Goal: Task Accomplishment & Management: Complete application form

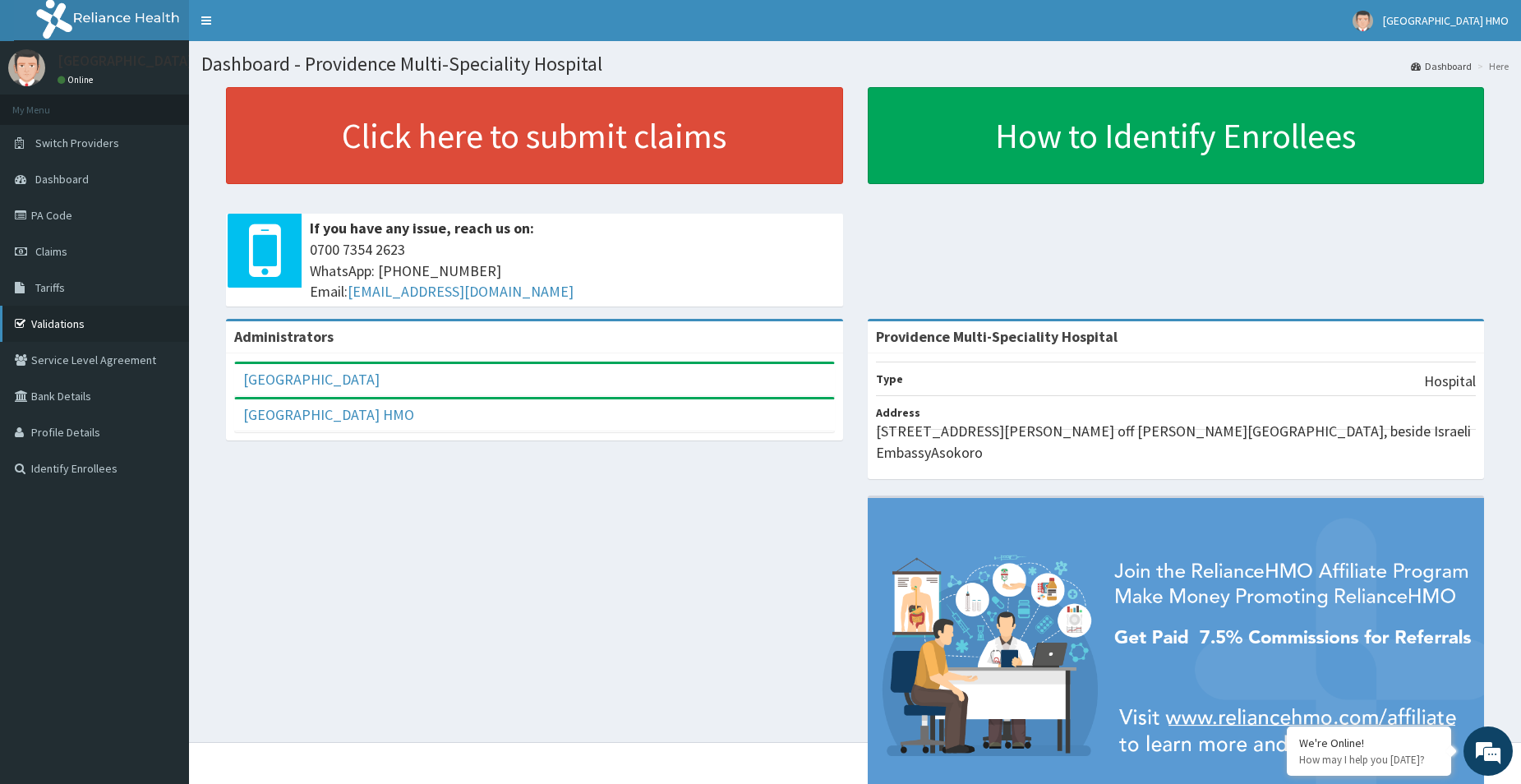
click at [91, 328] on link "Validations" at bounding box center [95, 323] width 189 height 36
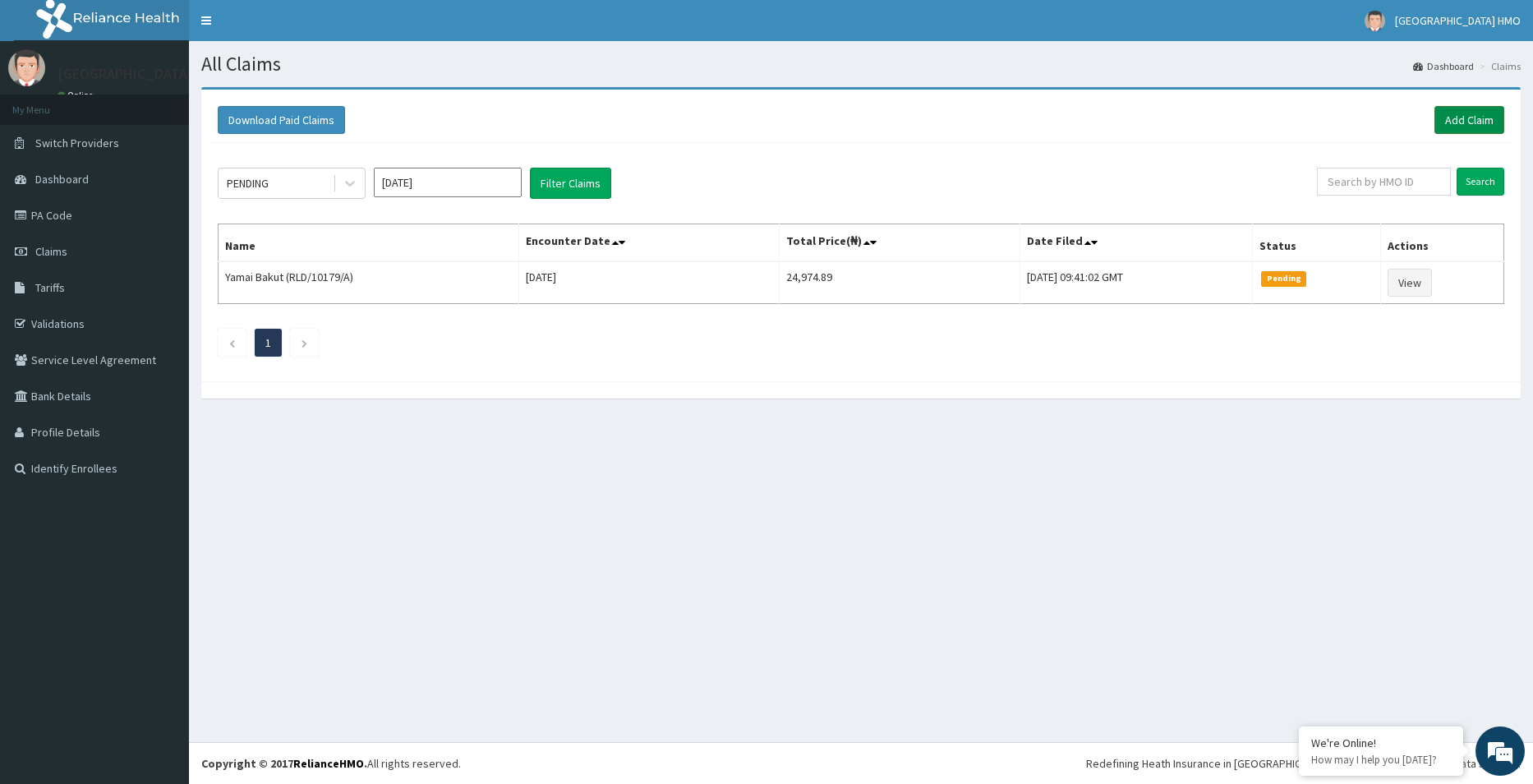
click at [1485, 131] on link "Add Claim" at bounding box center [1470, 120] width 70 height 28
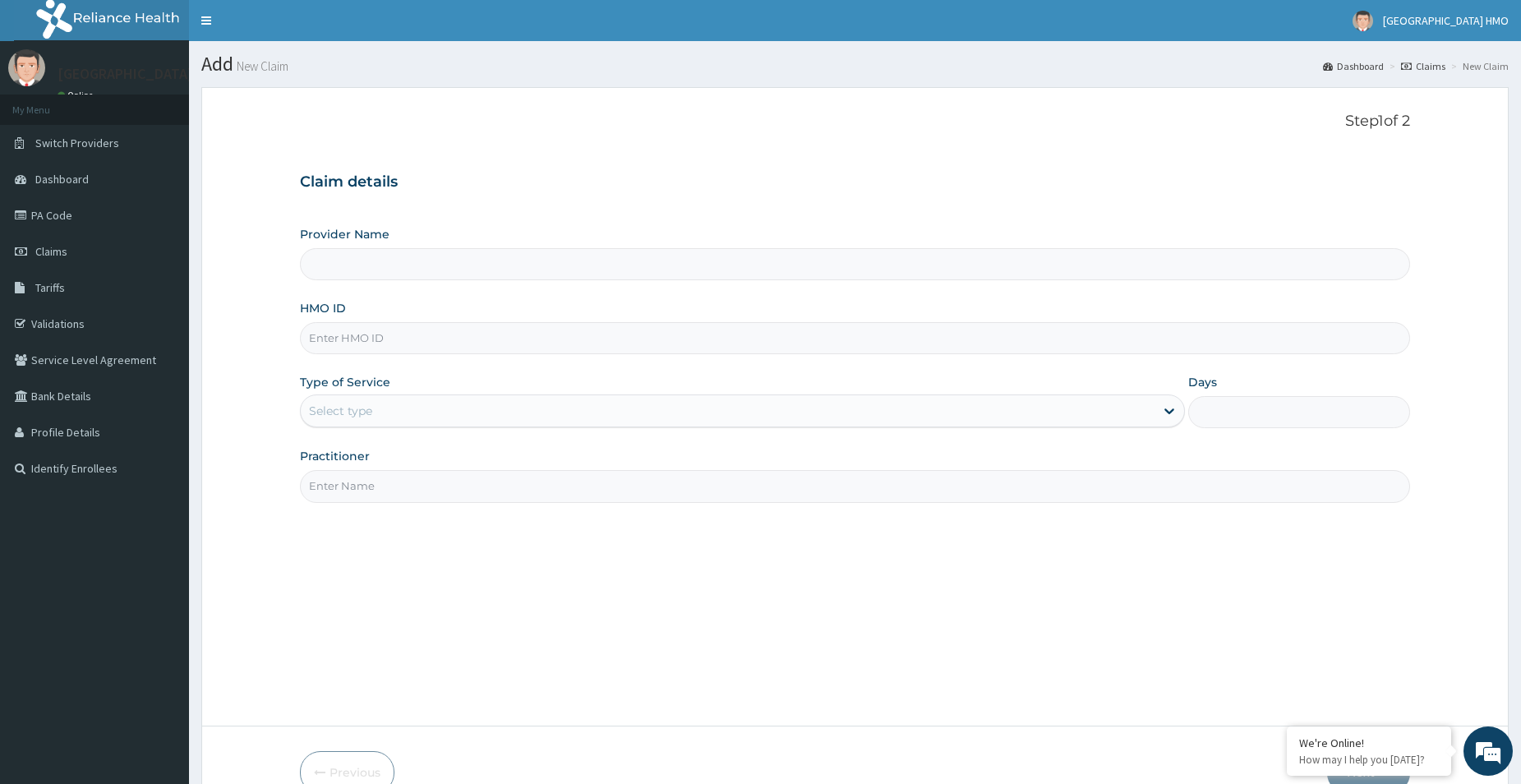
type input "Providence Multi-Speciality Hospital"
click at [755, 349] on input "HMO ID" at bounding box center [856, 338] width 1111 height 32
type input "hii/10142/a"
click at [693, 413] on div "Select type" at bounding box center [728, 410] width 854 height 26
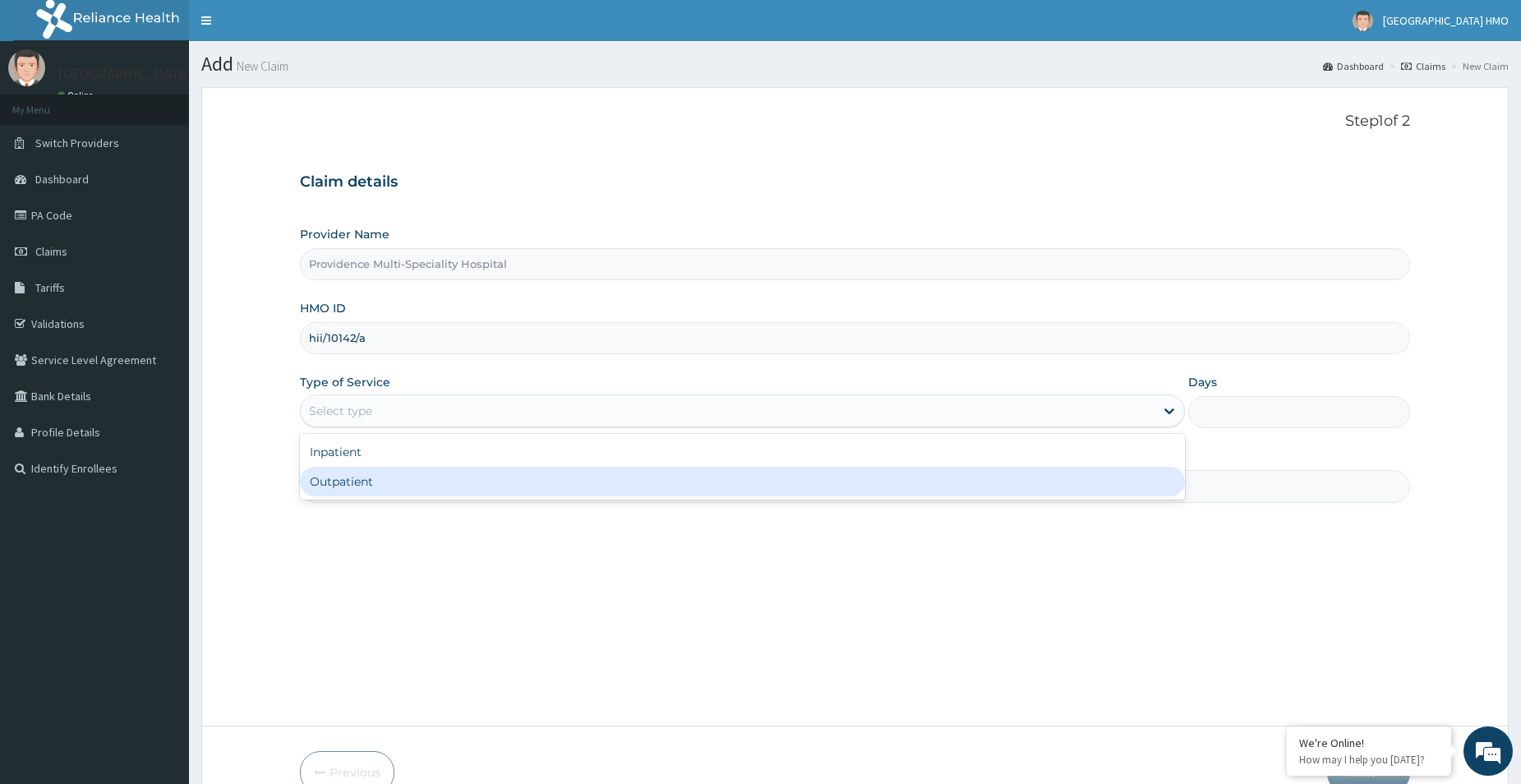
click at [655, 479] on div "Outpatient" at bounding box center [742, 481] width 885 height 29
type input "1"
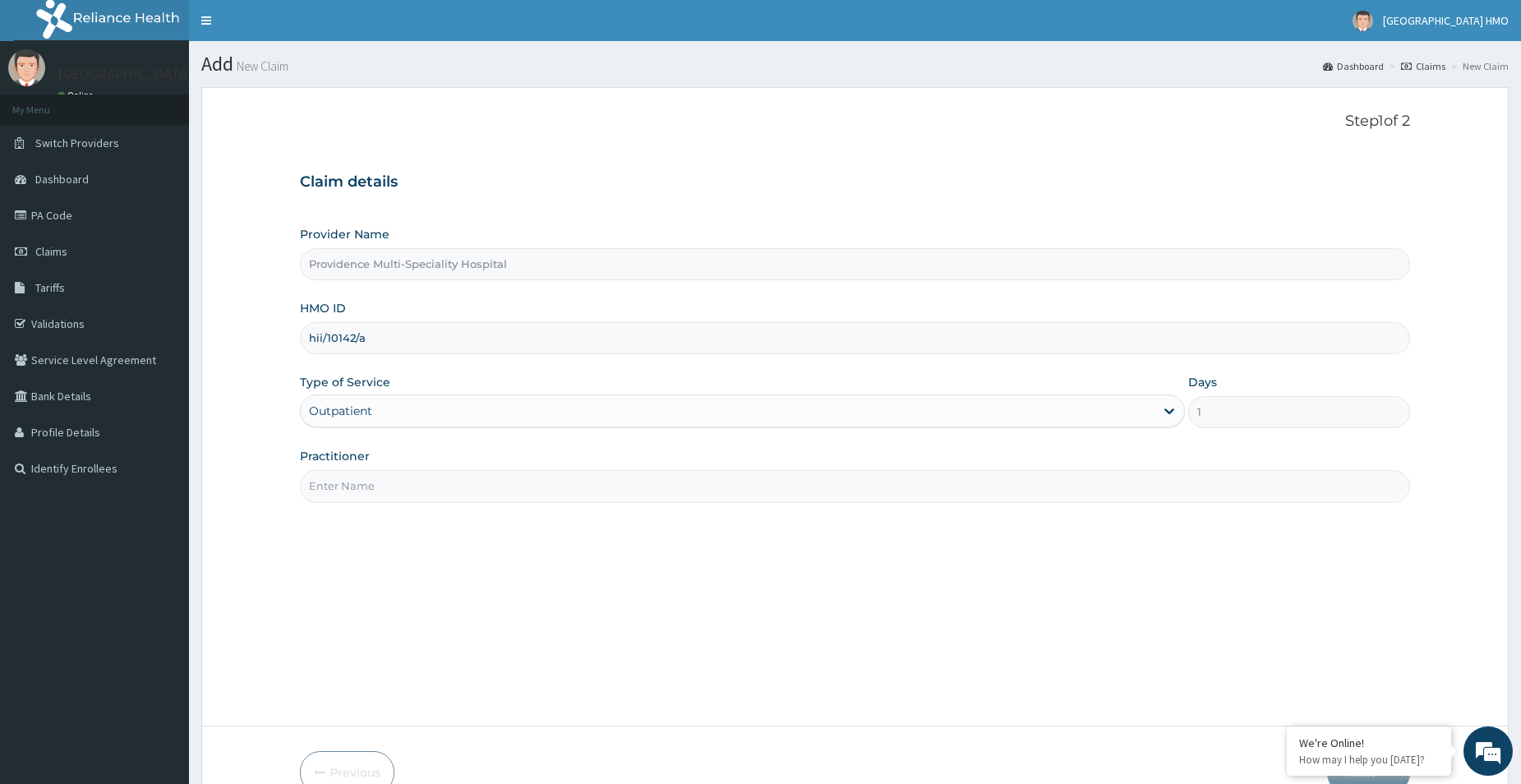
click at [655, 479] on input "Practitioner" at bounding box center [856, 485] width 1111 height 32
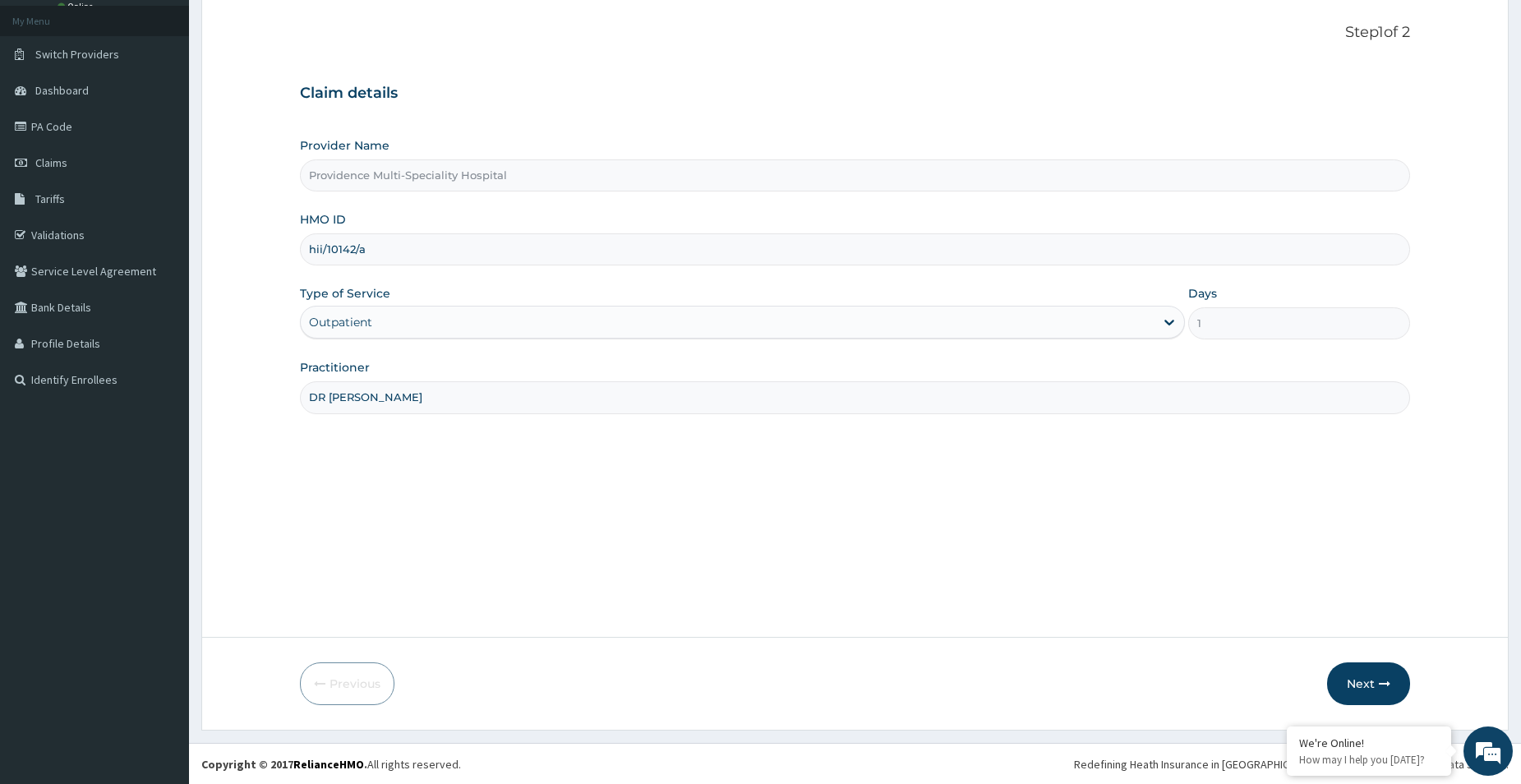
scroll to position [90, 0]
type input "DR BAHAGO"
click at [1376, 677] on button "Next" at bounding box center [1368, 683] width 83 height 43
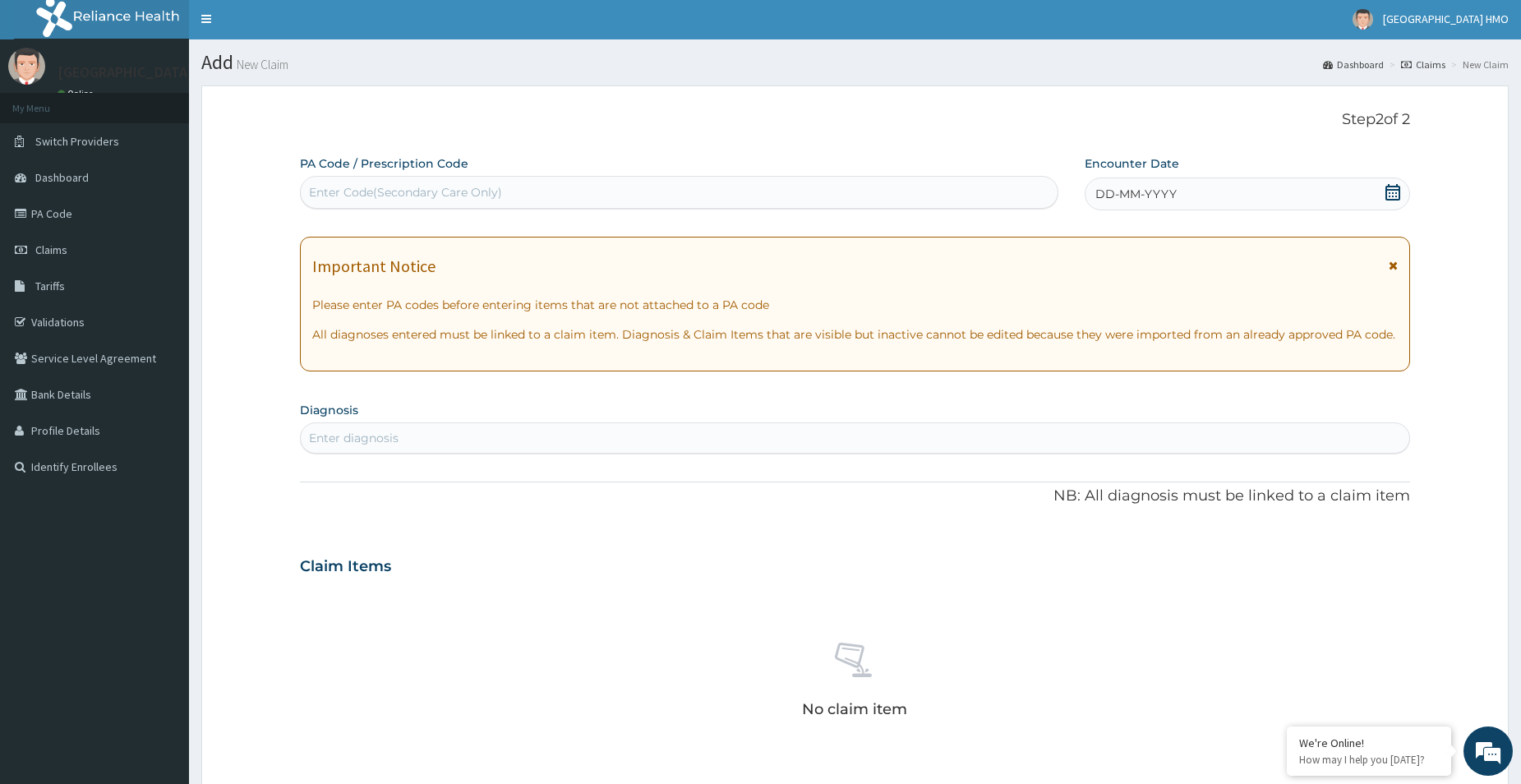
scroll to position [0, 0]
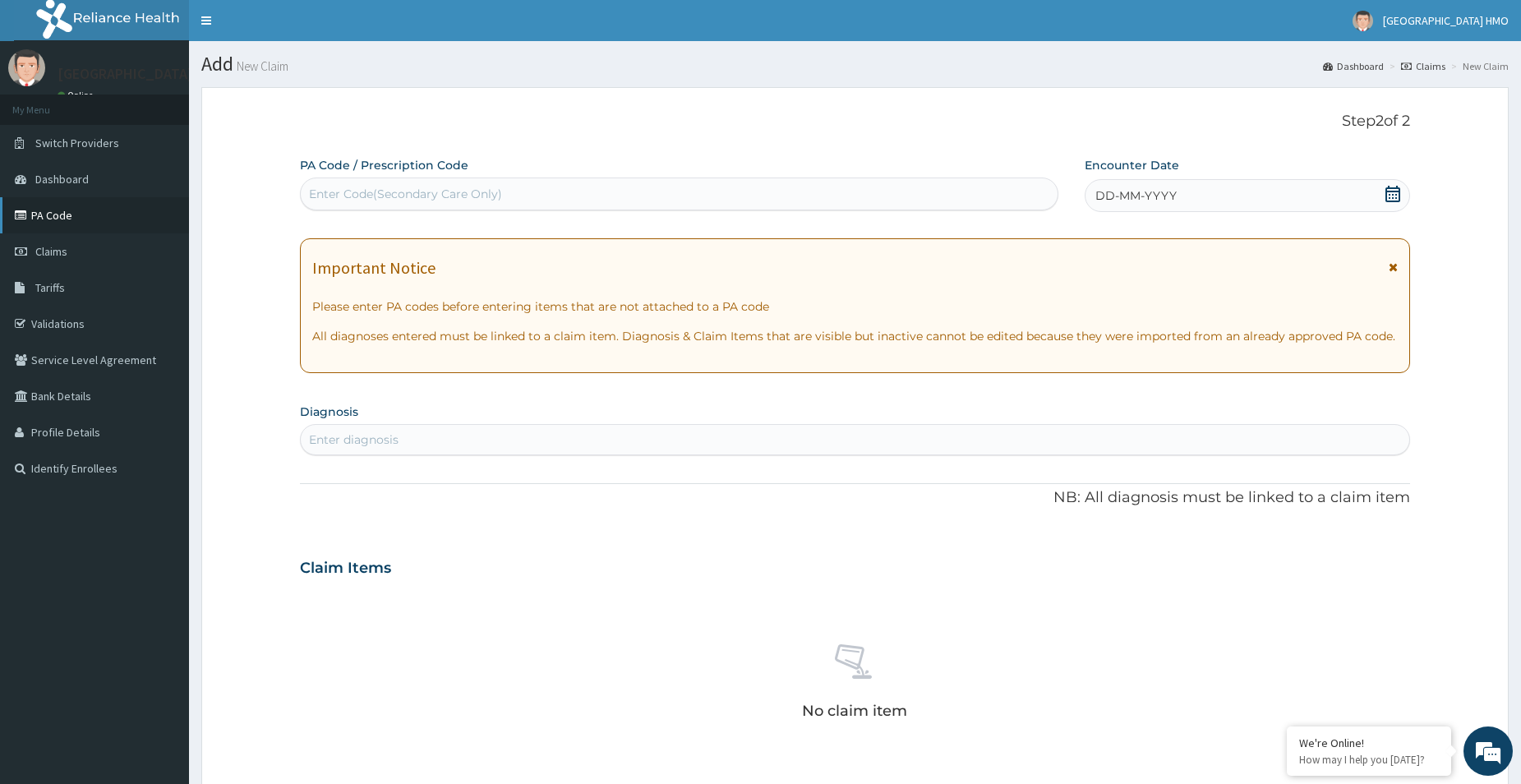
click at [51, 223] on link "PA Code" at bounding box center [95, 214] width 189 height 36
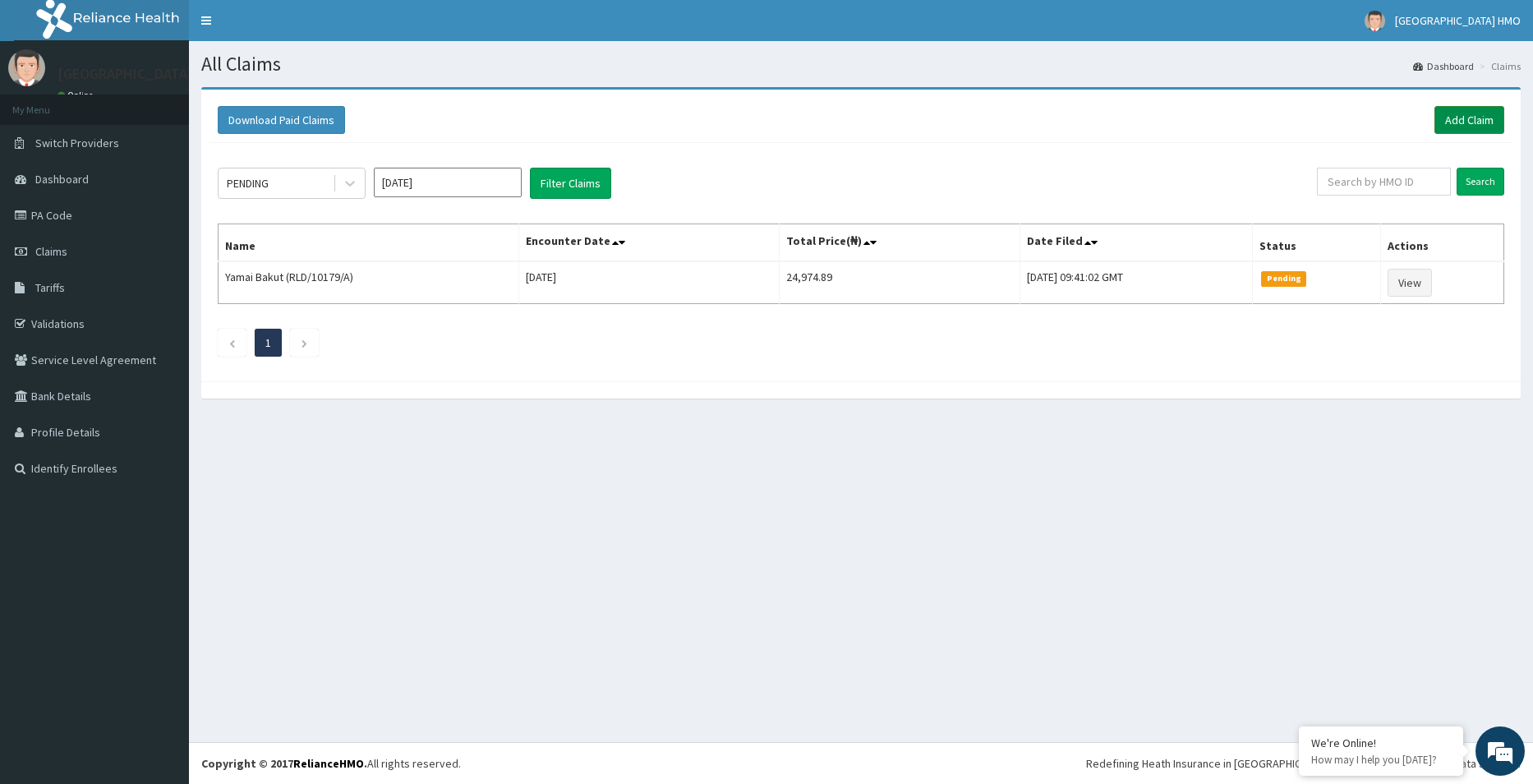
click at [1473, 123] on link "Add Claim" at bounding box center [1470, 120] width 70 height 28
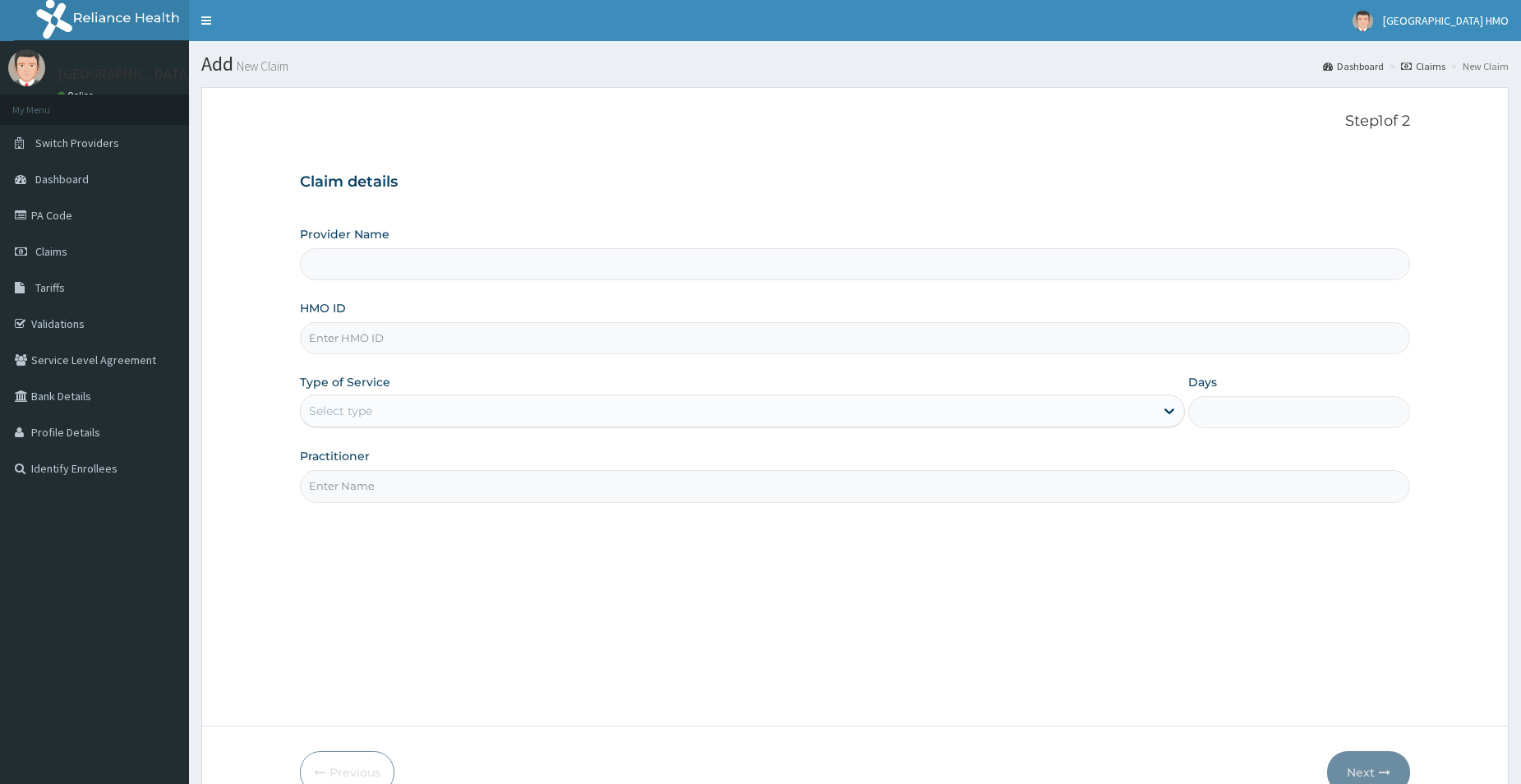
type input "Providence Multi-Speciality Hospital"
click at [525, 330] on input "HMO ID" at bounding box center [856, 338] width 1111 height 32
type input "HII/10142/A"
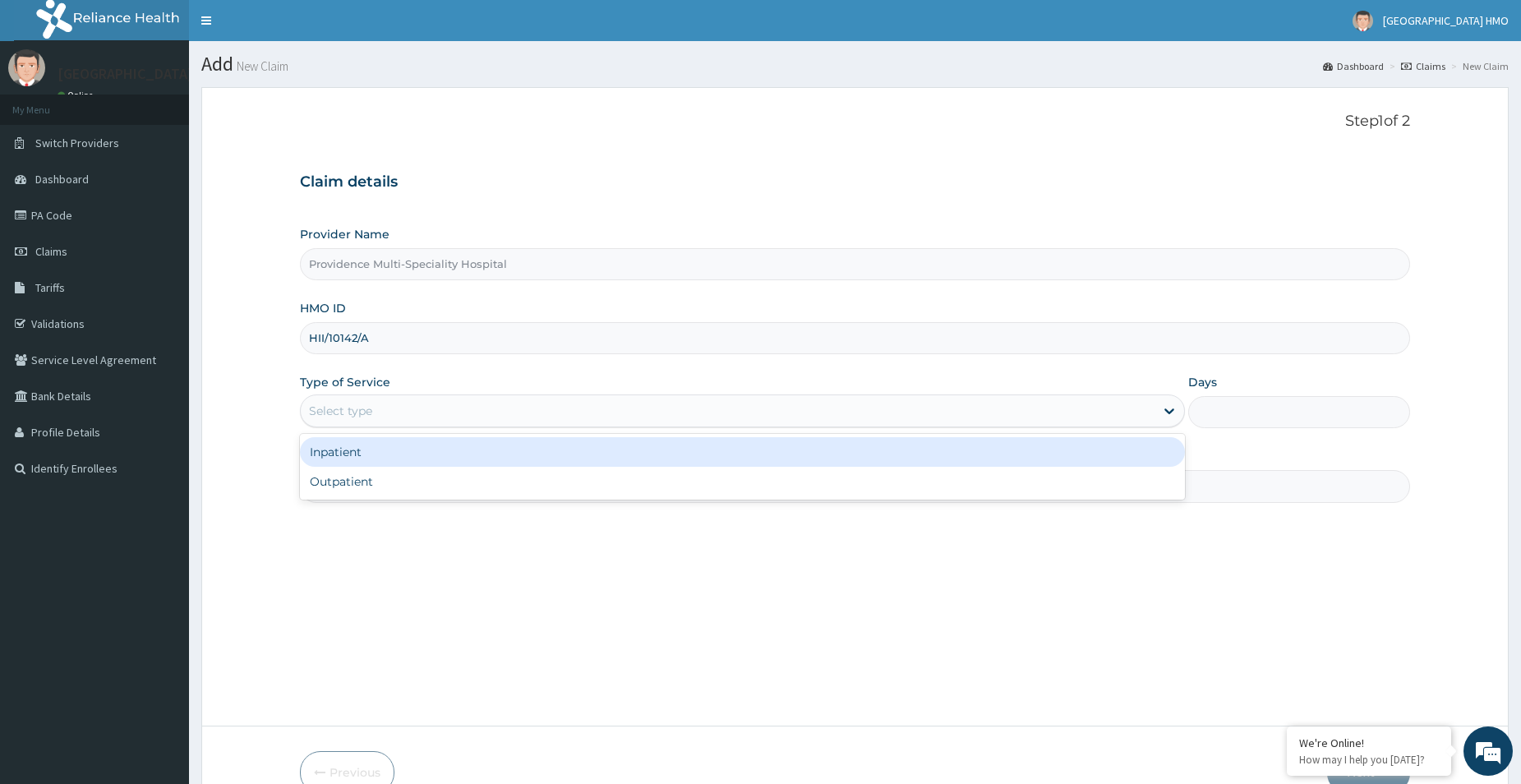
click at [551, 419] on div "Select type" at bounding box center [728, 410] width 854 height 26
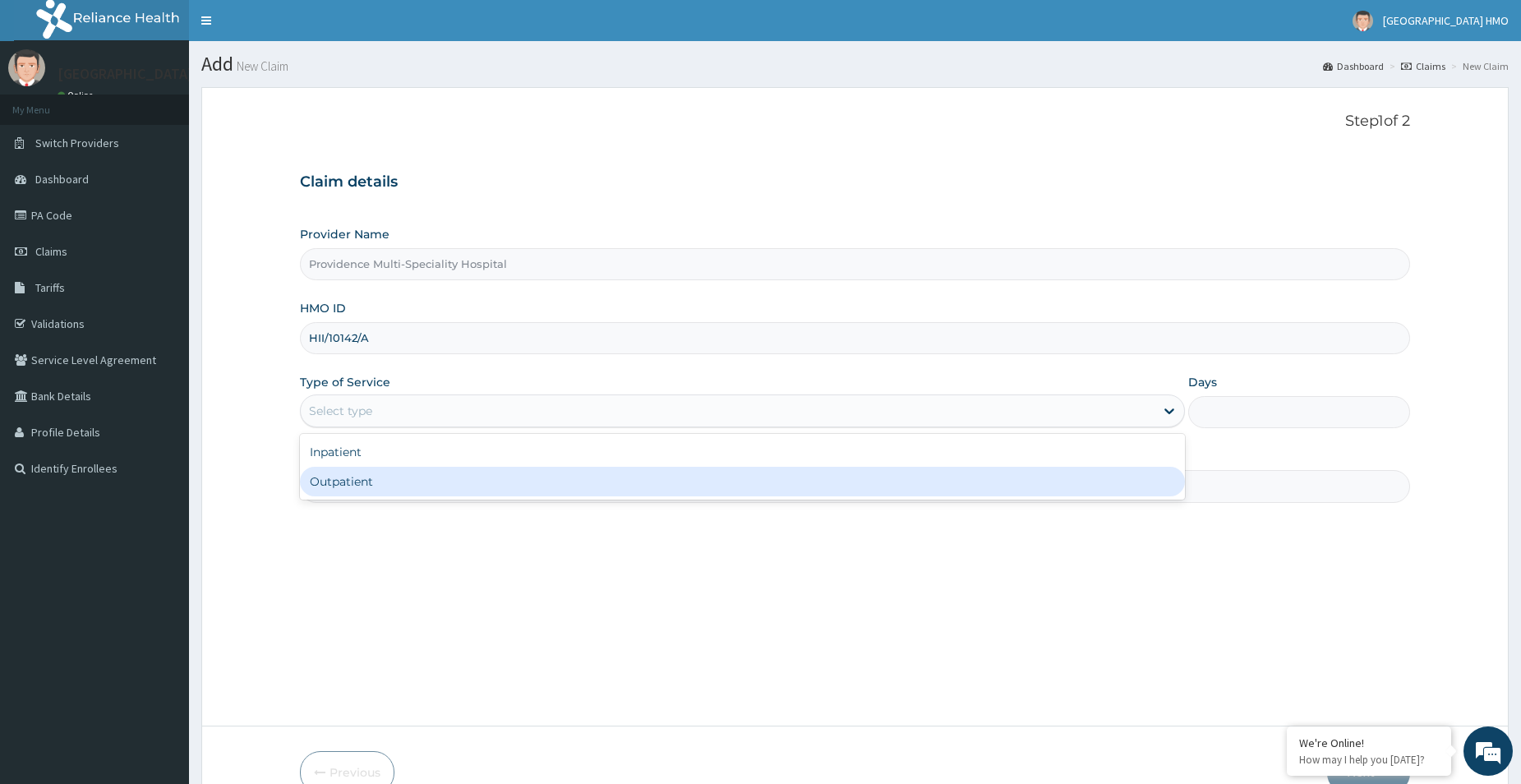
click at [447, 487] on div "Outpatient" at bounding box center [742, 481] width 885 height 29
type input "1"
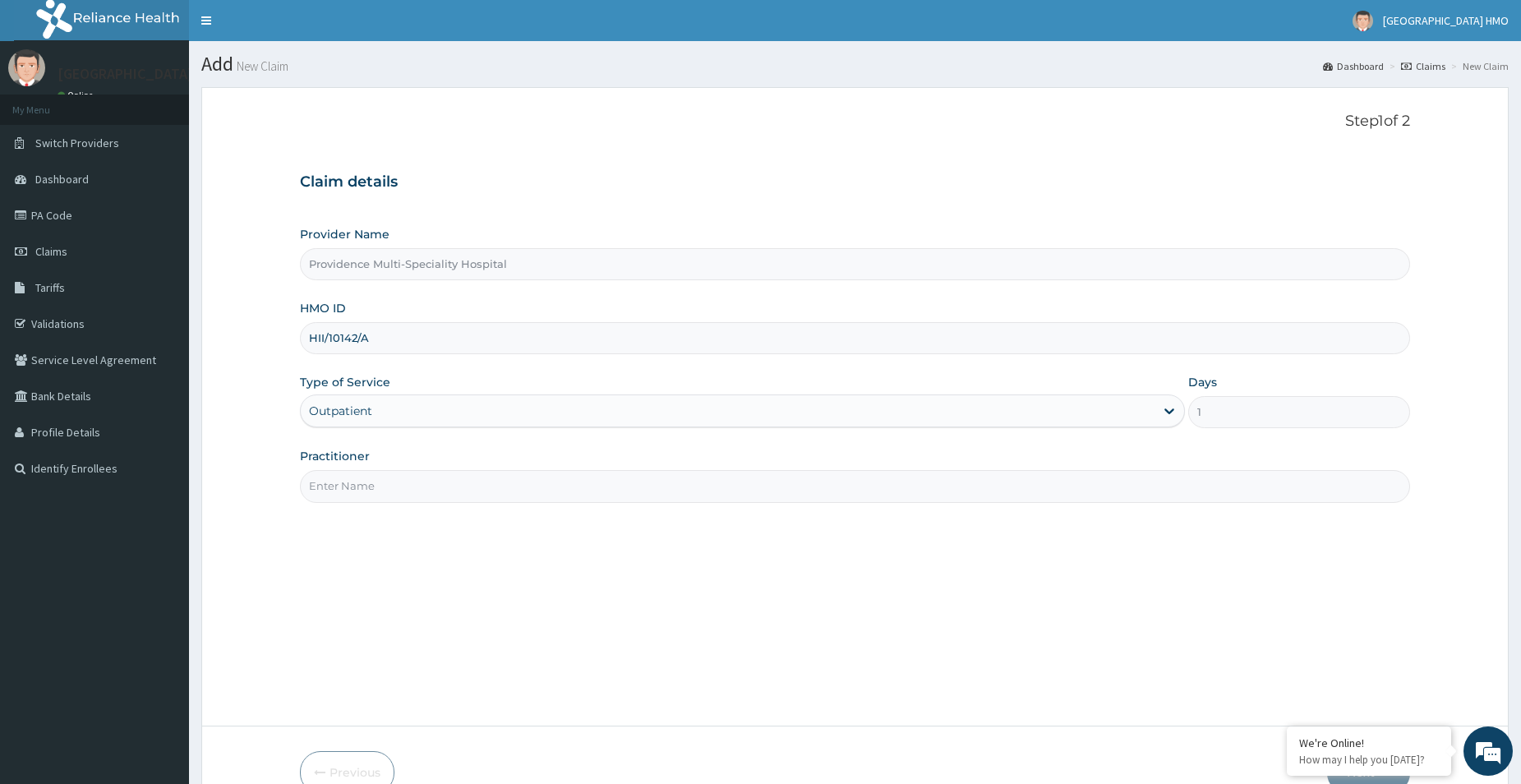
click at [449, 483] on input "Practitioner" at bounding box center [856, 485] width 1111 height 32
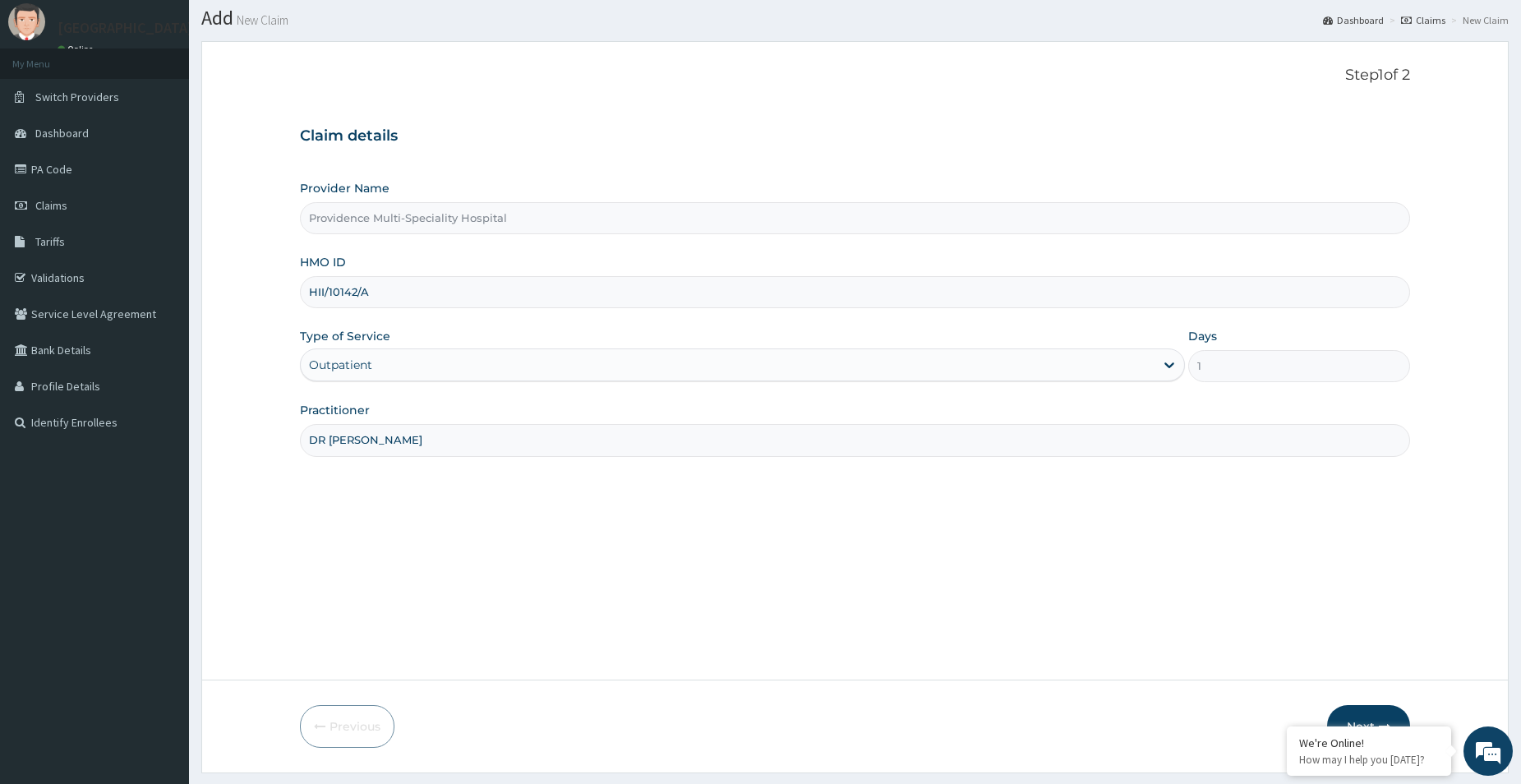
scroll to position [90, 0]
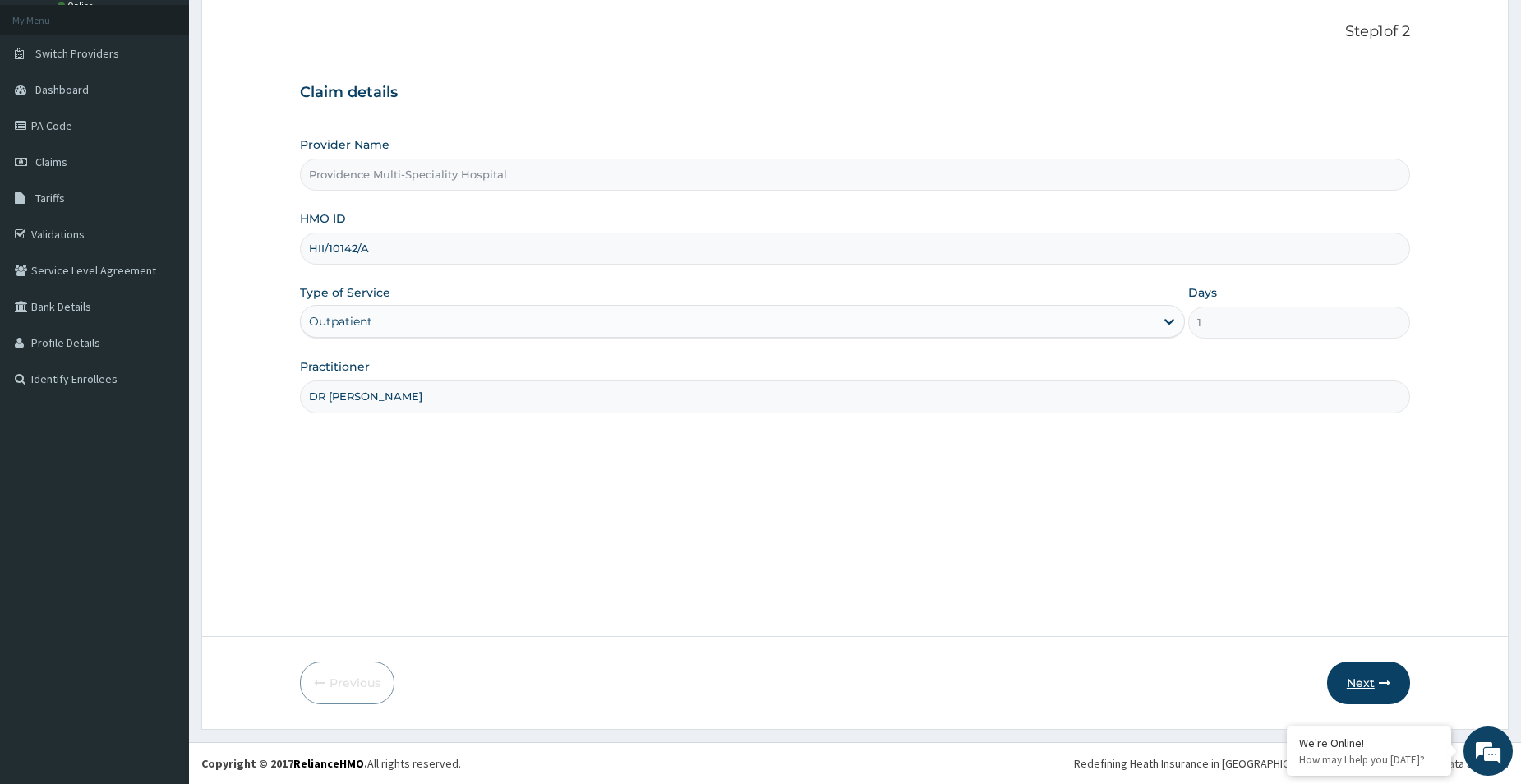
type input "DR BAHAGO"
click at [1371, 692] on button "Next" at bounding box center [1368, 683] width 83 height 43
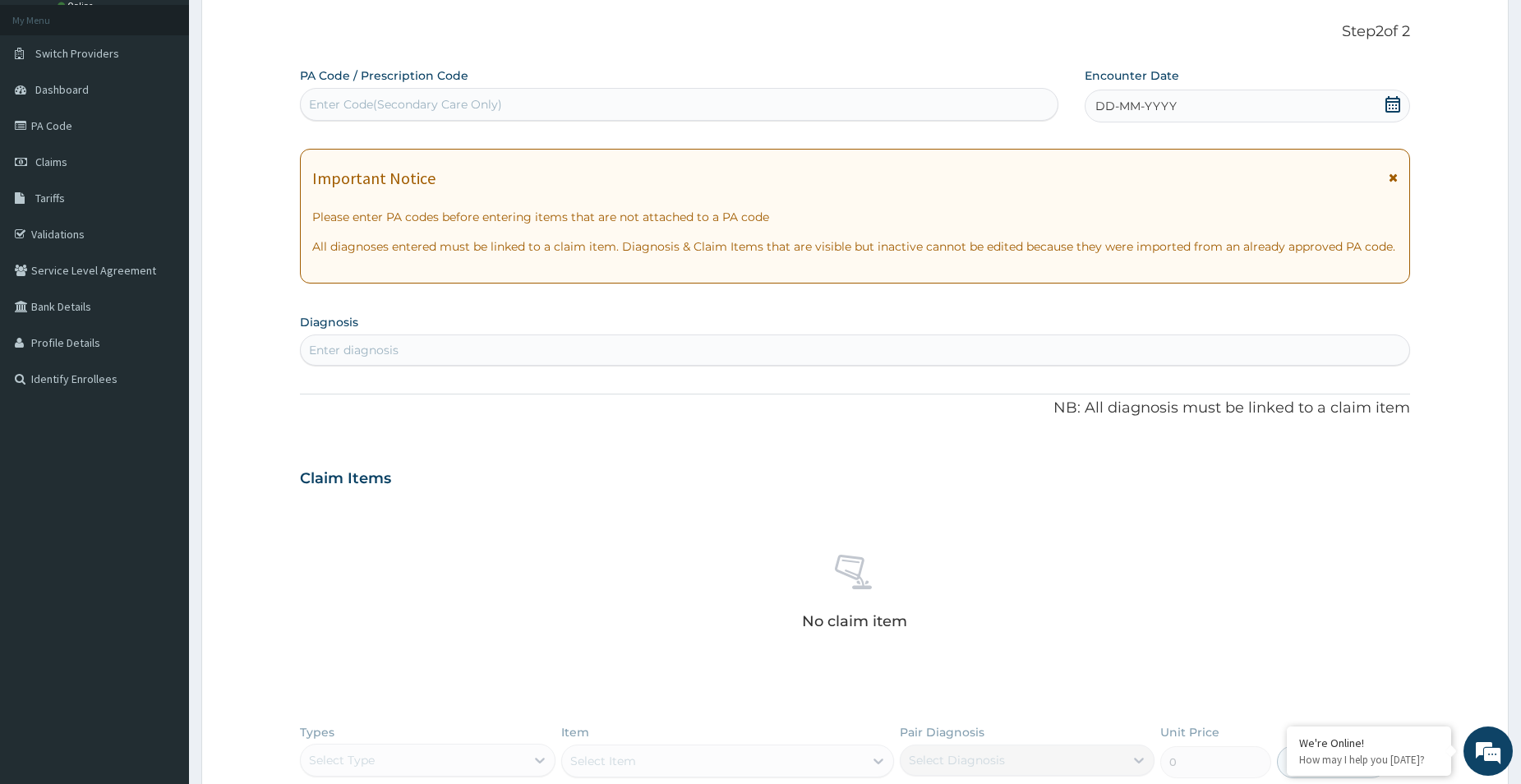
scroll to position [0, 0]
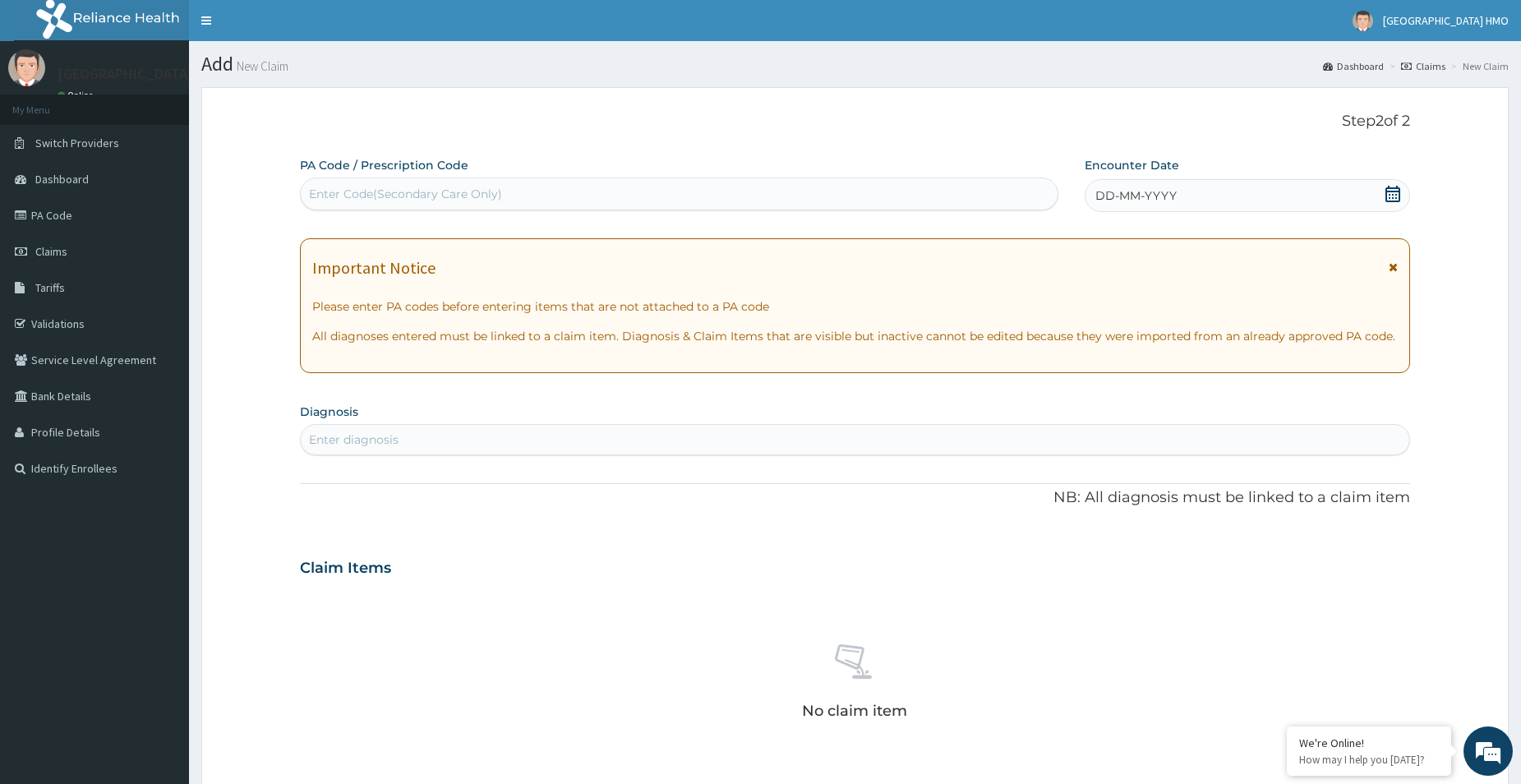
click at [1389, 193] on icon at bounding box center [1392, 194] width 17 height 17
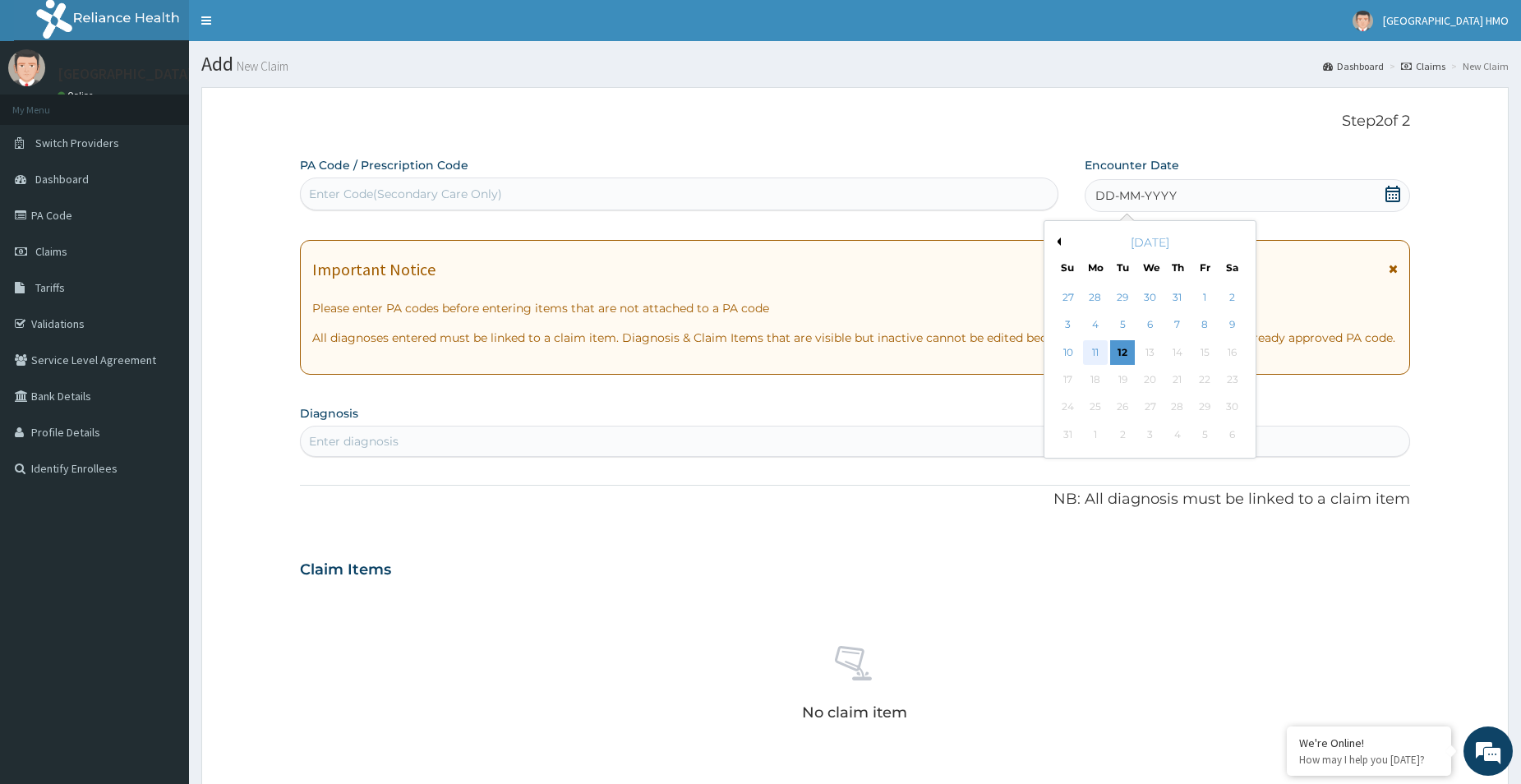
click at [1095, 351] on div "11" at bounding box center [1095, 352] width 24 height 24
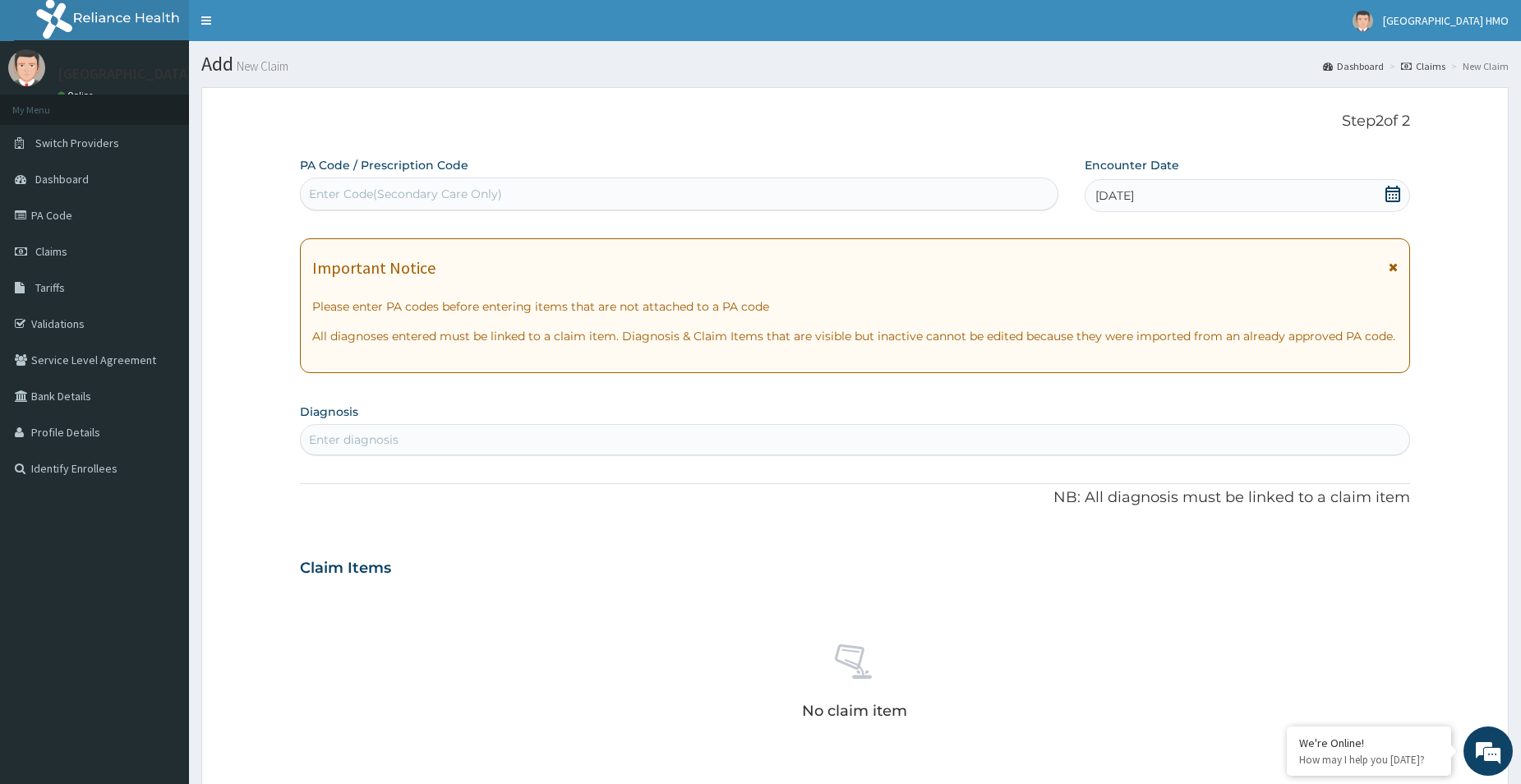
click at [1394, 268] on icon at bounding box center [1392, 267] width 9 height 12
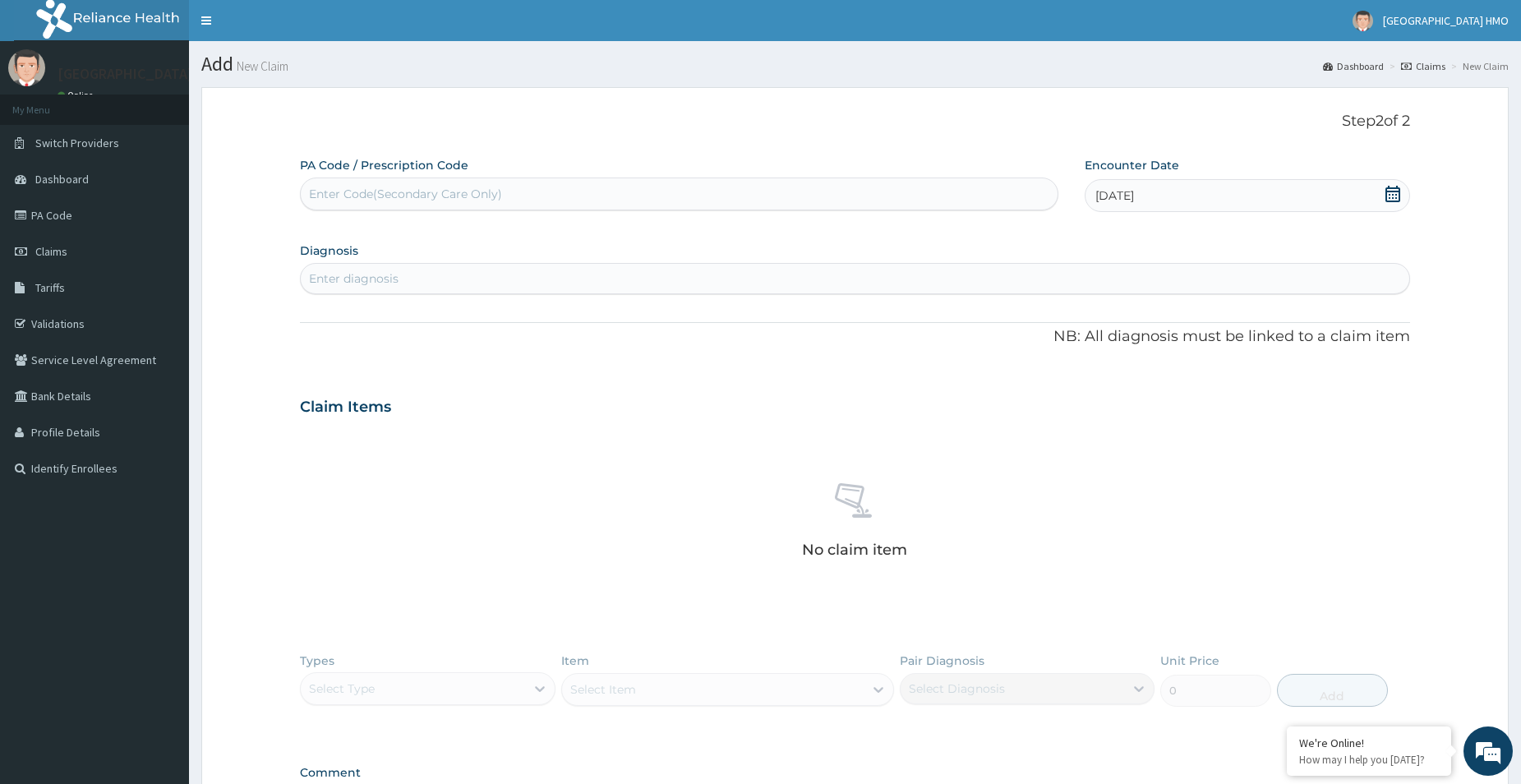
click at [743, 275] on div "Enter diagnosis" at bounding box center [856, 278] width 1109 height 26
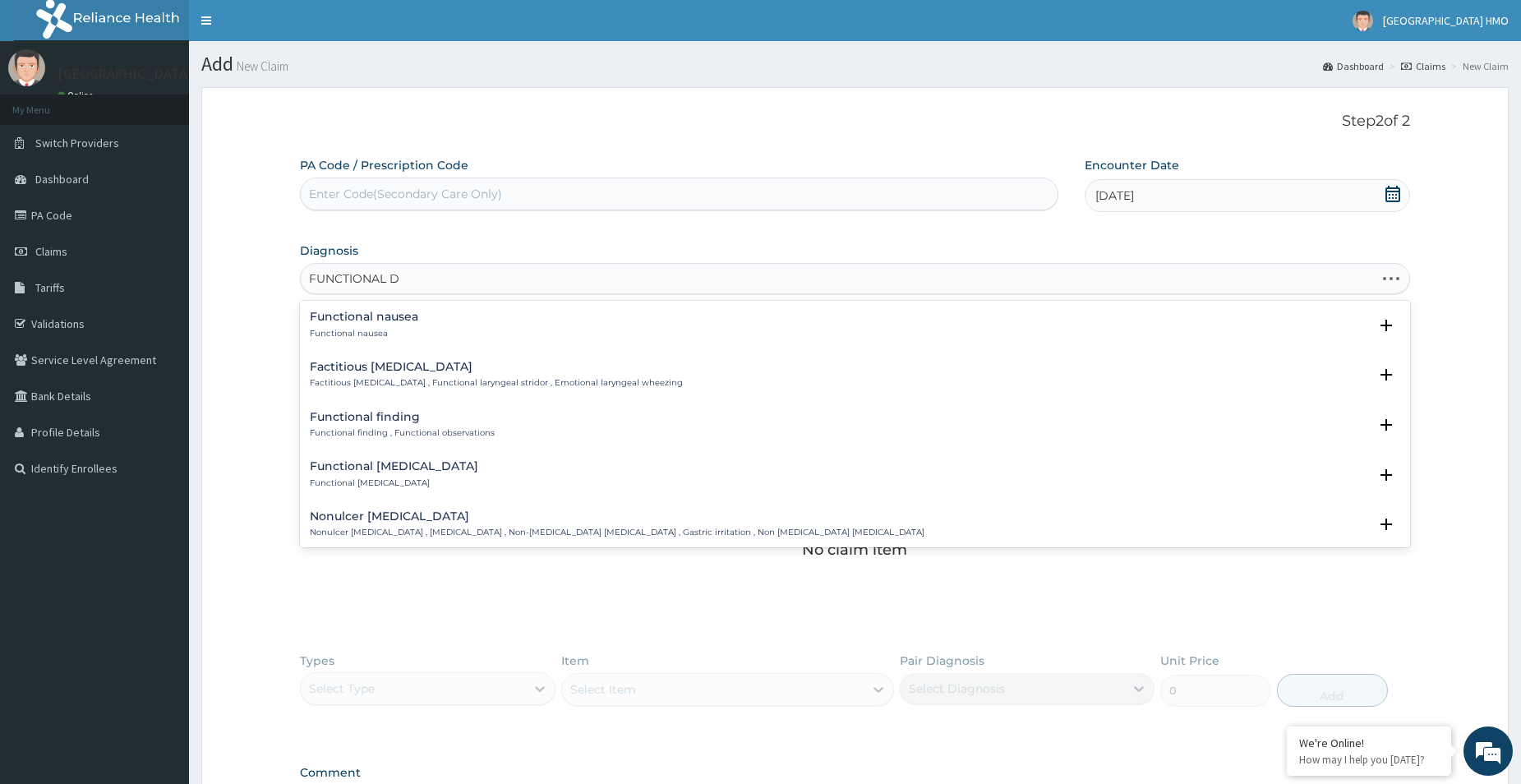
type input "FUNCTIONAL DY"
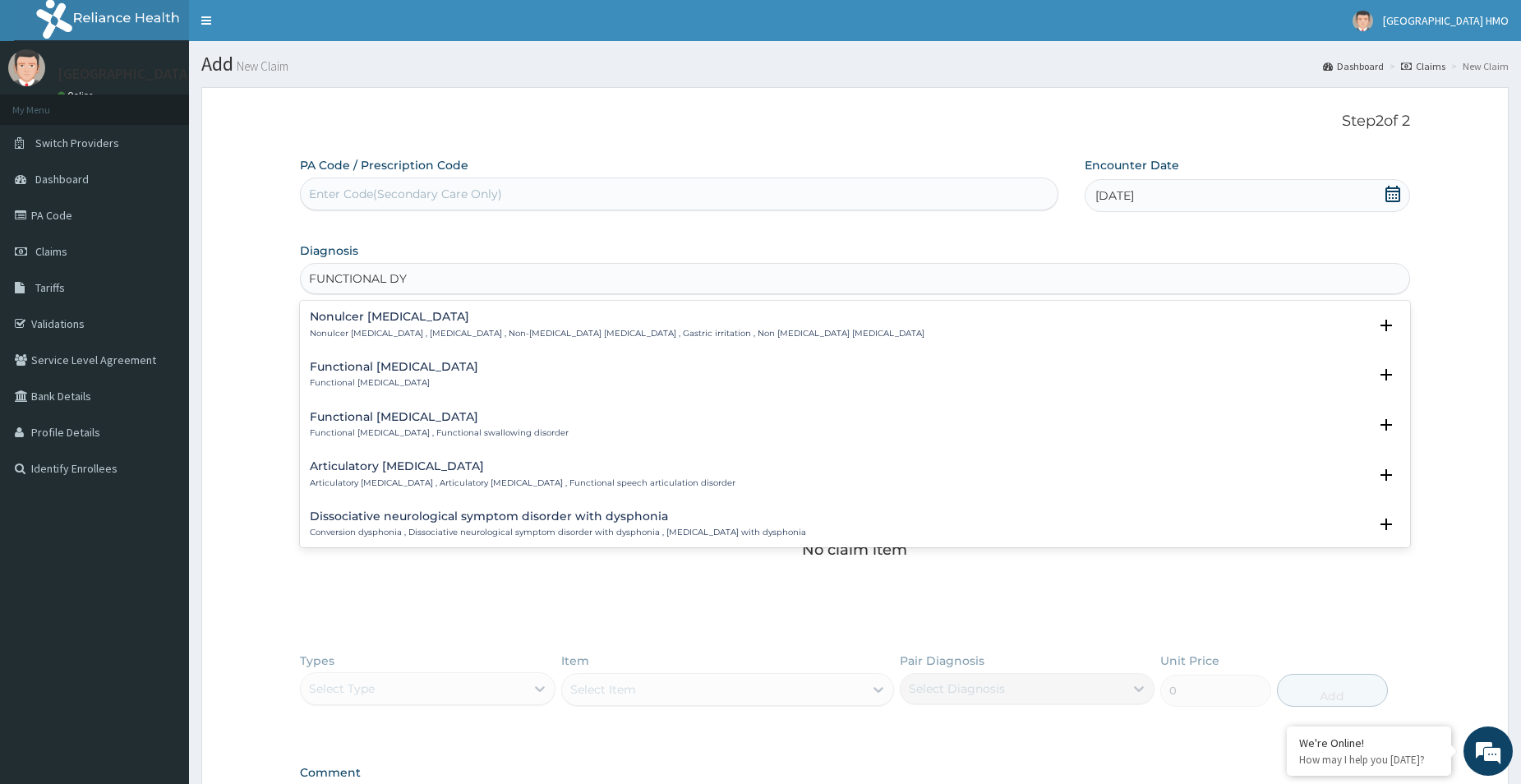
click at [376, 373] on h4 "Functional dystonia" at bounding box center [394, 366] width 169 height 13
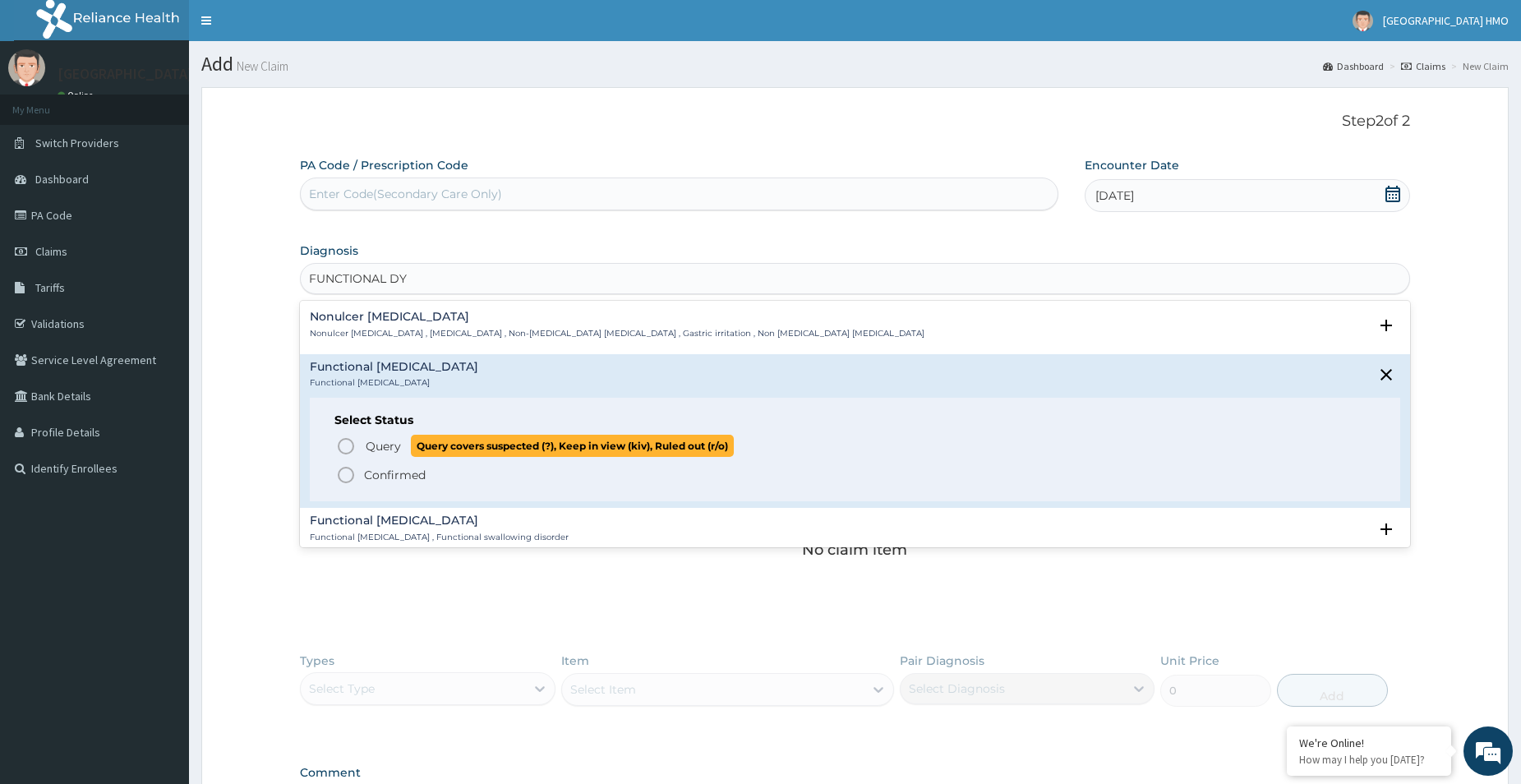
click at [362, 444] on span "Query Query covers suspected (?), Keep in view (kiv), Ruled out (r/o)" at bounding box center [856, 445] width 1040 height 22
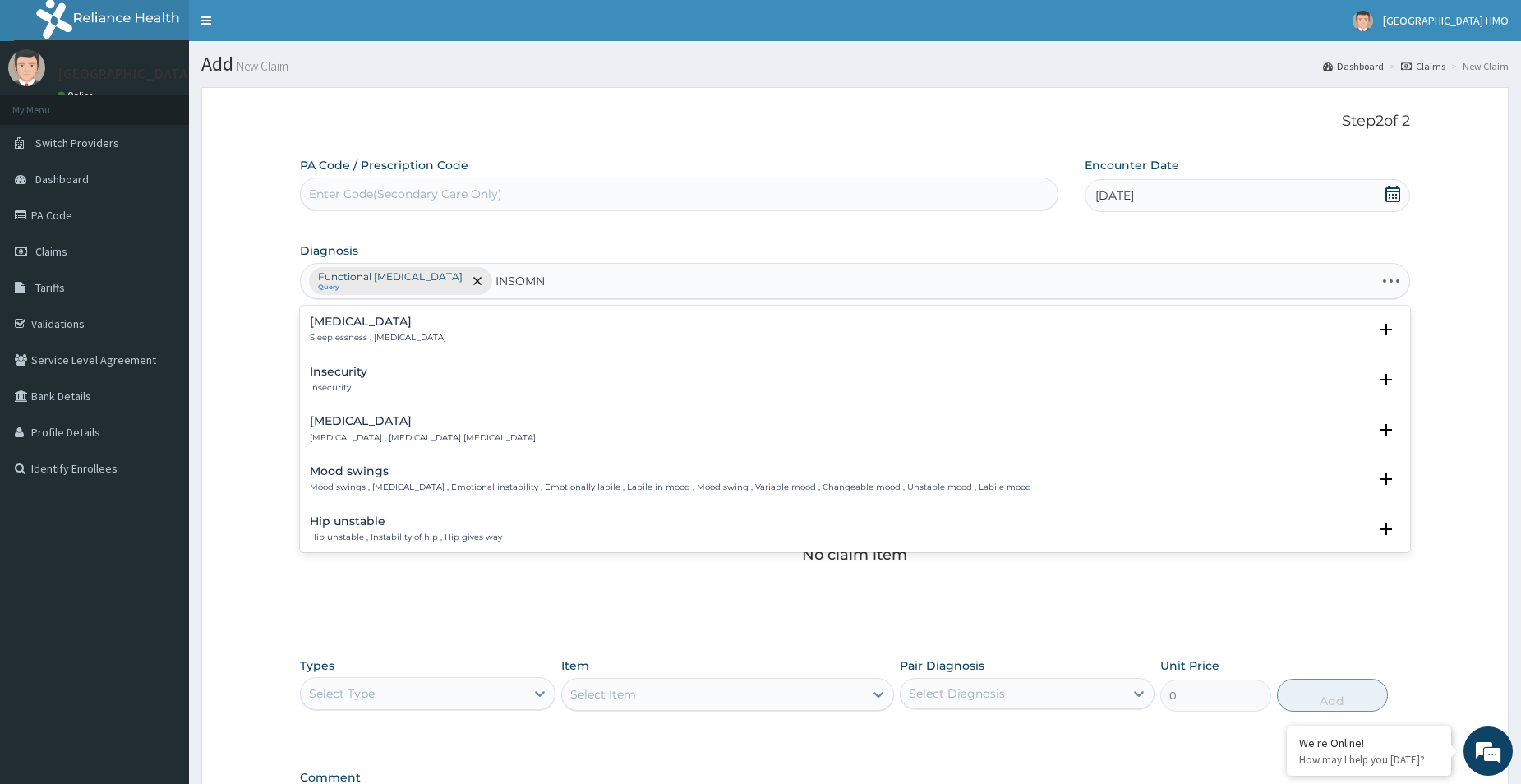
type input "INSOMNI"
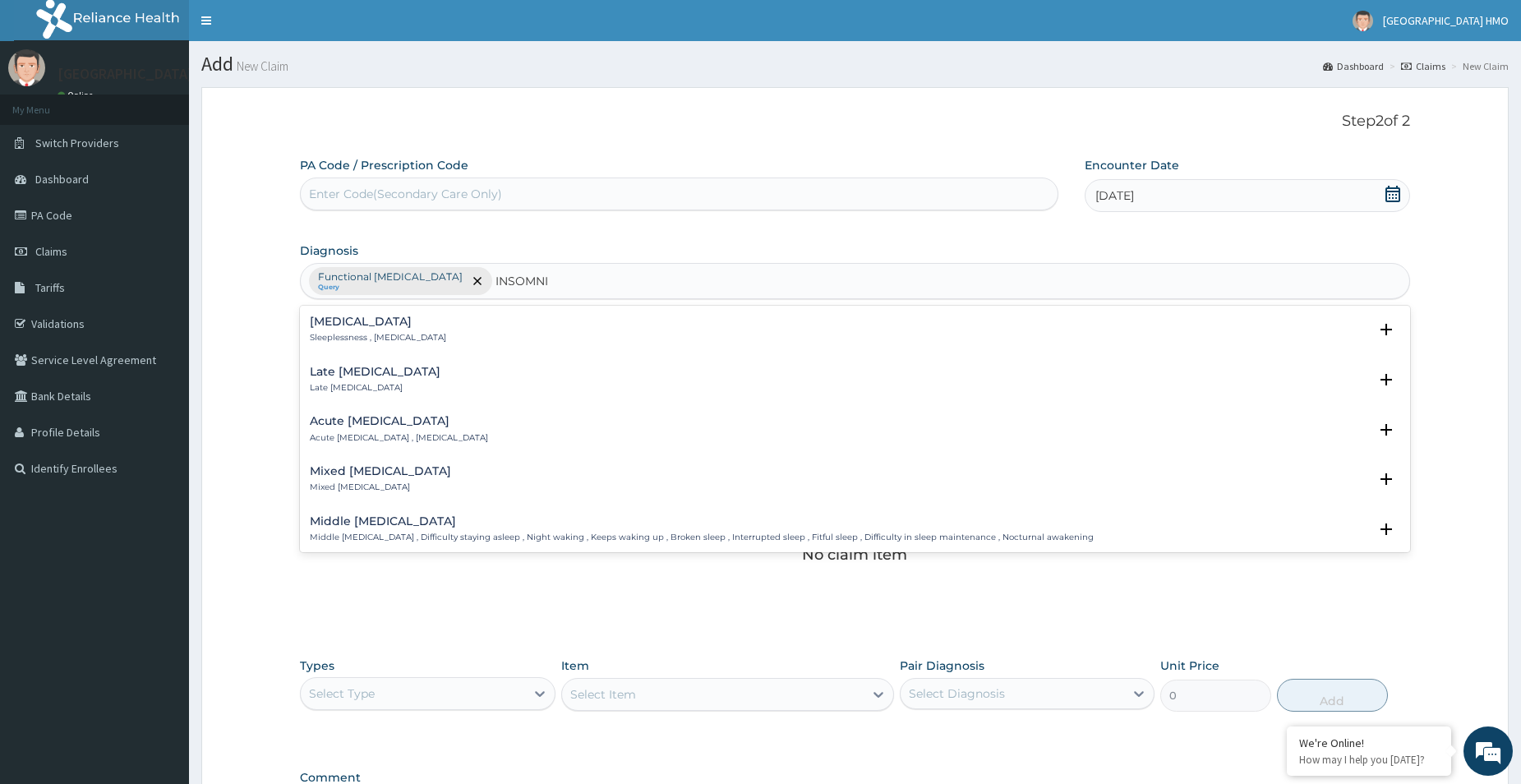
click at [368, 321] on h4 "Insomnia" at bounding box center [378, 321] width 136 height 13
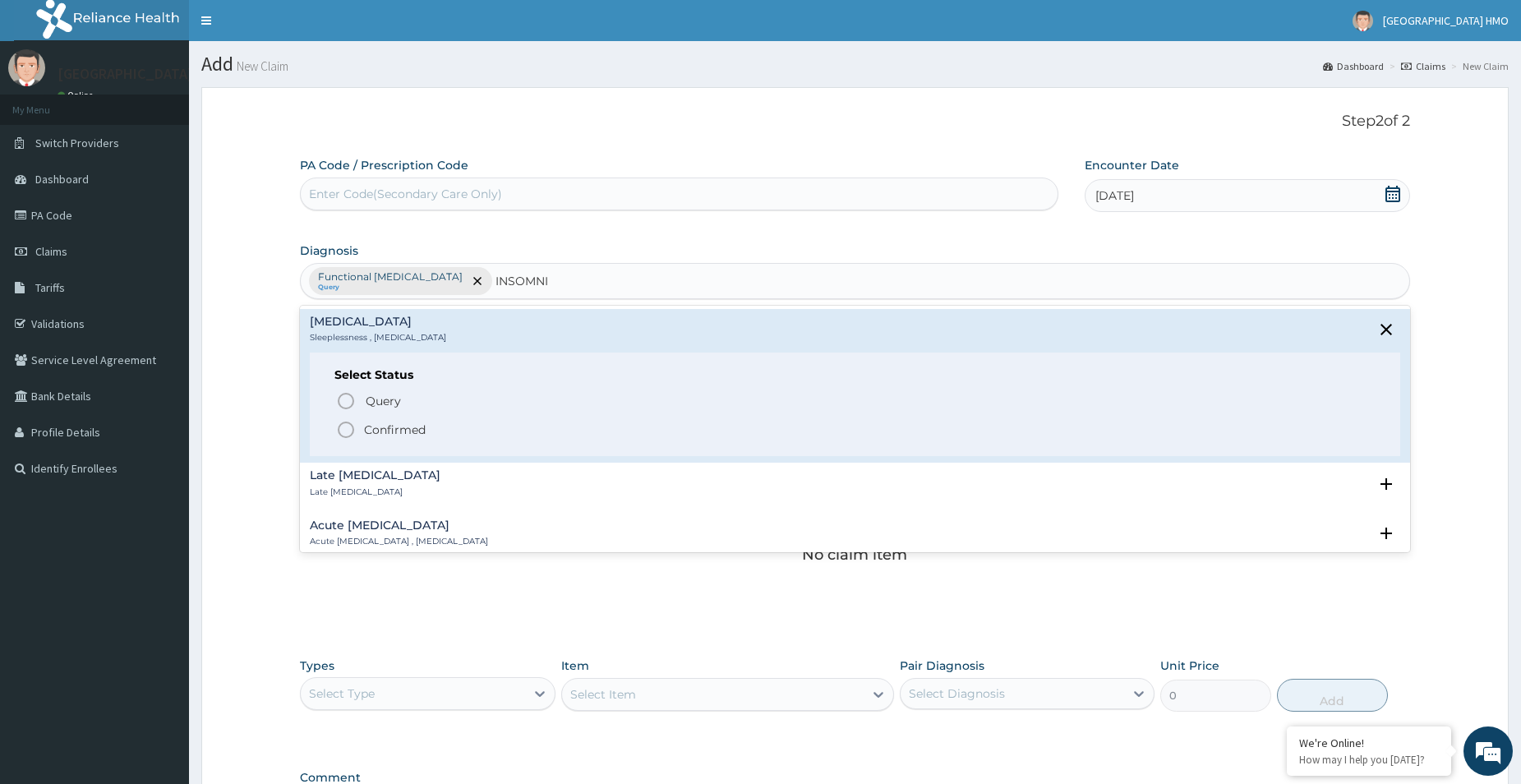
click at [344, 430] on icon "status option filled" at bounding box center [346, 429] width 19 height 19
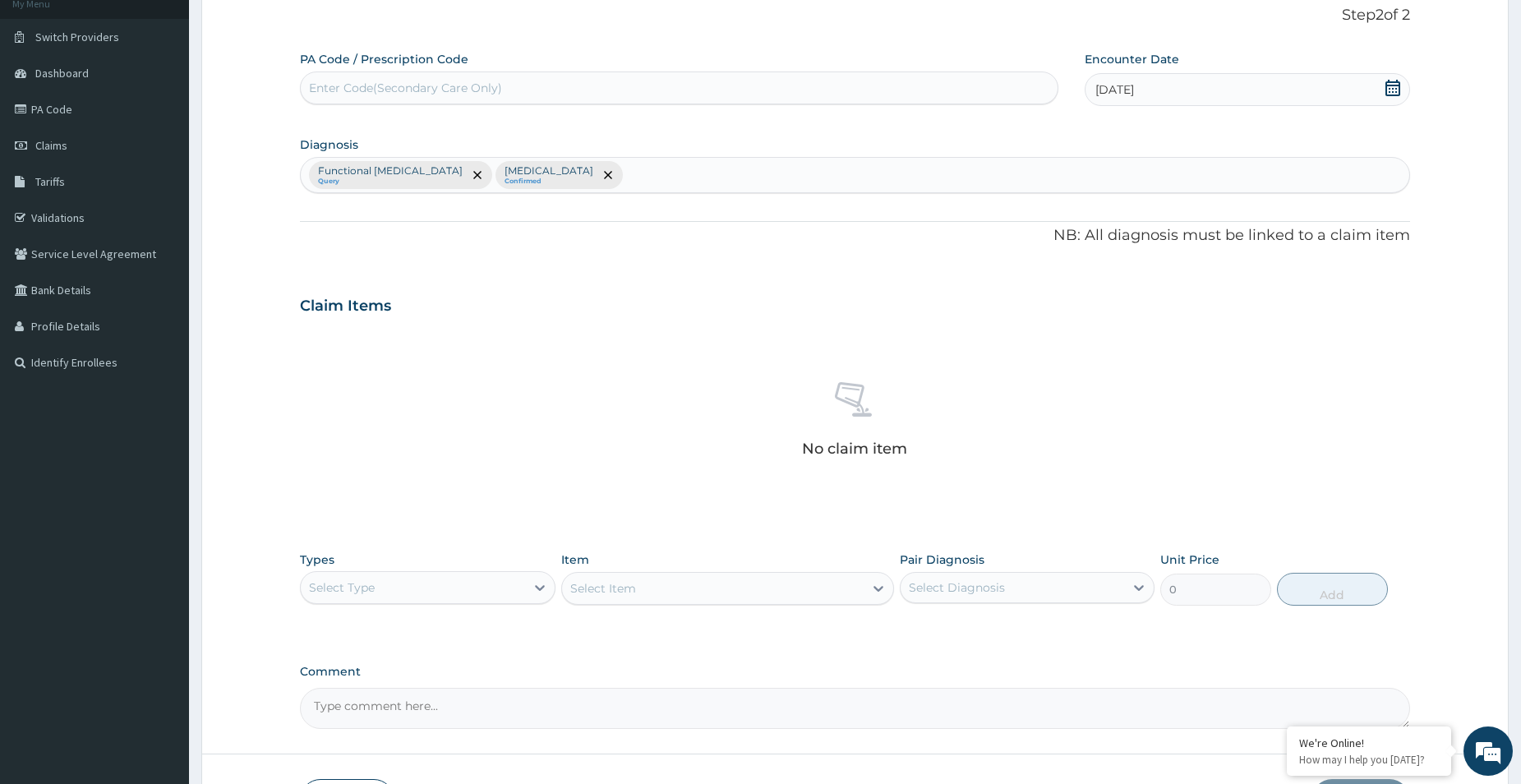
scroll to position [223, 0]
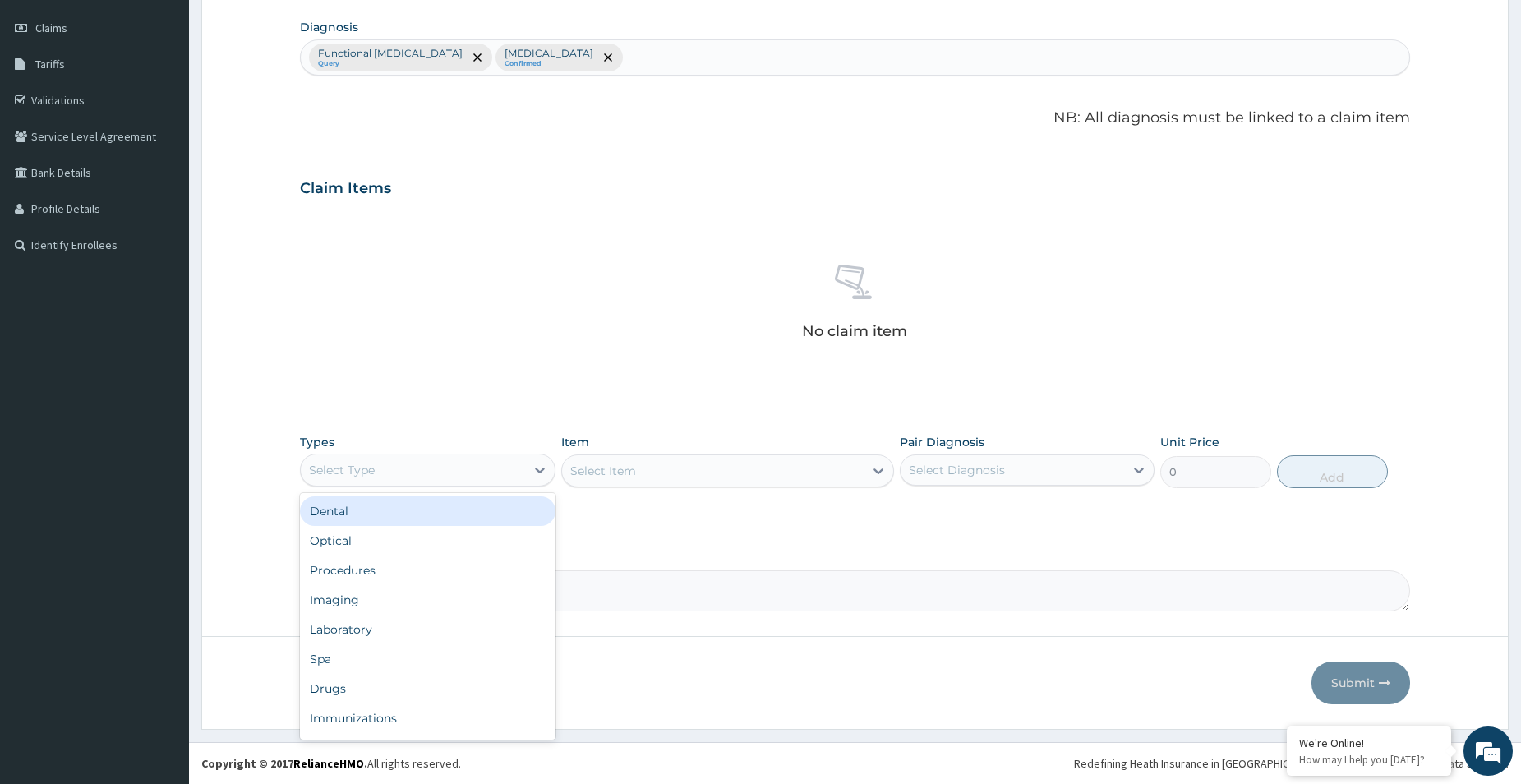
click at [394, 476] on div "Select Type" at bounding box center [413, 469] width 224 height 26
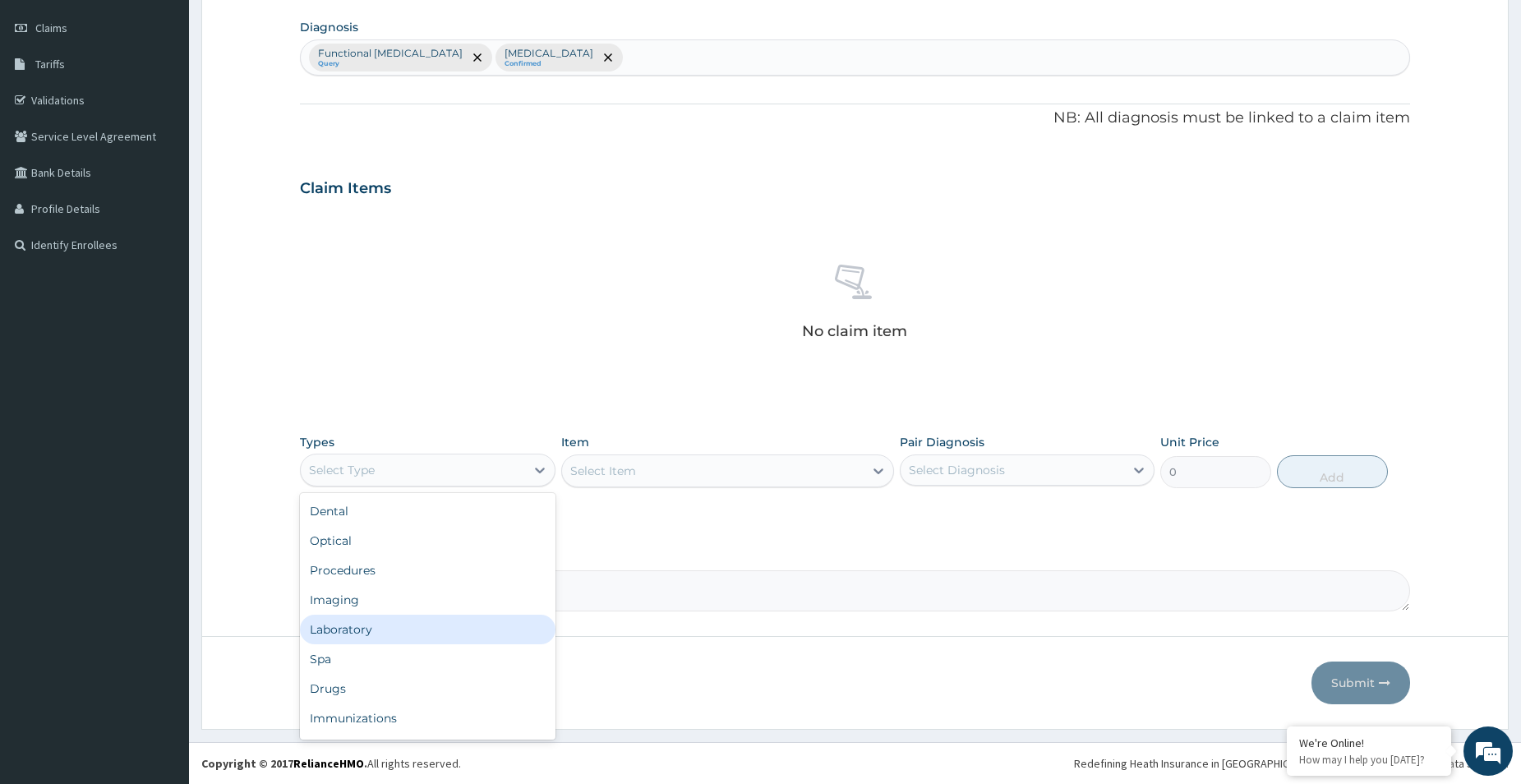
click at [384, 631] on div "Laboratory" at bounding box center [428, 629] width 255 height 29
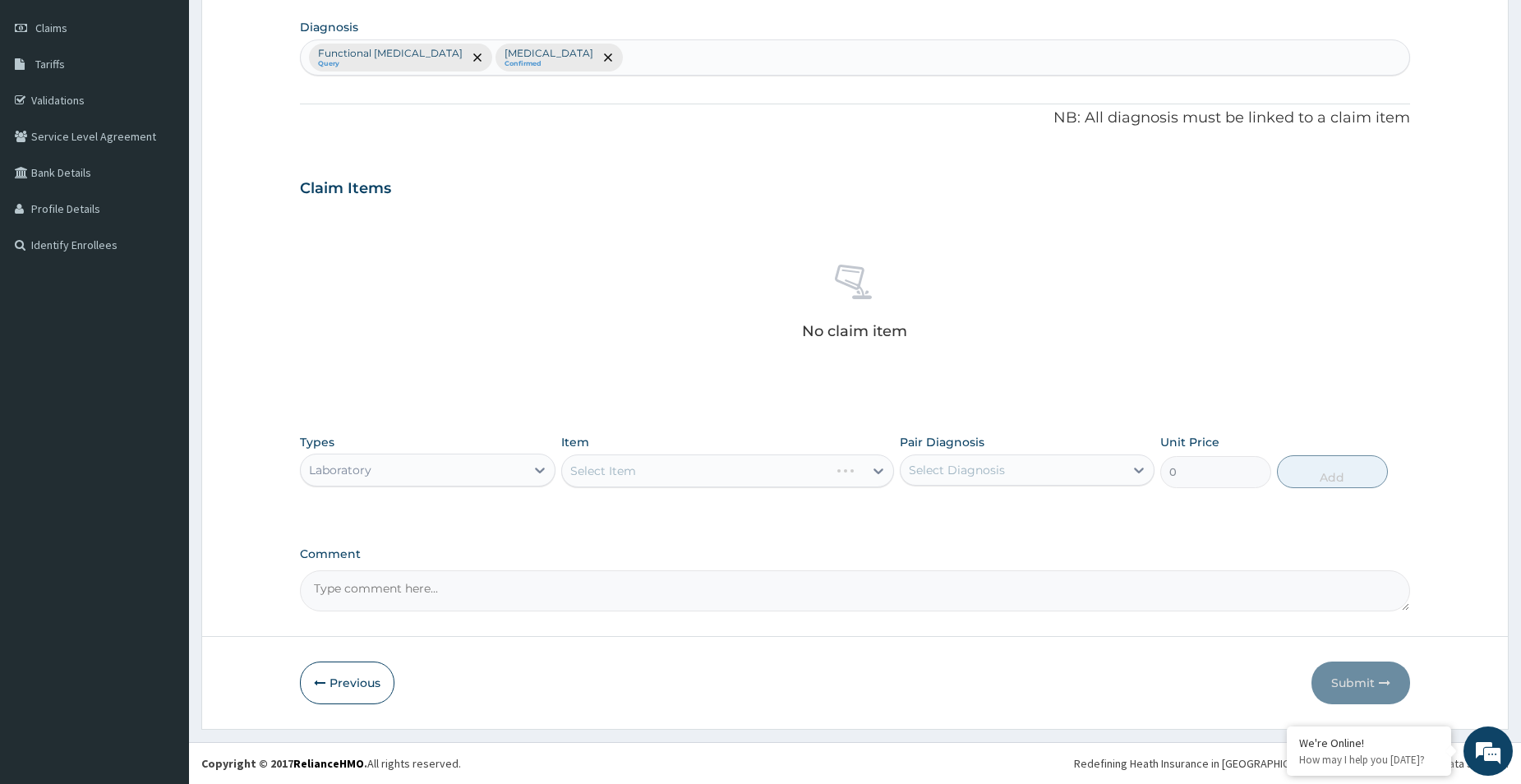
click at [684, 468] on div "Select Item" at bounding box center [728, 470] width 333 height 33
click at [684, 468] on div "Select Item" at bounding box center [713, 470] width 302 height 26
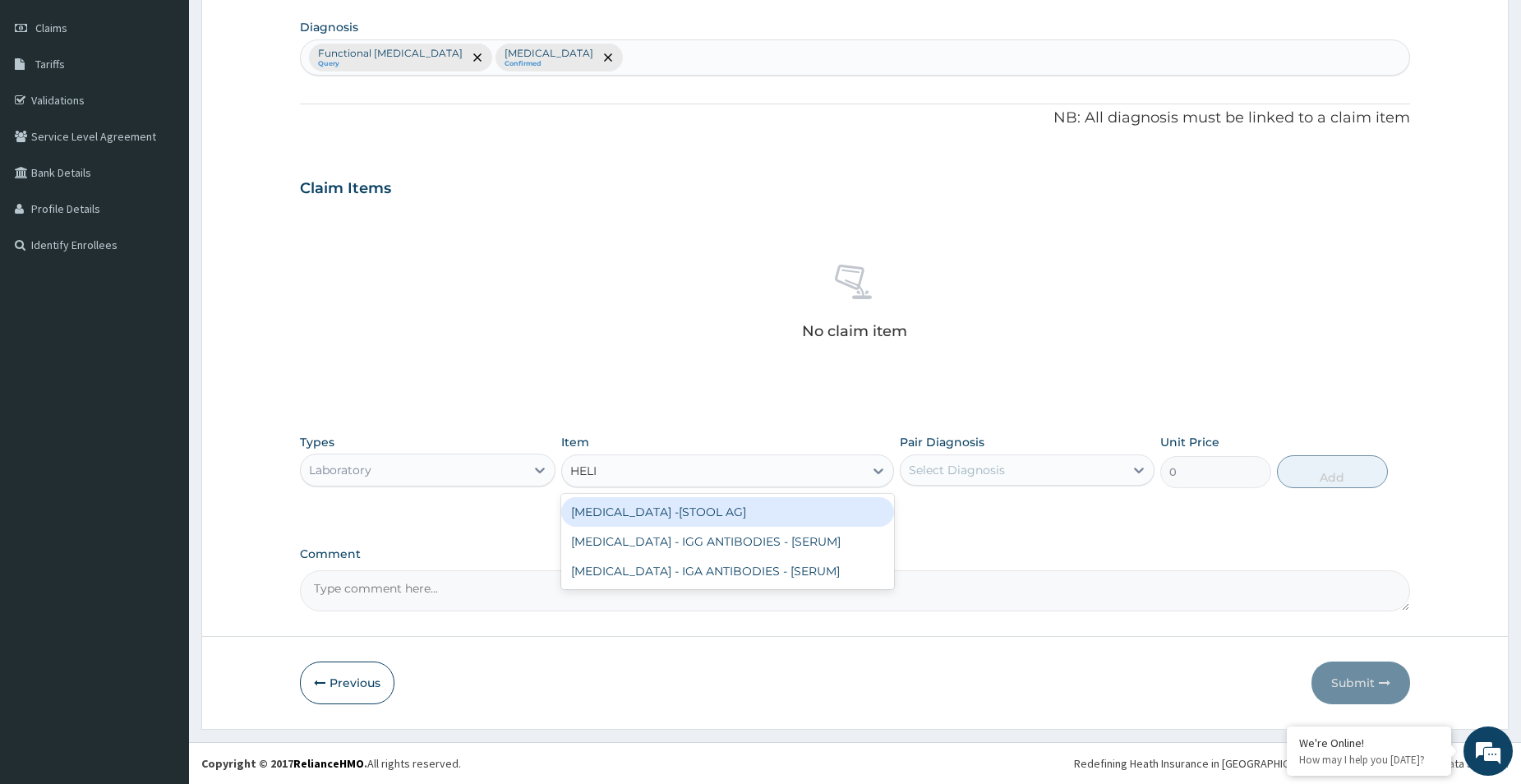
type input "HELIC"
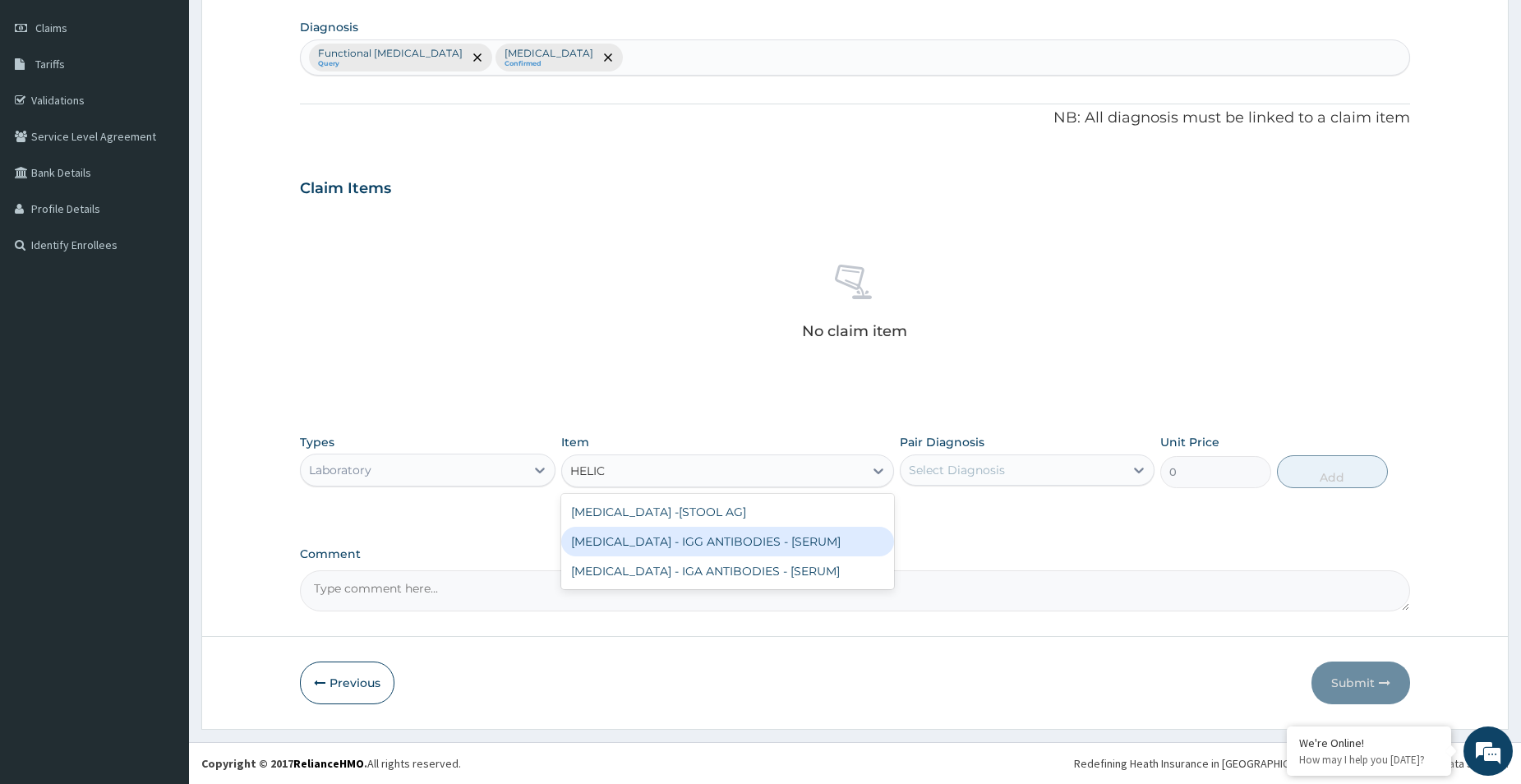
click at [665, 535] on div "HELICOBACTER PYLORI - IGG ANTIBODIES - [SERUM]" at bounding box center [728, 541] width 333 height 29
type input "6325.000000000001"
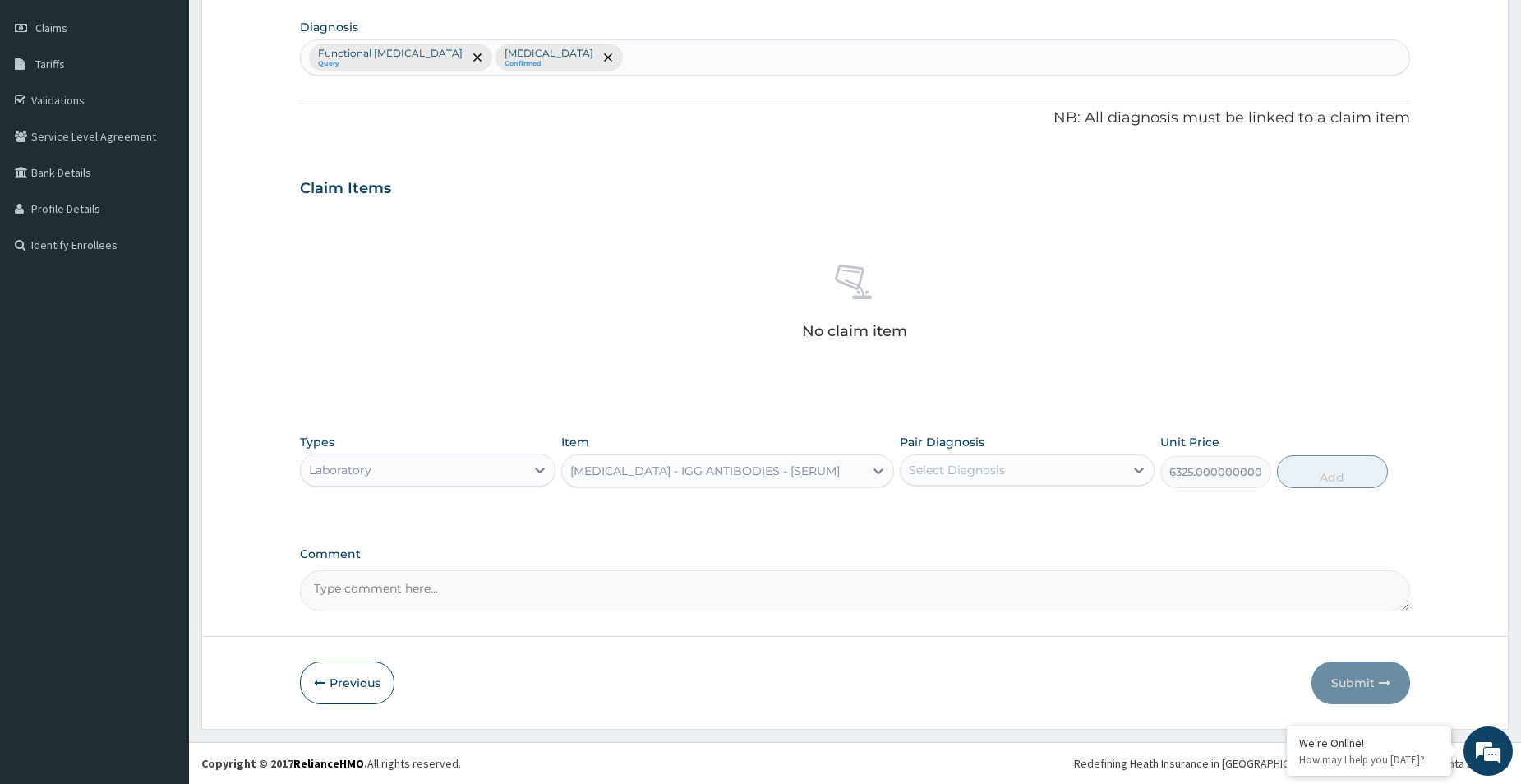
click at [981, 472] on div "Select Diagnosis" at bounding box center [957, 469] width 96 height 17
click at [922, 507] on div "Functional dystonia" at bounding box center [1028, 512] width 255 height 34
checkbox input "true"
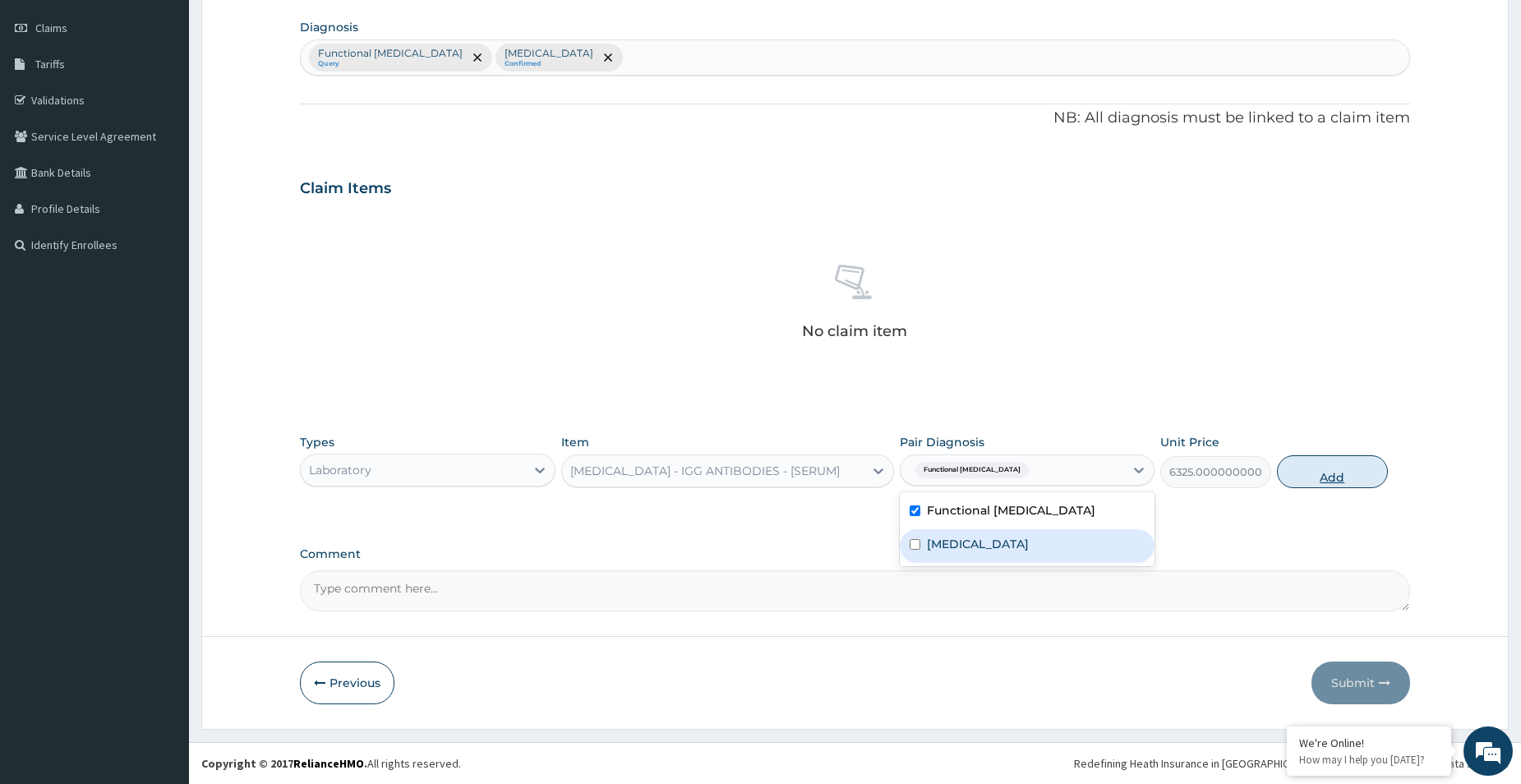
click at [1324, 480] on button "Add" at bounding box center [1333, 471] width 111 height 33
type input "0"
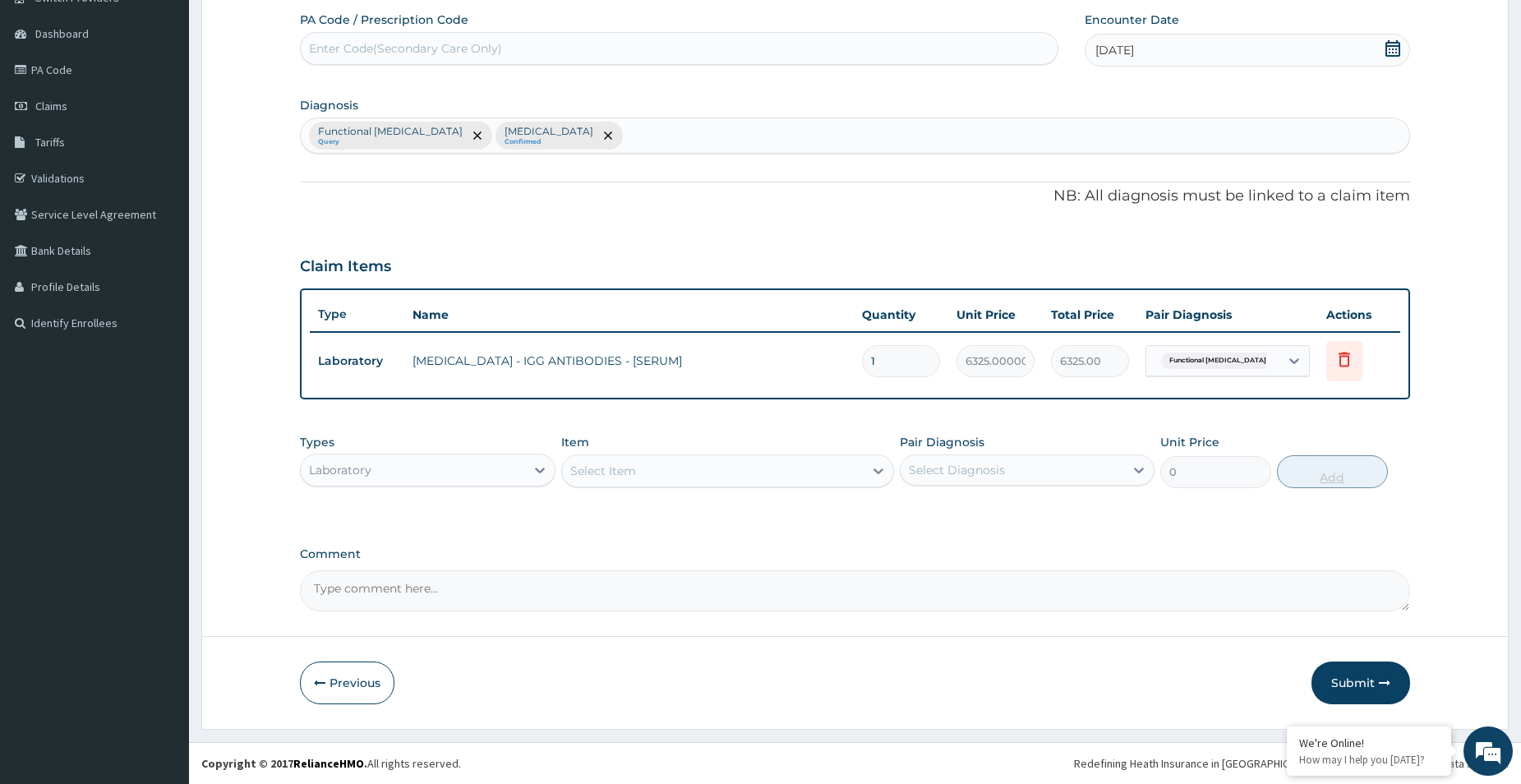
scroll to position [145, 0]
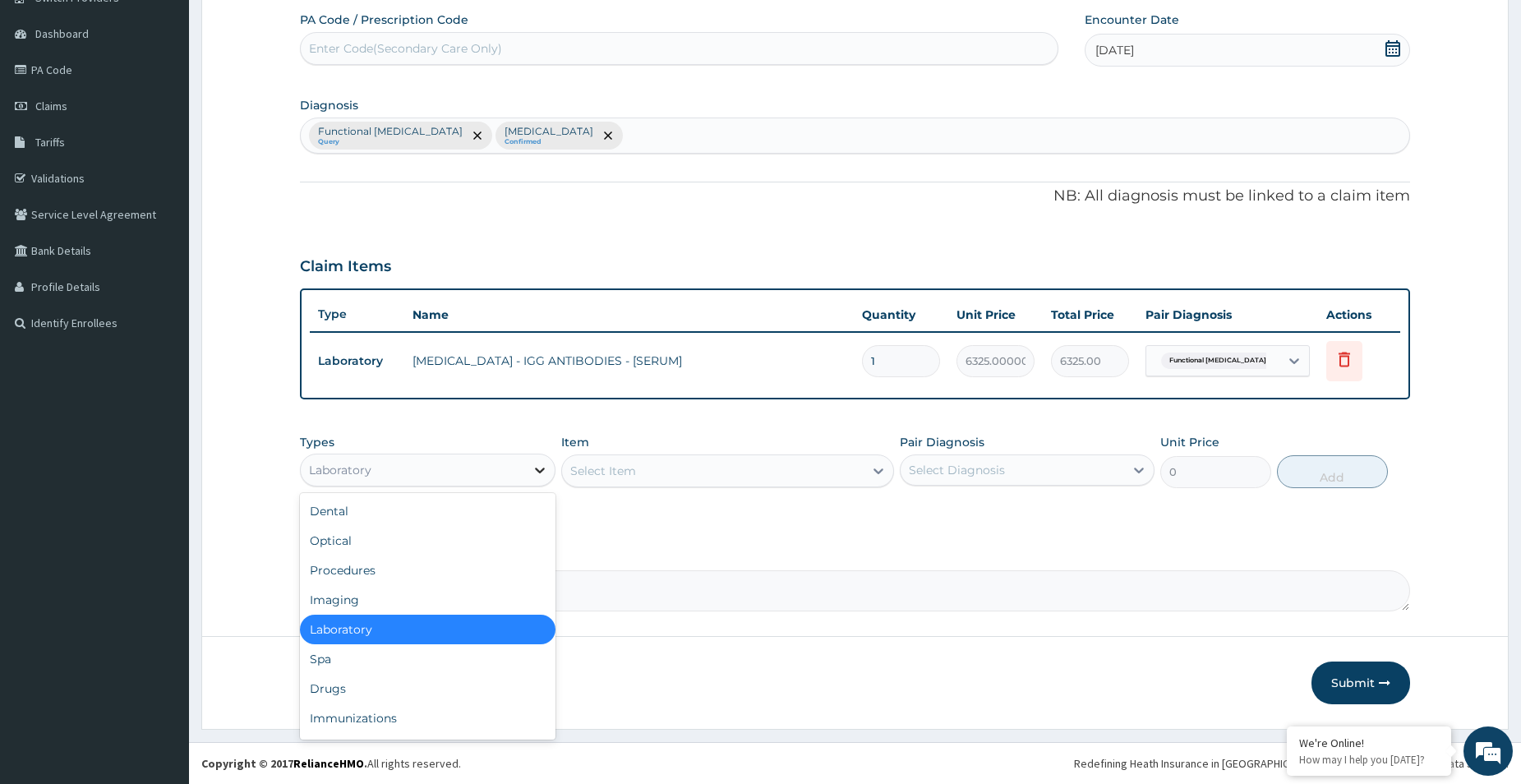
click at [542, 469] on icon at bounding box center [540, 470] width 10 height 6
click at [380, 575] on div "Procedures" at bounding box center [428, 570] width 255 height 29
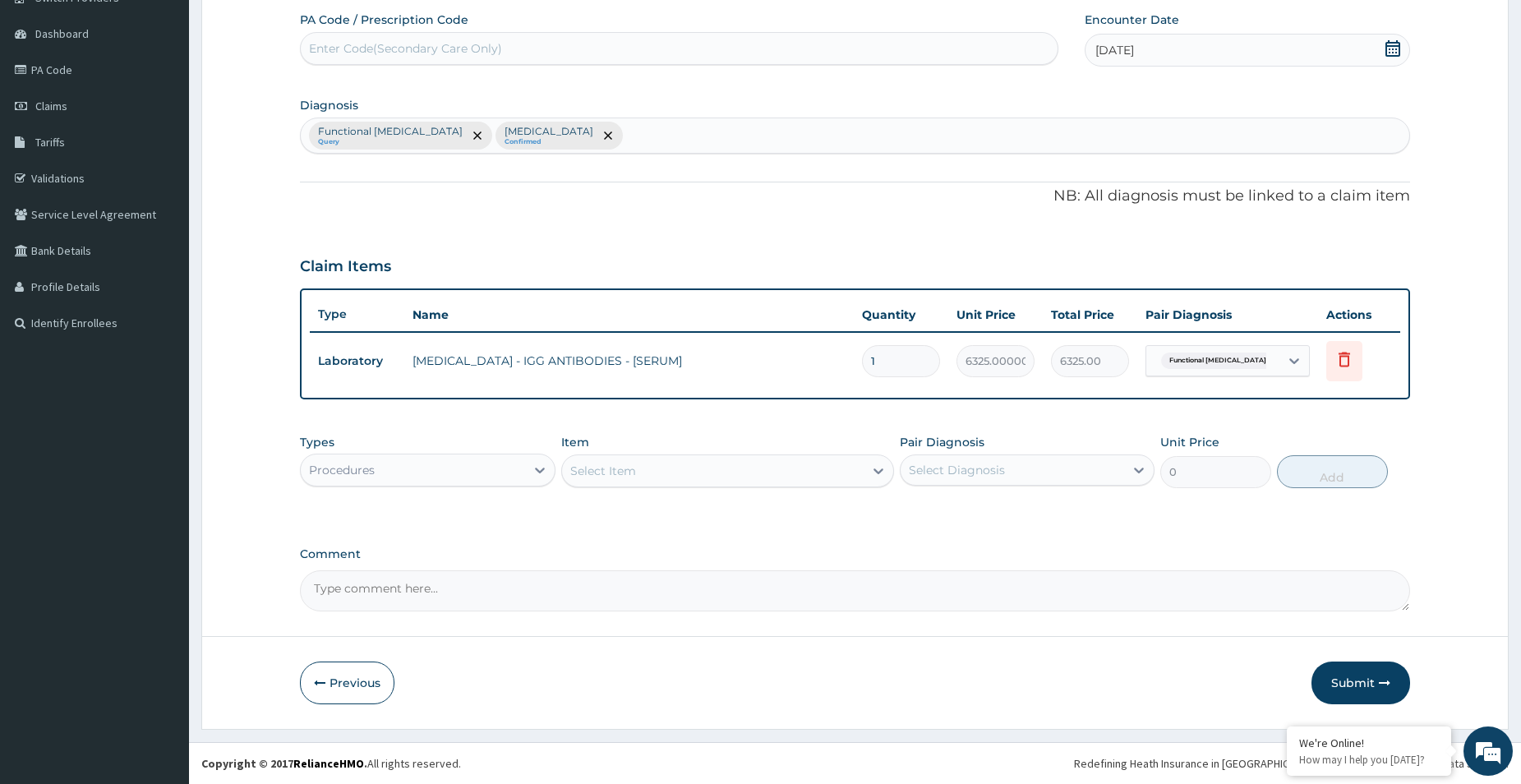
click at [658, 474] on div "Select Item" at bounding box center [713, 470] width 302 height 26
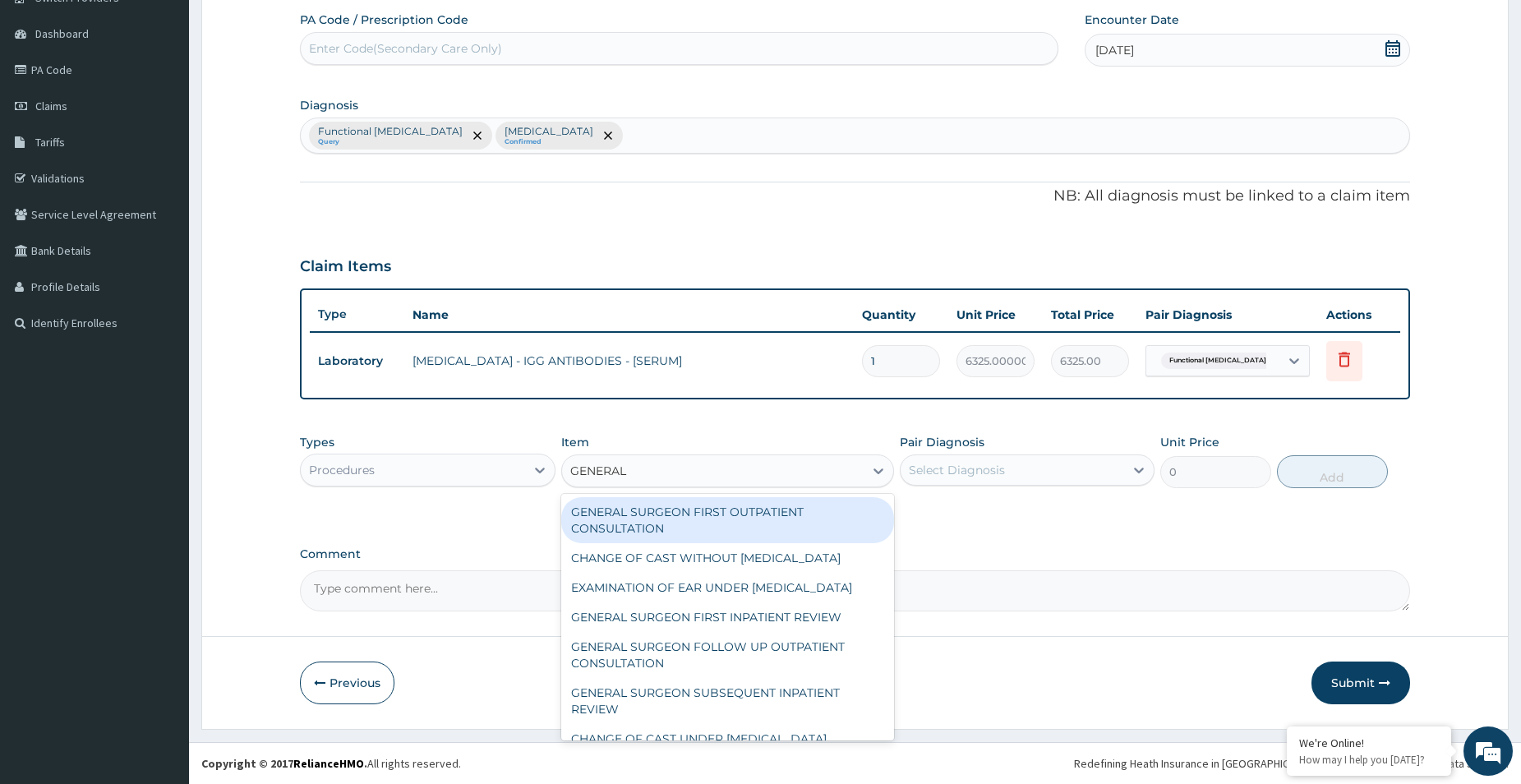
type input "GENERAL P"
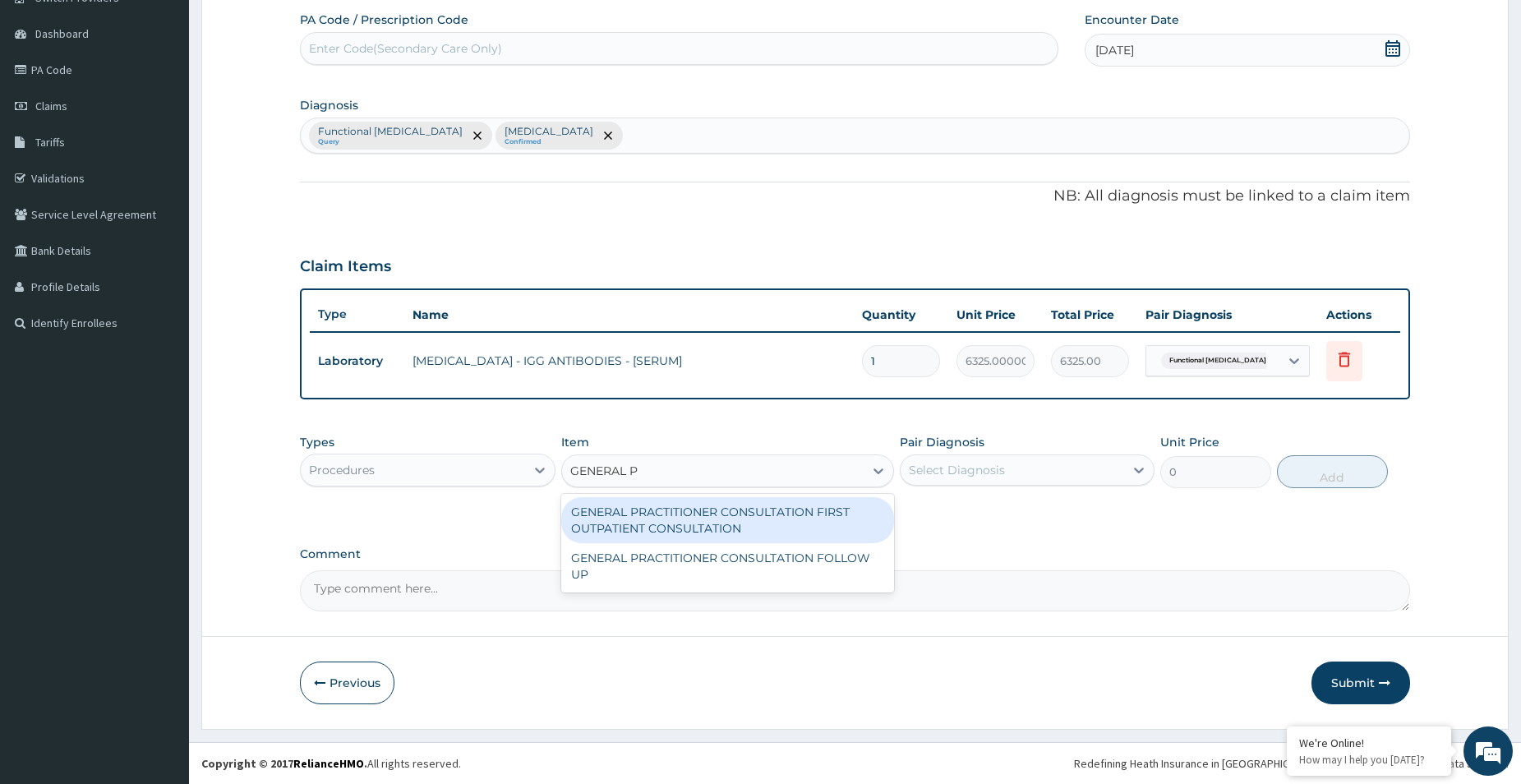
click at [653, 511] on div "GENERAL PRACTITIONER CONSULTATION FIRST OUTPATIENT CONSULTATION" at bounding box center [728, 519] width 333 height 46
type input "4174.5"
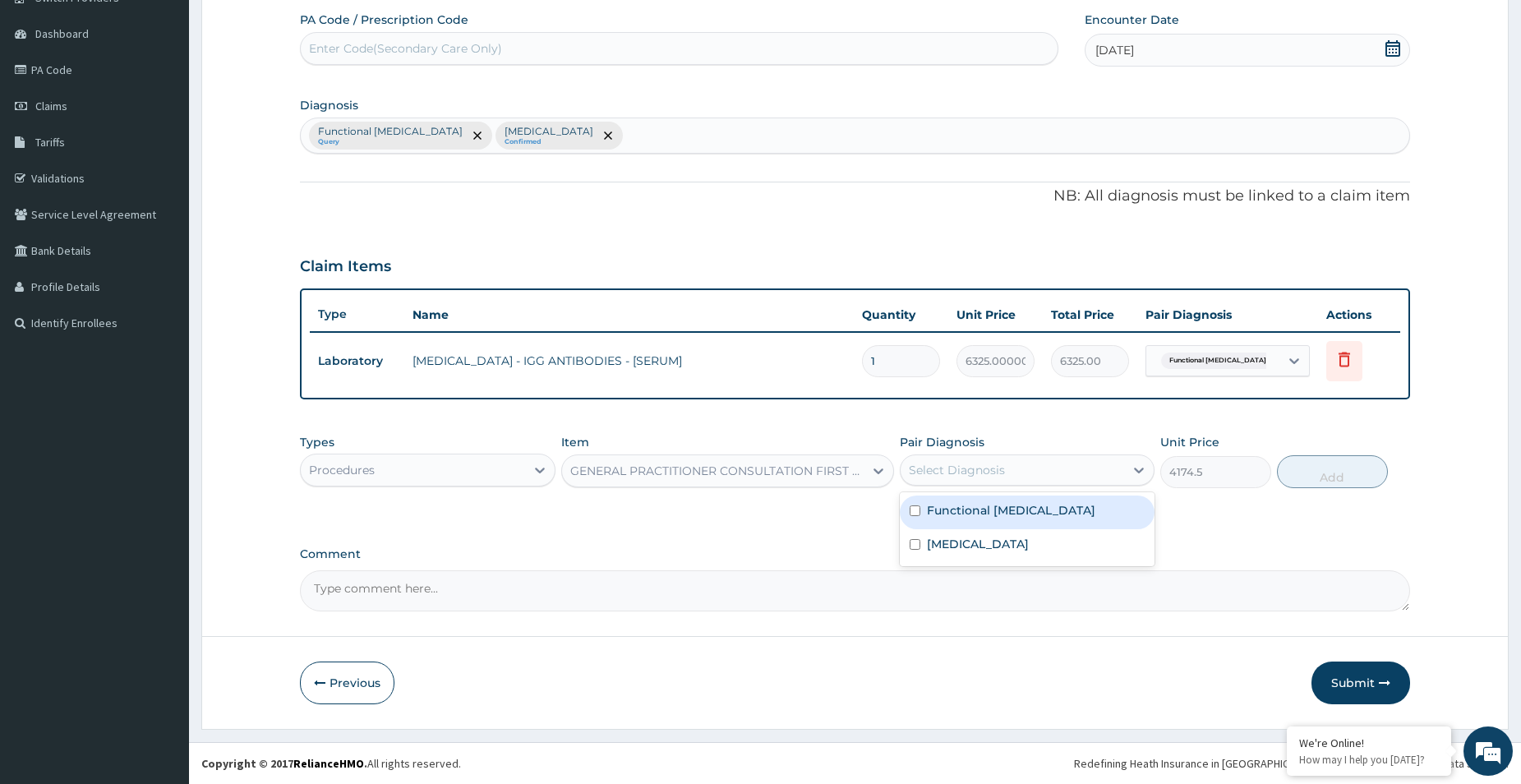
click at [942, 469] on div "Select Diagnosis" at bounding box center [957, 469] width 96 height 17
click at [916, 512] on input "checkbox" at bounding box center [915, 510] width 11 height 11
checkbox input "true"
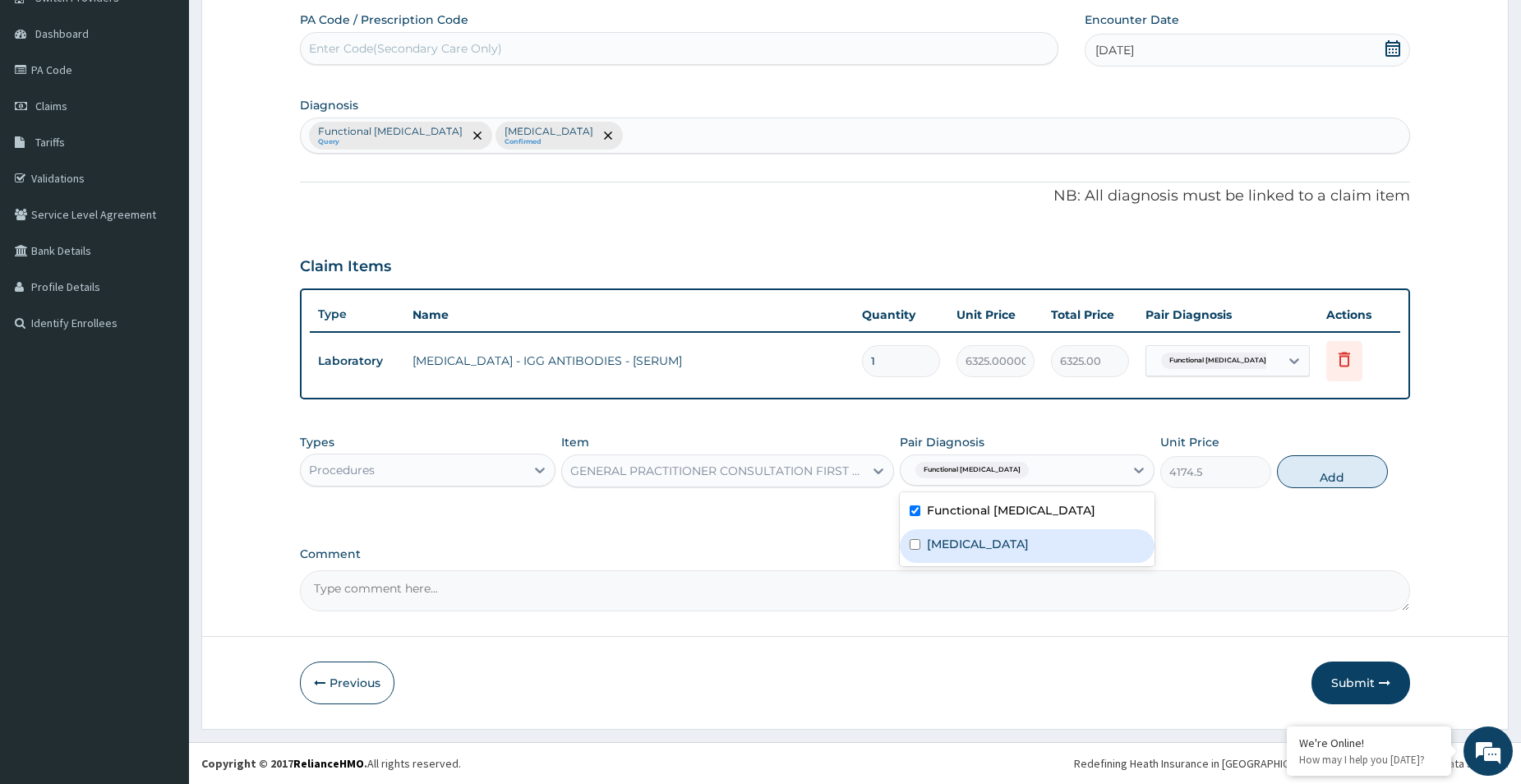
click at [918, 534] on div "Insomnia" at bounding box center [1028, 545] width 255 height 34
checkbox input "true"
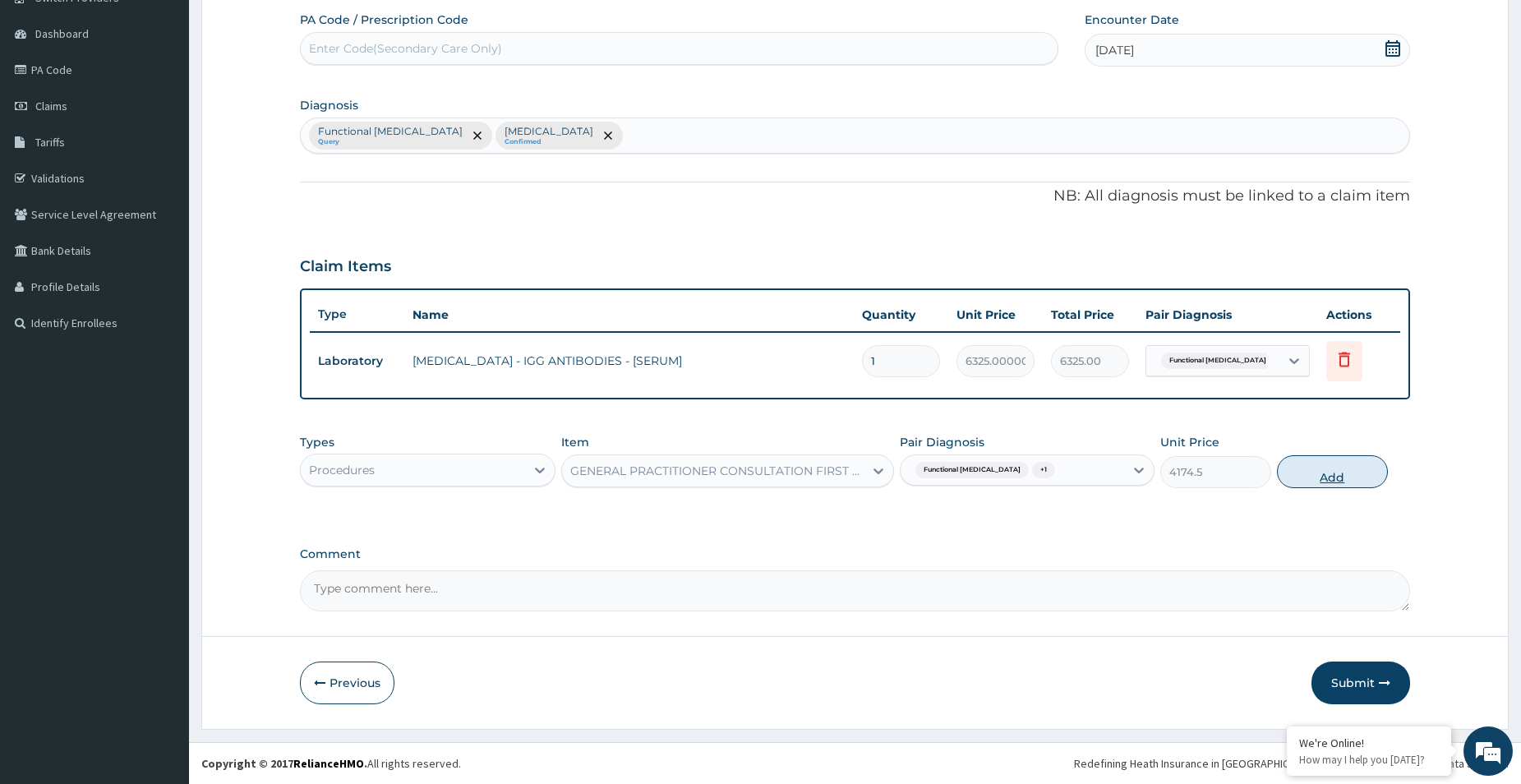
click at [1298, 462] on button "Add" at bounding box center [1333, 471] width 111 height 33
type input "0"
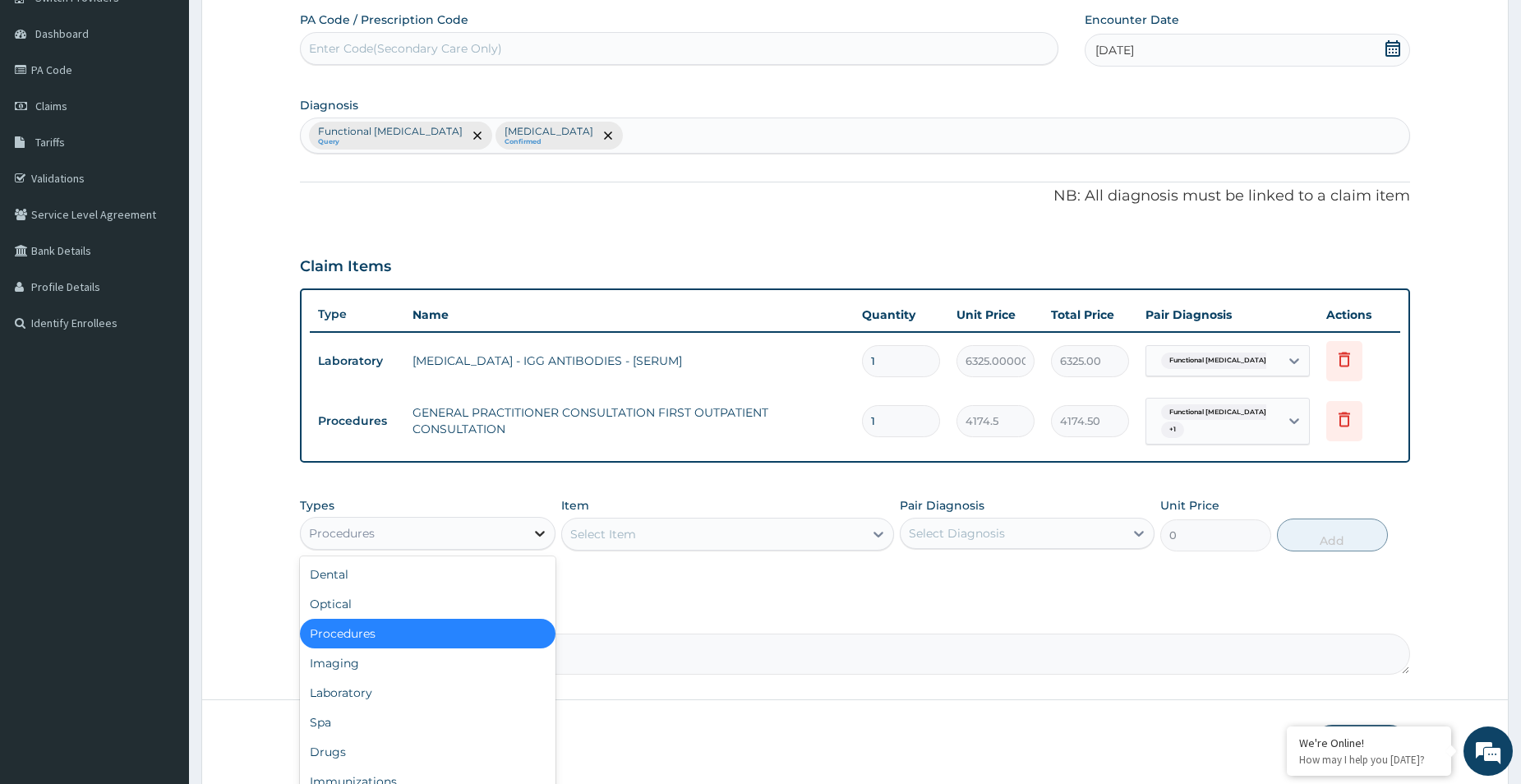
click at [532, 533] on icon at bounding box center [540, 533] width 17 height 17
click at [339, 751] on div "Drugs" at bounding box center [428, 752] width 255 height 29
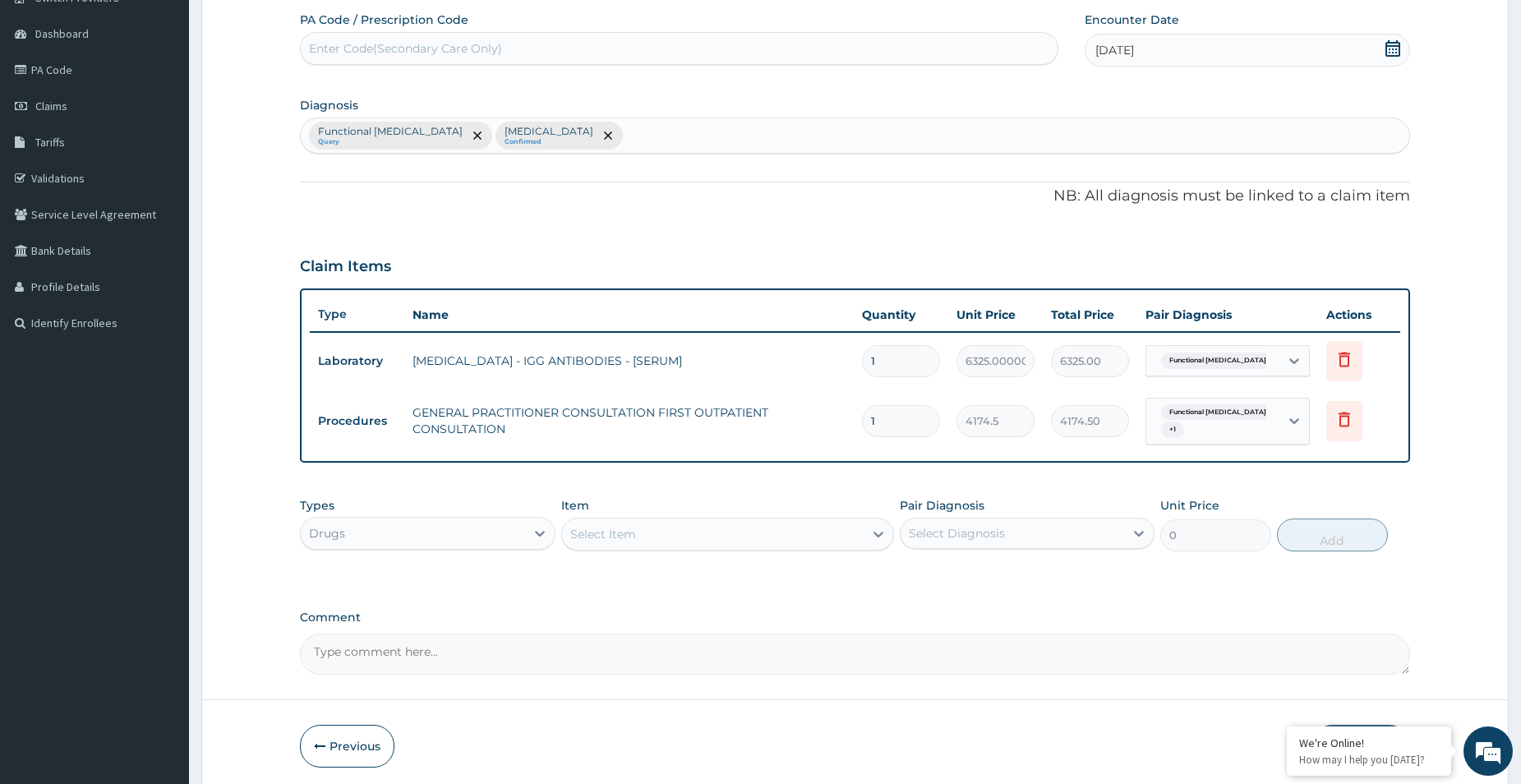
click at [618, 529] on div "Select Item" at bounding box center [602, 534] width 65 height 17
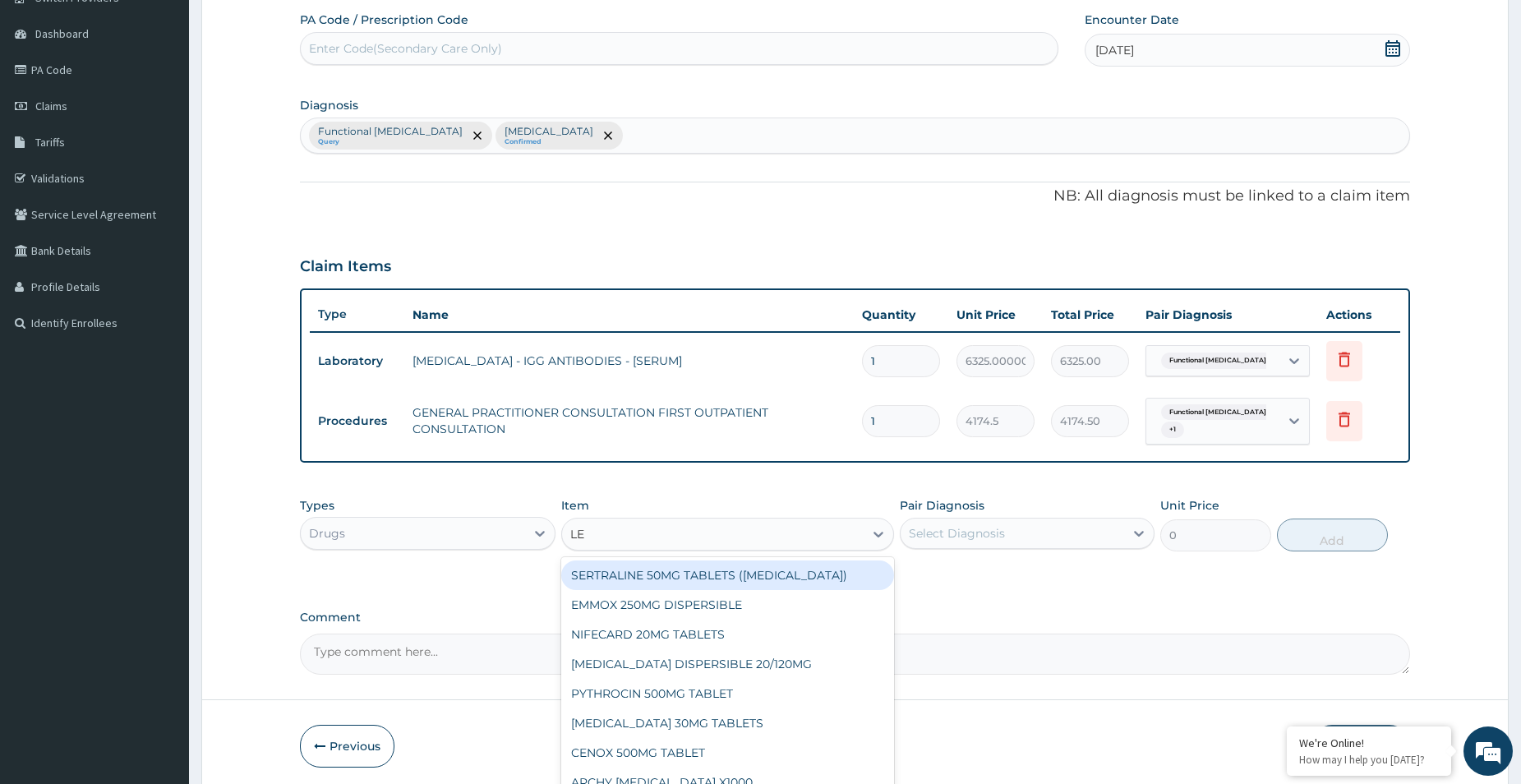
type input "LEX"
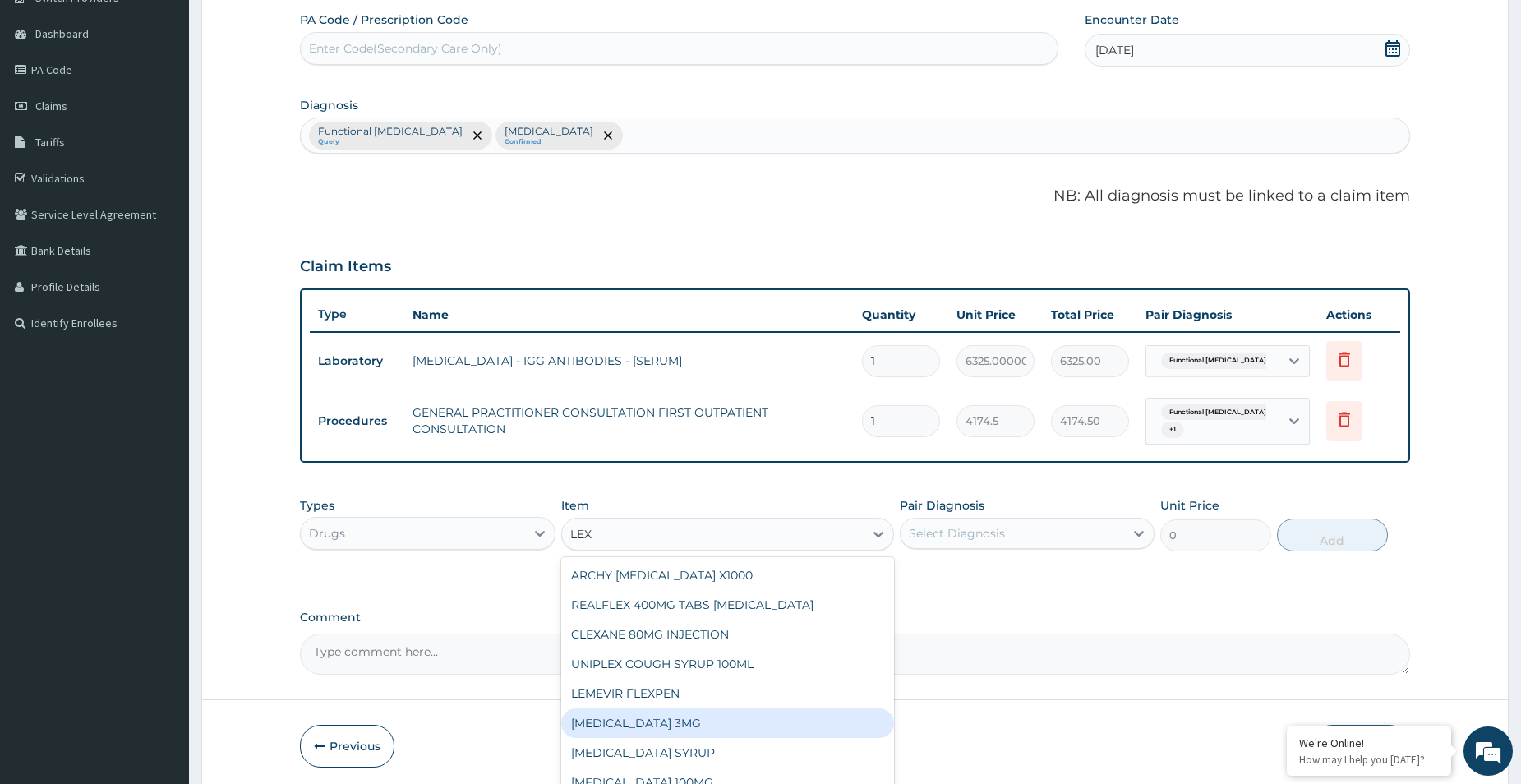
click at [573, 726] on div "LEXOTAN 3MG" at bounding box center [728, 723] width 333 height 29
type input "69.575"
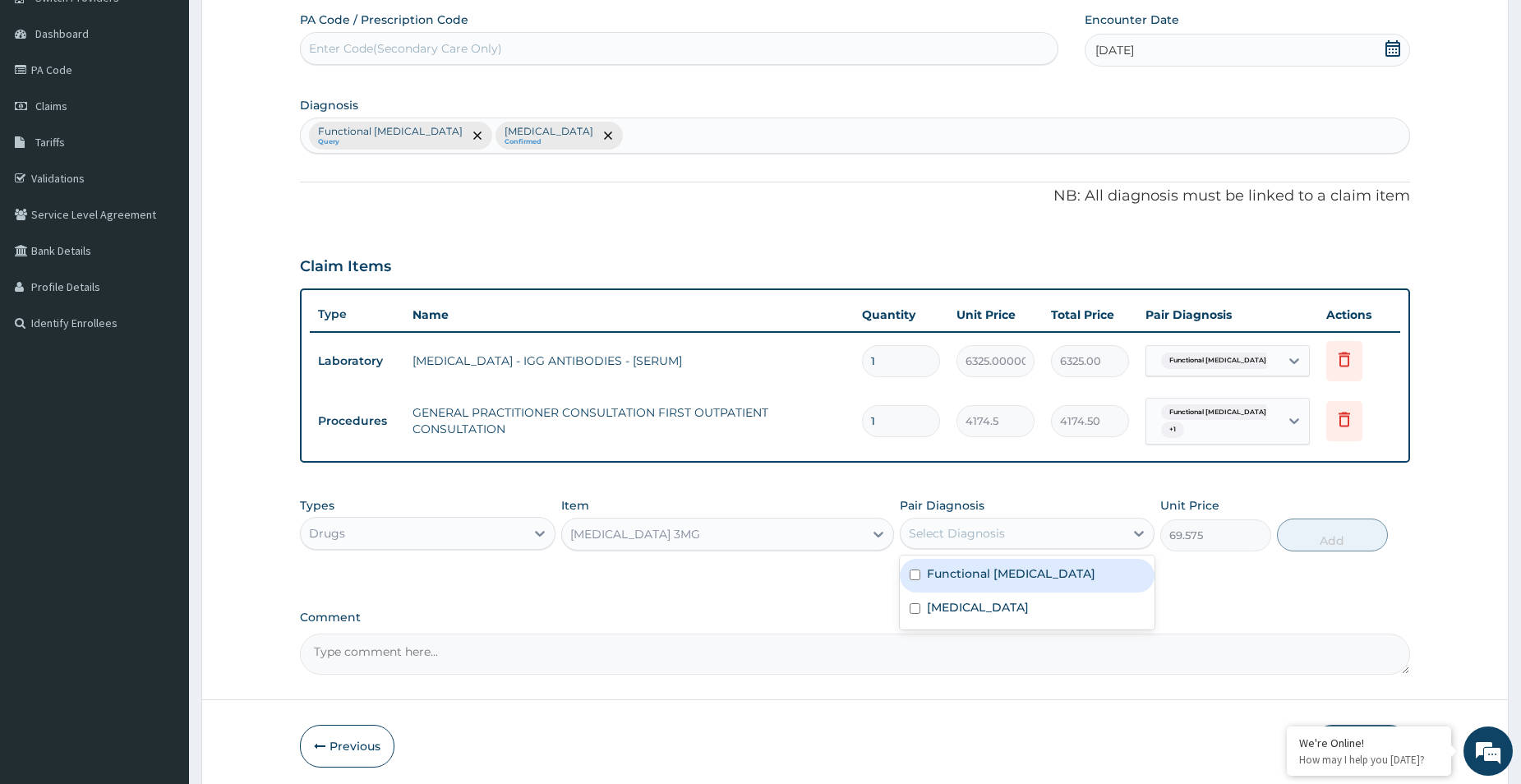
click at [1065, 530] on div "Select Diagnosis" at bounding box center [1012, 533] width 224 height 26
click at [916, 607] on input "checkbox" at bounding box center [915, 608] width 11 height 11
checkbox input "true"
click at [1321, 534] on button "Add" at bounding box center [1333, 535] width 111 height 33
type input "0"
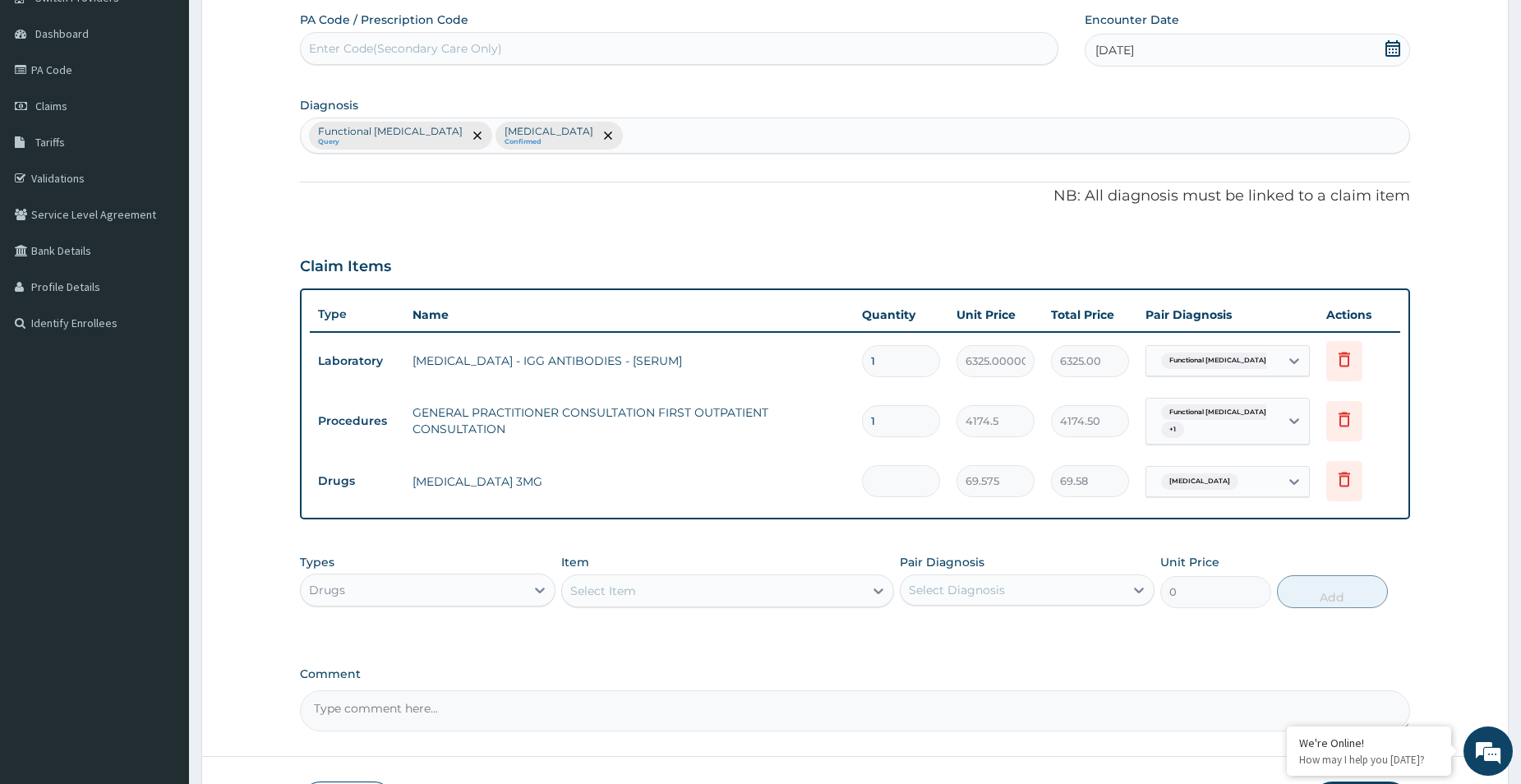
type input "0.00"
type input "4"
type input "278.30"
type input "4"
click at [699, 594] on div "Select Item" at bounding box center [713, 590] width 302 height 26
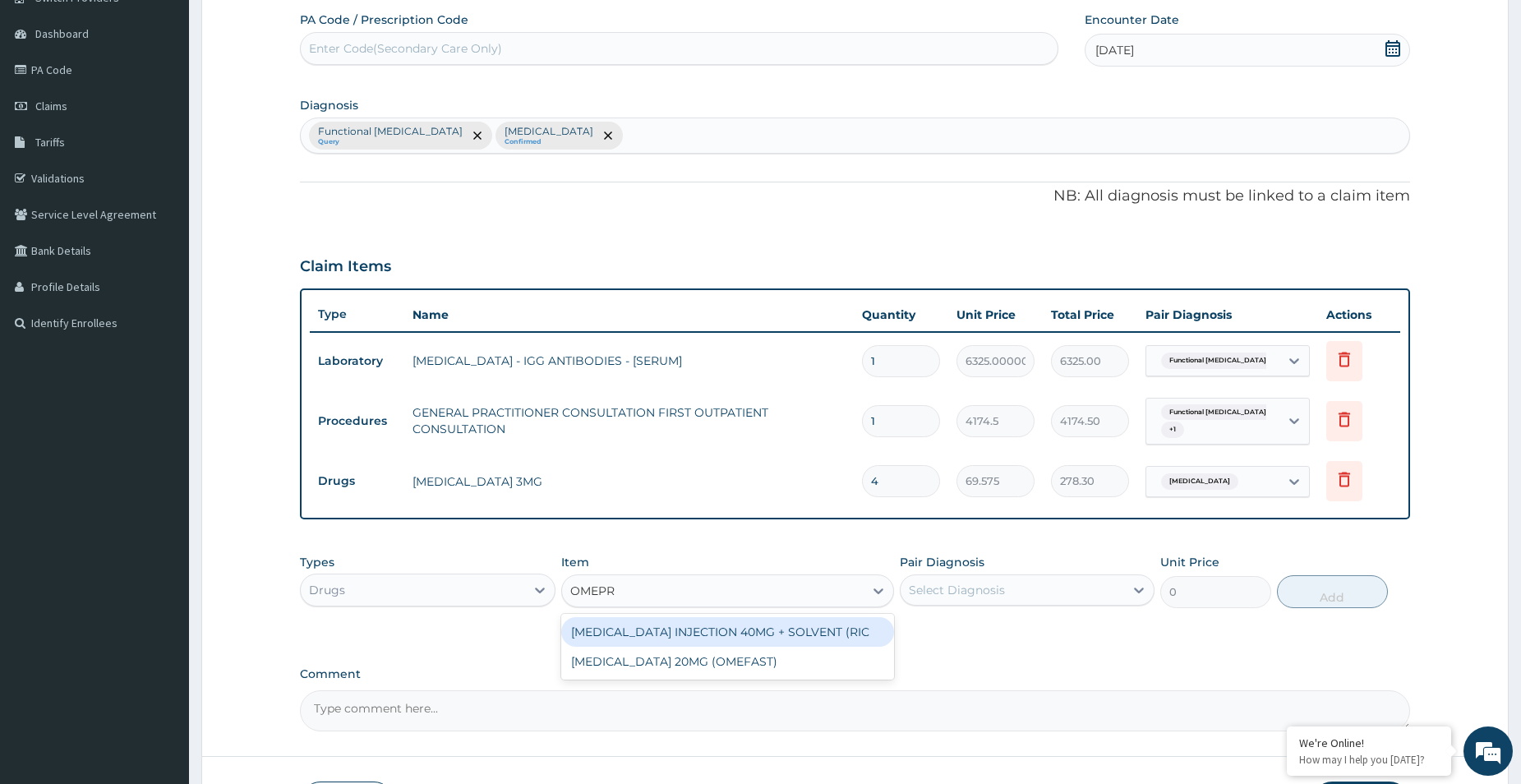
type input "OMEPRA"
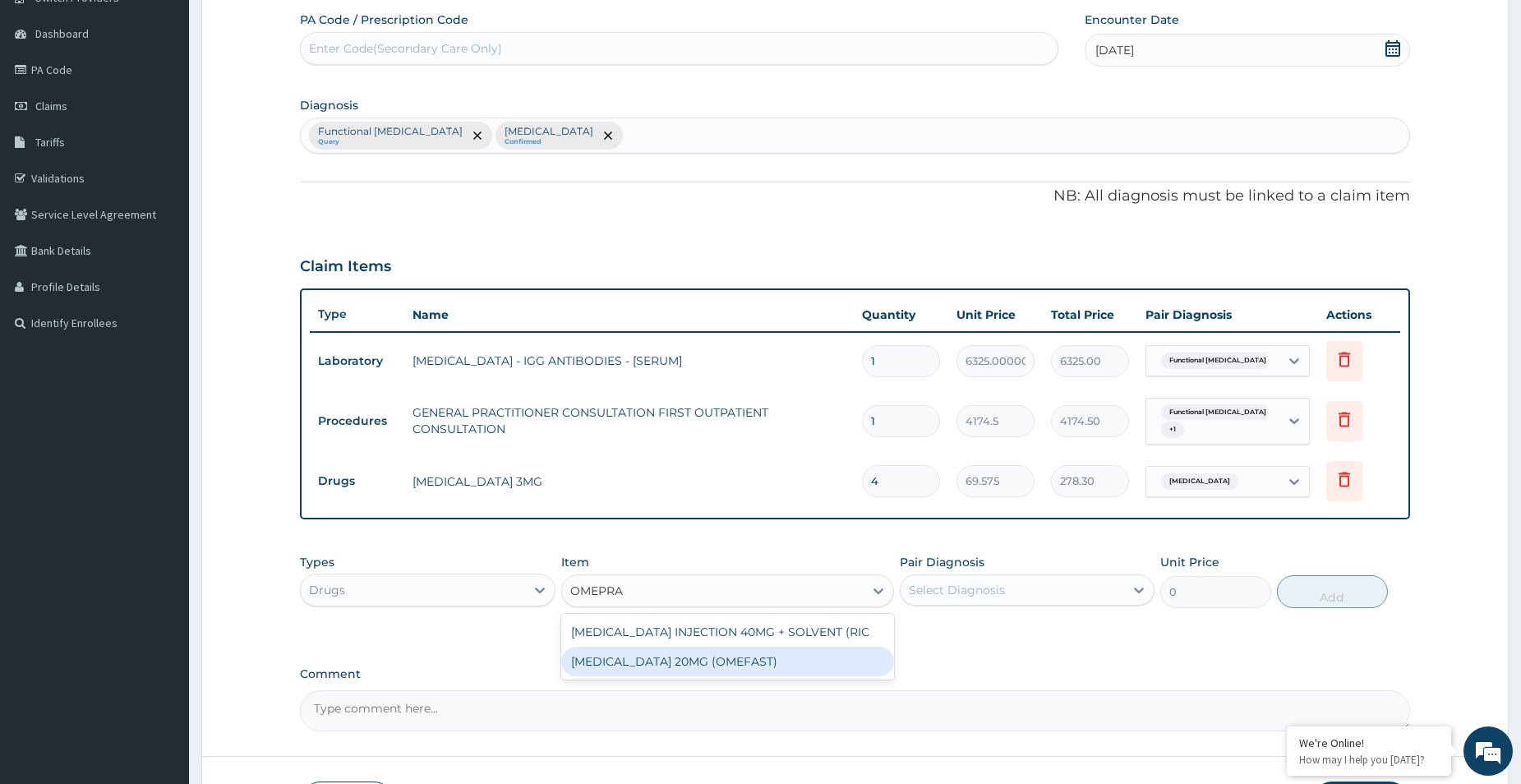
click at [699, 662] on div "OMEPRAZOLE 20MG (OMEFAST)" at bounding box center [728, 661] width 333 height 29
type input "97.405"
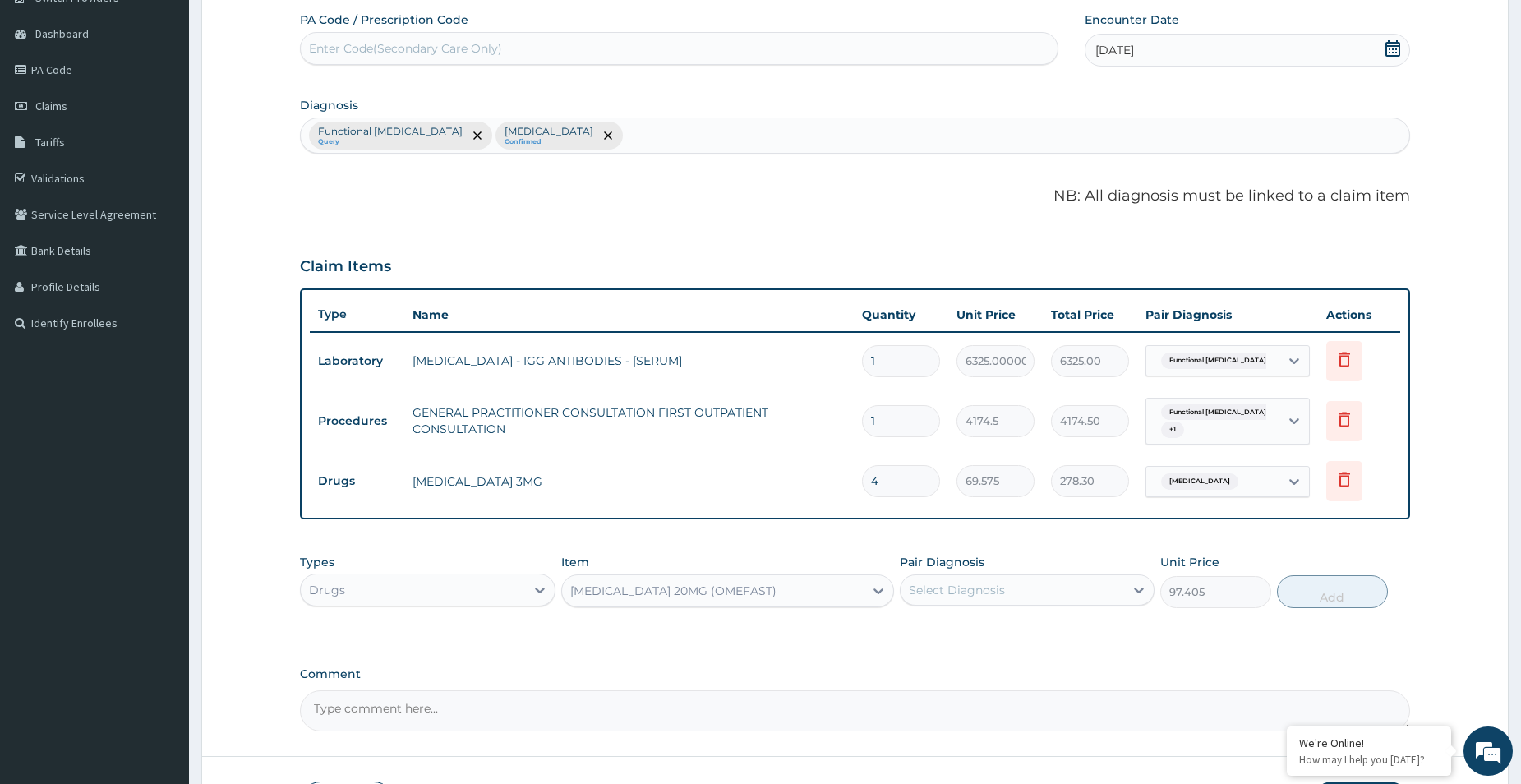
click at [929, 593] on div "Select Diagnosis" at bounding box center [957, 589] width 96 height 17
click at [914, 633] on input "checkbox" at bounding box center [915, 631] width 11 height 11
checkbox input "true"
click at [1313, 602] on button "Add" at bounding box center [1333, 591] width 111 height 33
type input "0"
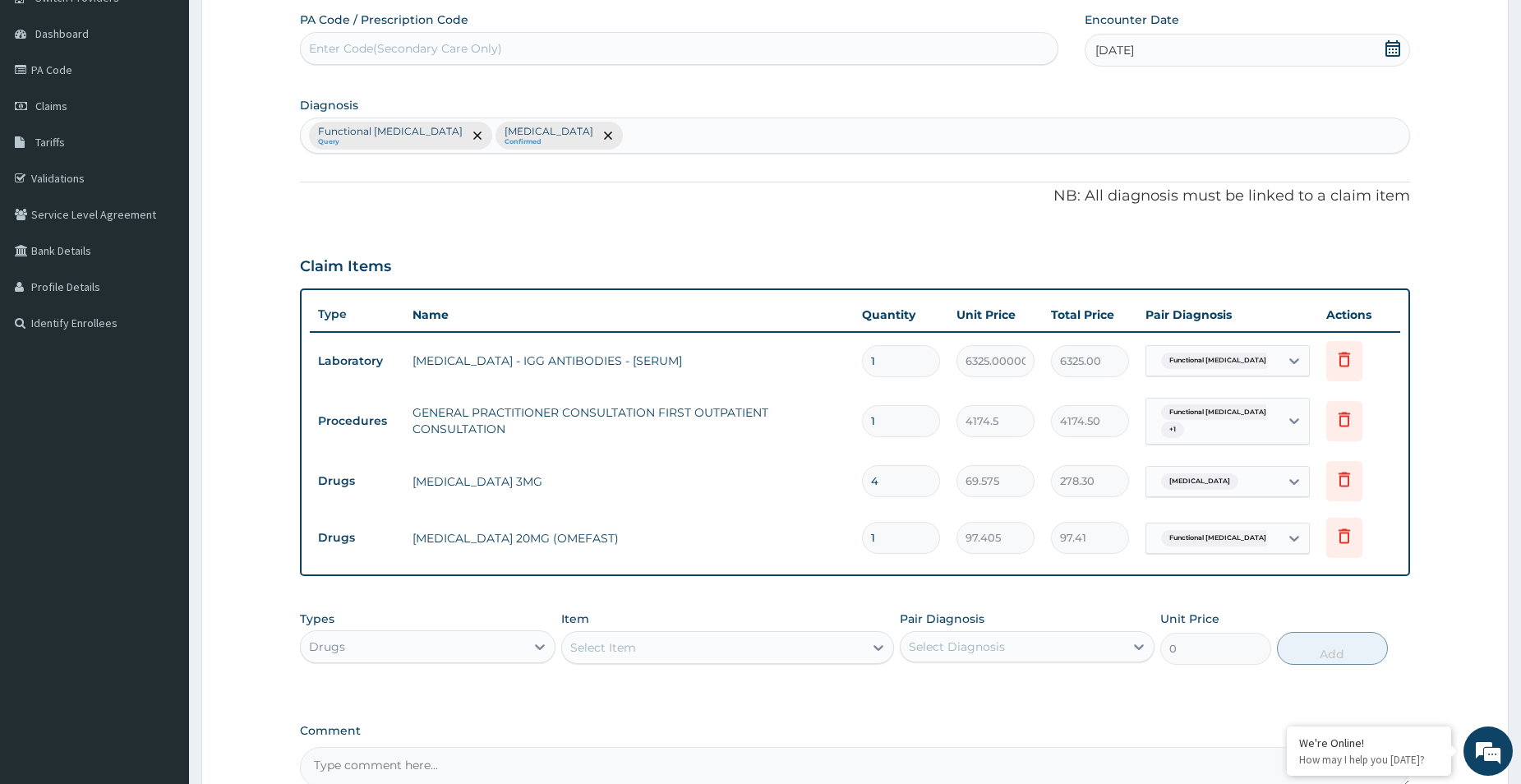
type input "14"
type input "1363.67"
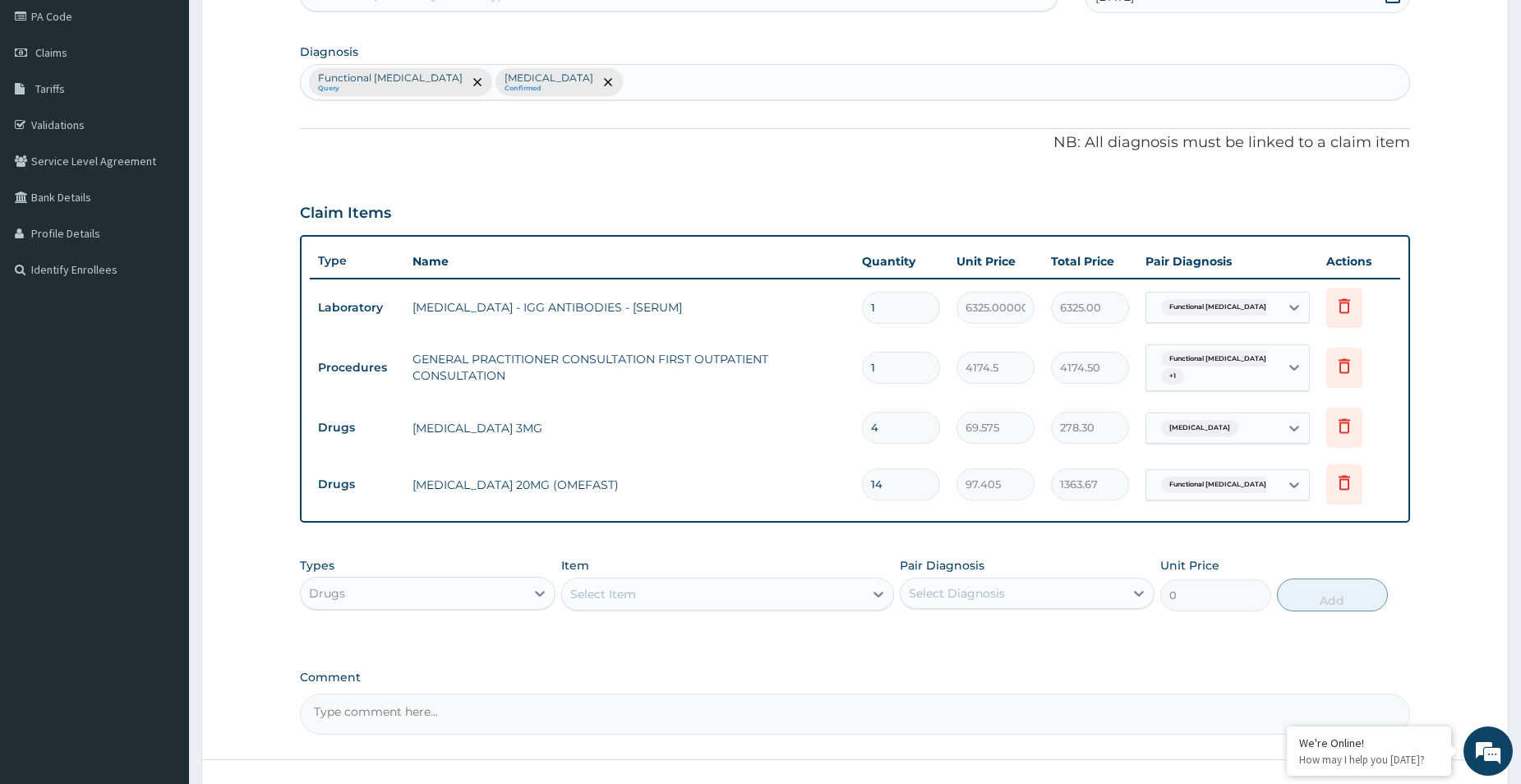
scroll to position [228, 0]
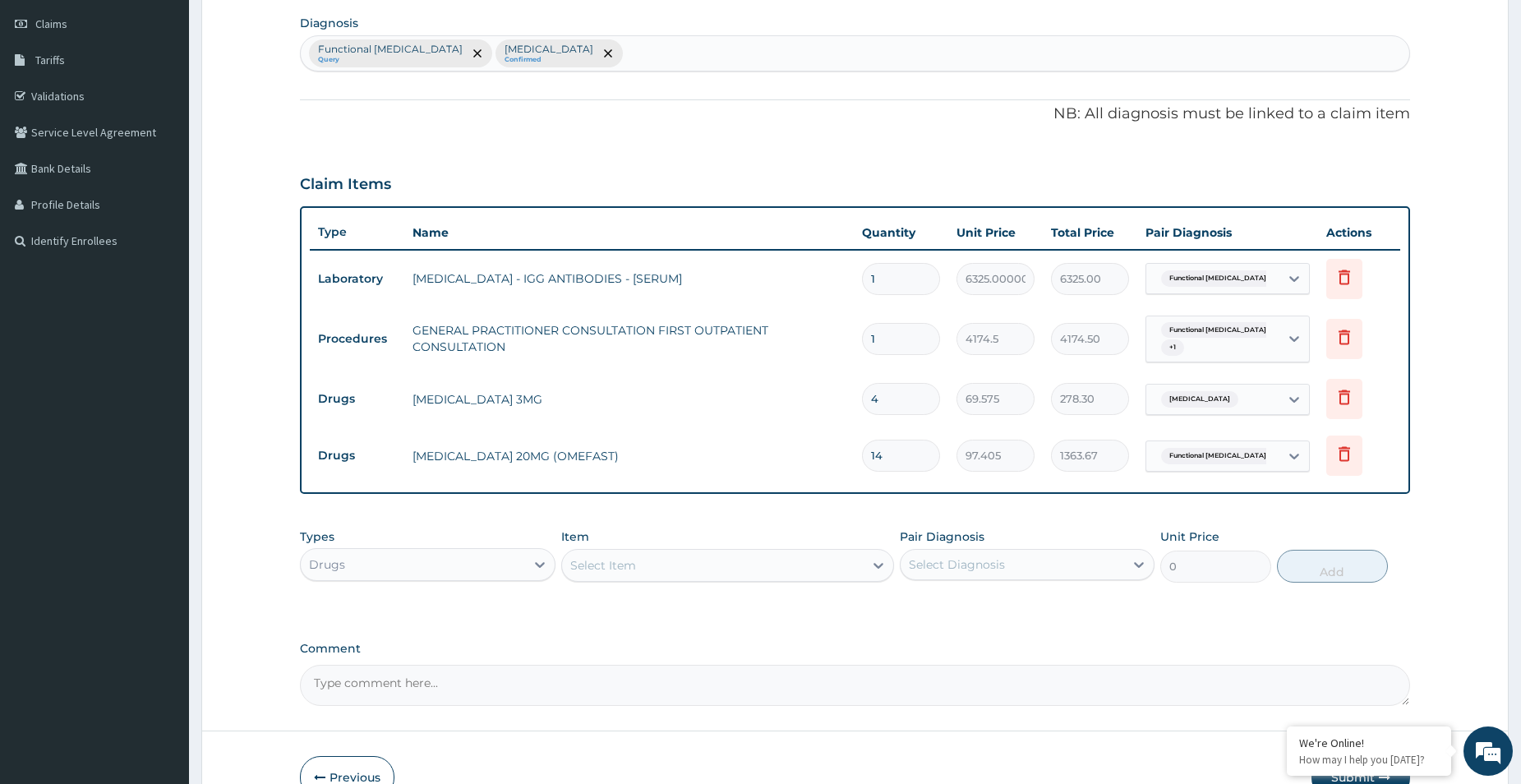
type input "14"
click at [856, 568] on div "Select Item" at bounding box center [713, 565] width 302 height 26
type input "GESTID"
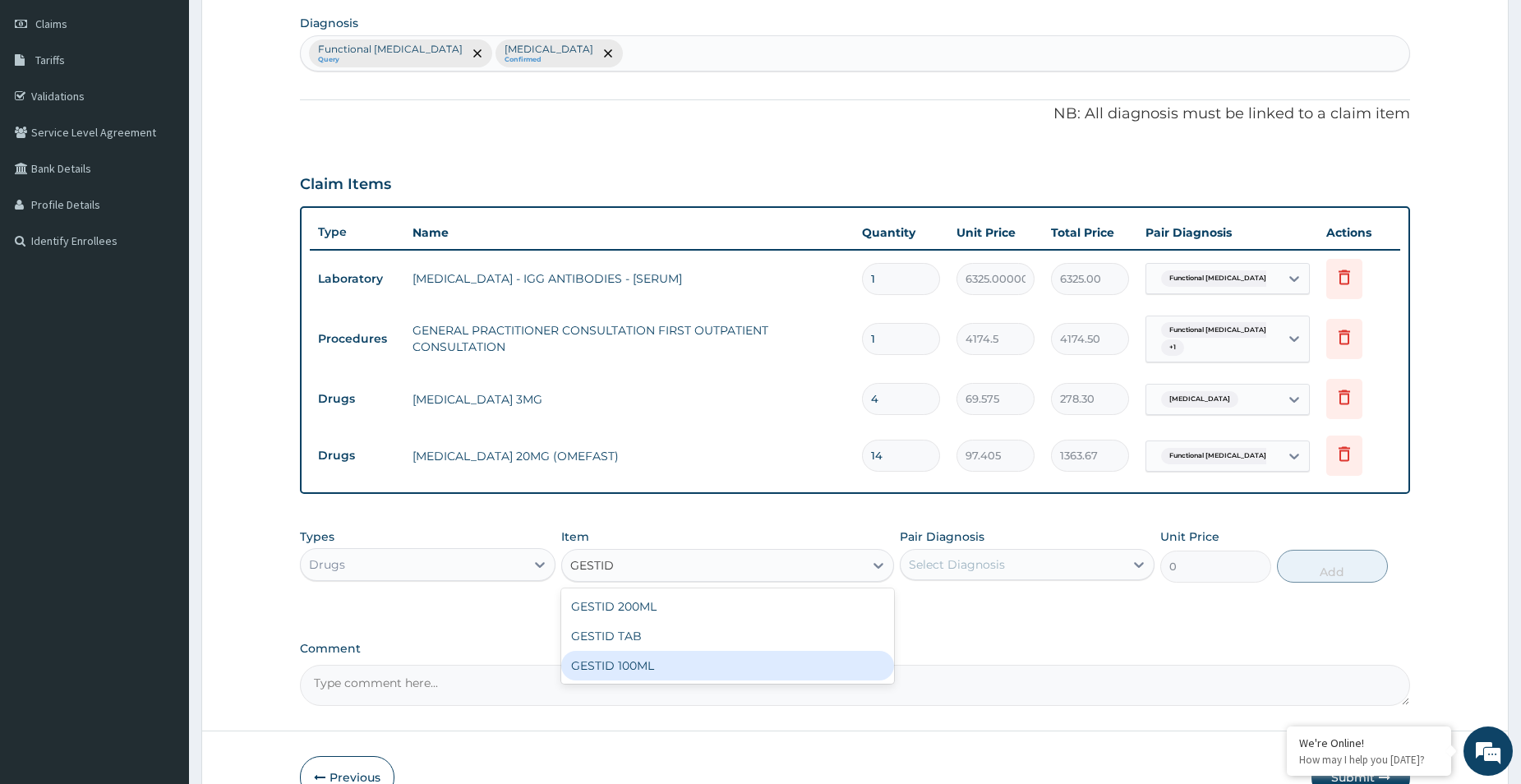
click at [701, 657] on div "GESTID 100ML" at bounding box center [728, 665] width 333 height 29
type input "974.0500000000002"
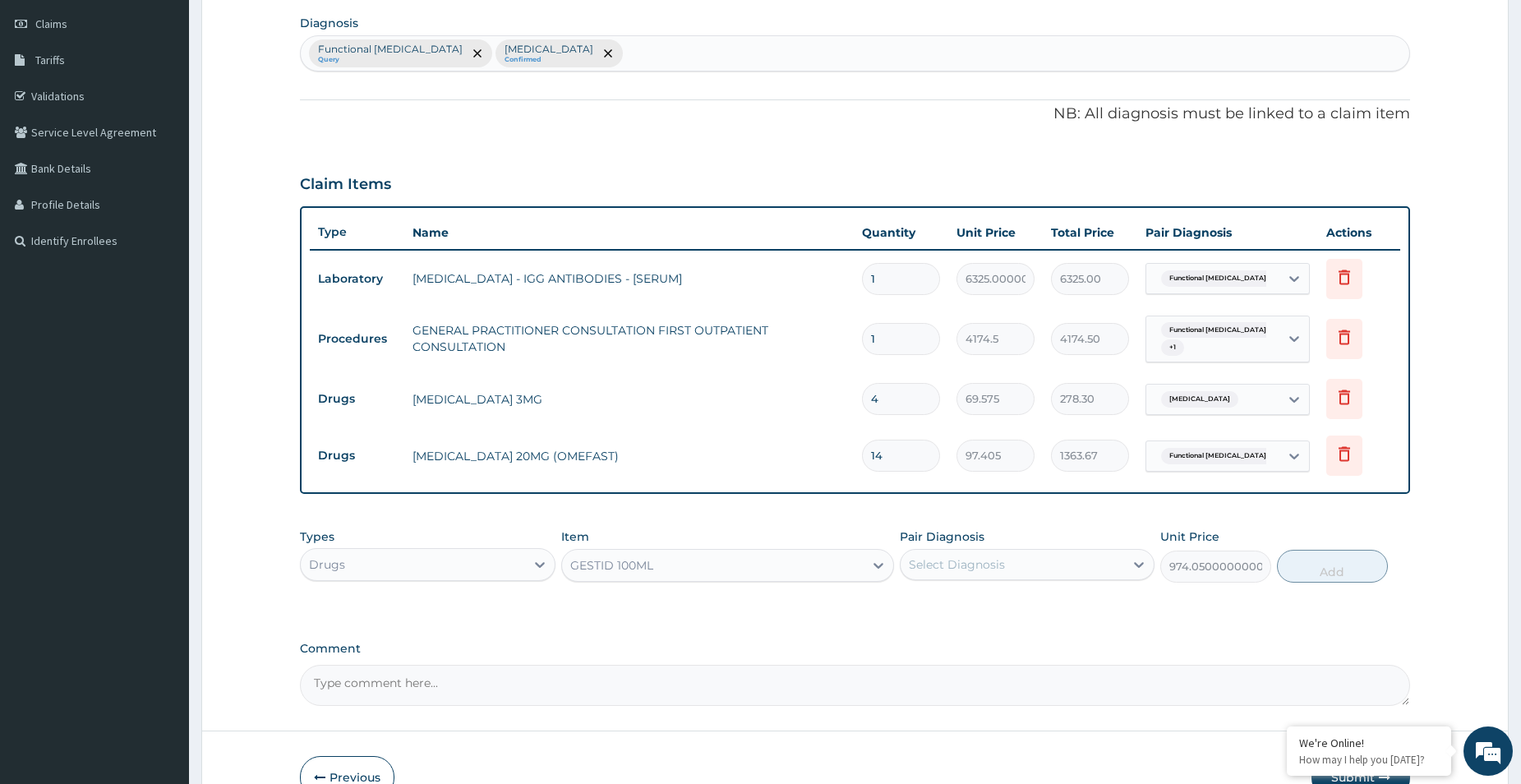
click at [1026, 556] on div "Select Diagnosis" at bounding box center [1012, 564] width 224 height 26
click at [917, 607] on input "checkbox" at bounding box center [915, 606] width 11 height 11
checkbox input "true"
click at [1347, 561] on button "Add" at bounding box center [1333, 566] width 111 height 33
type input "0"
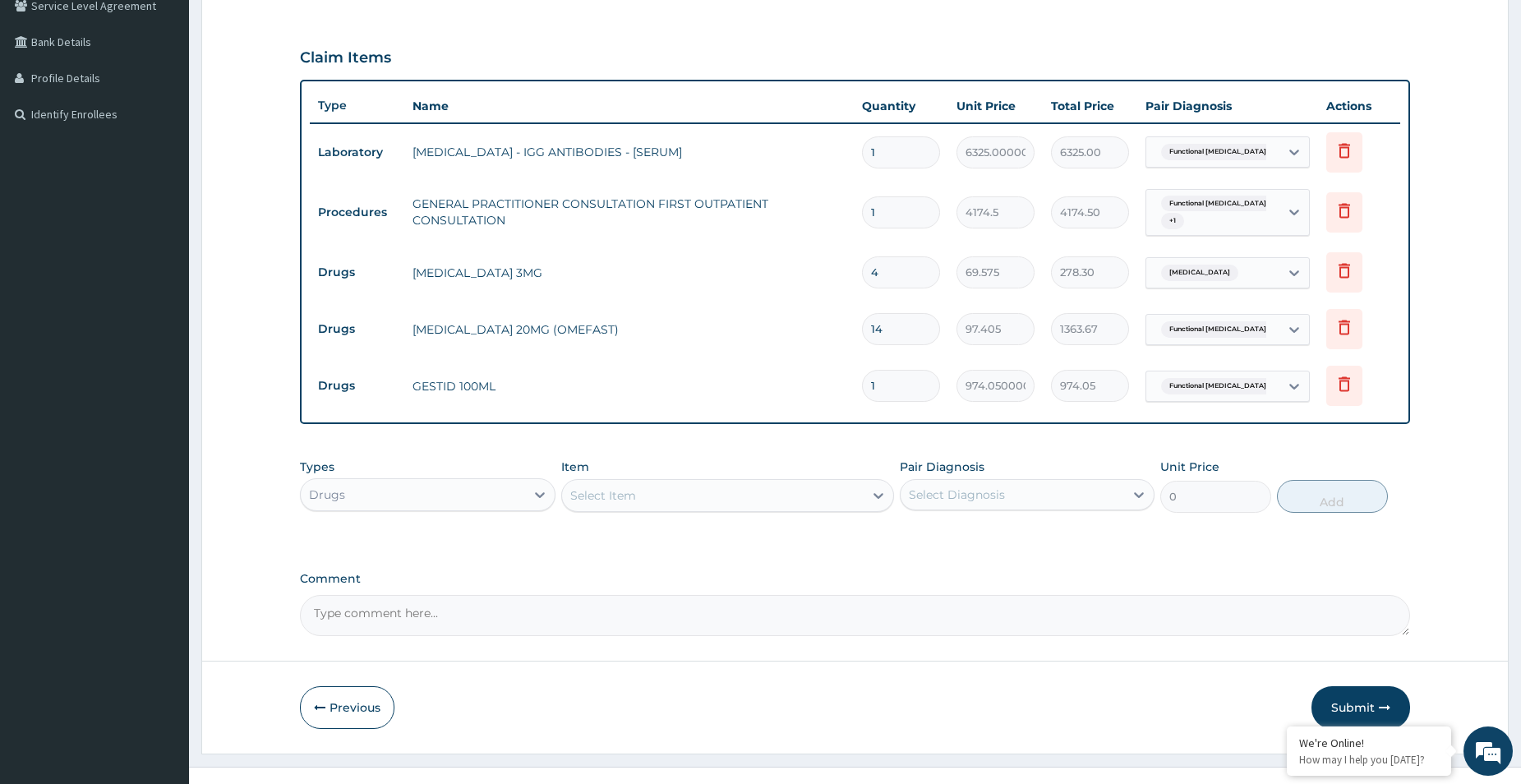
scroll to position [379, 0]
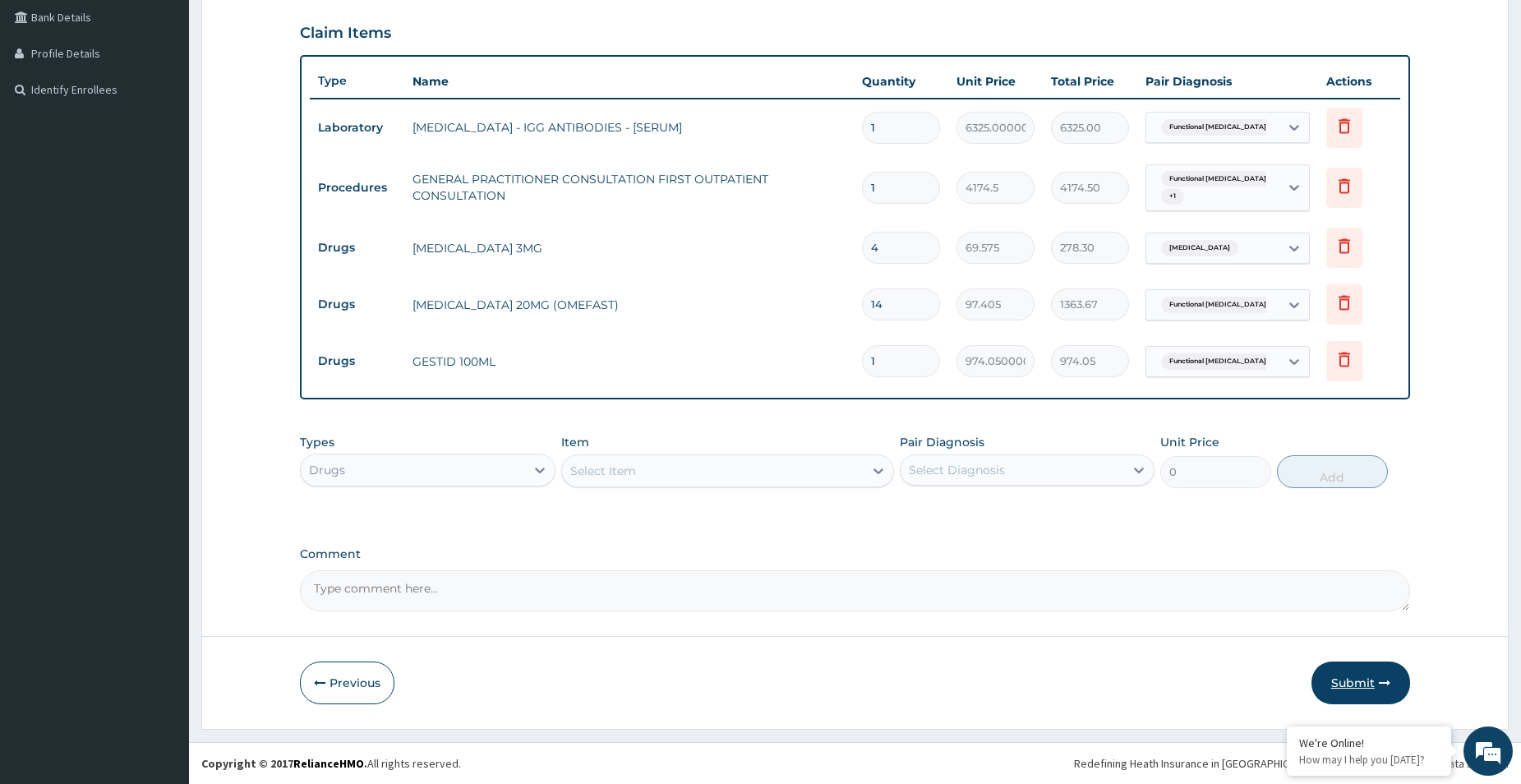
click at [1359, 685] on button "Submit" at bounding box center [1360, 683] width 98 height 43
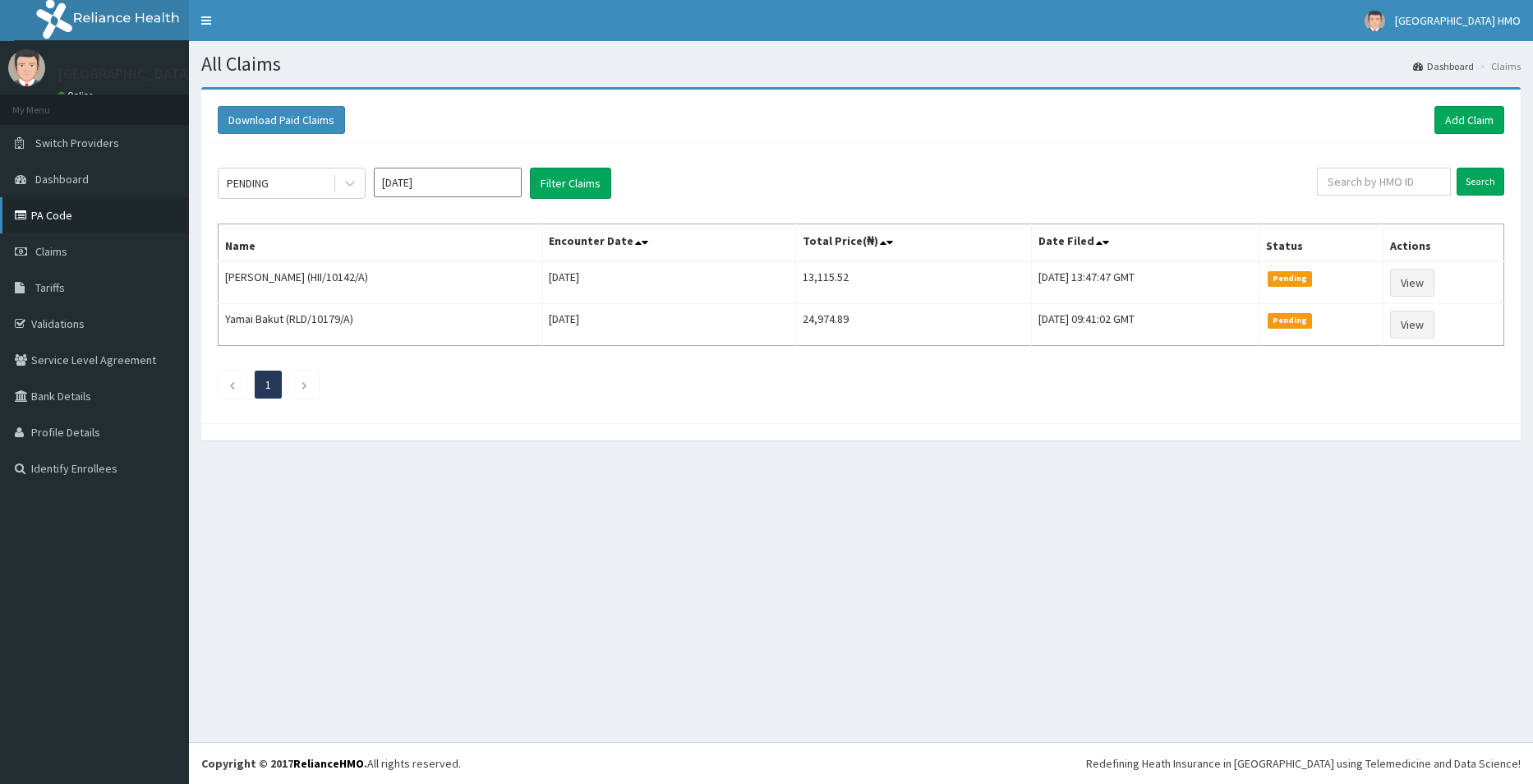
click at [72, 222] on link "PA Code" at bounding box center [94, 214] width 189 height 36
click at [580, 192] on button "Filter Claims" at bounding box center [571, 183] width 82 height 31
